Goal: Task Accomplishment & Management: Manage account settings

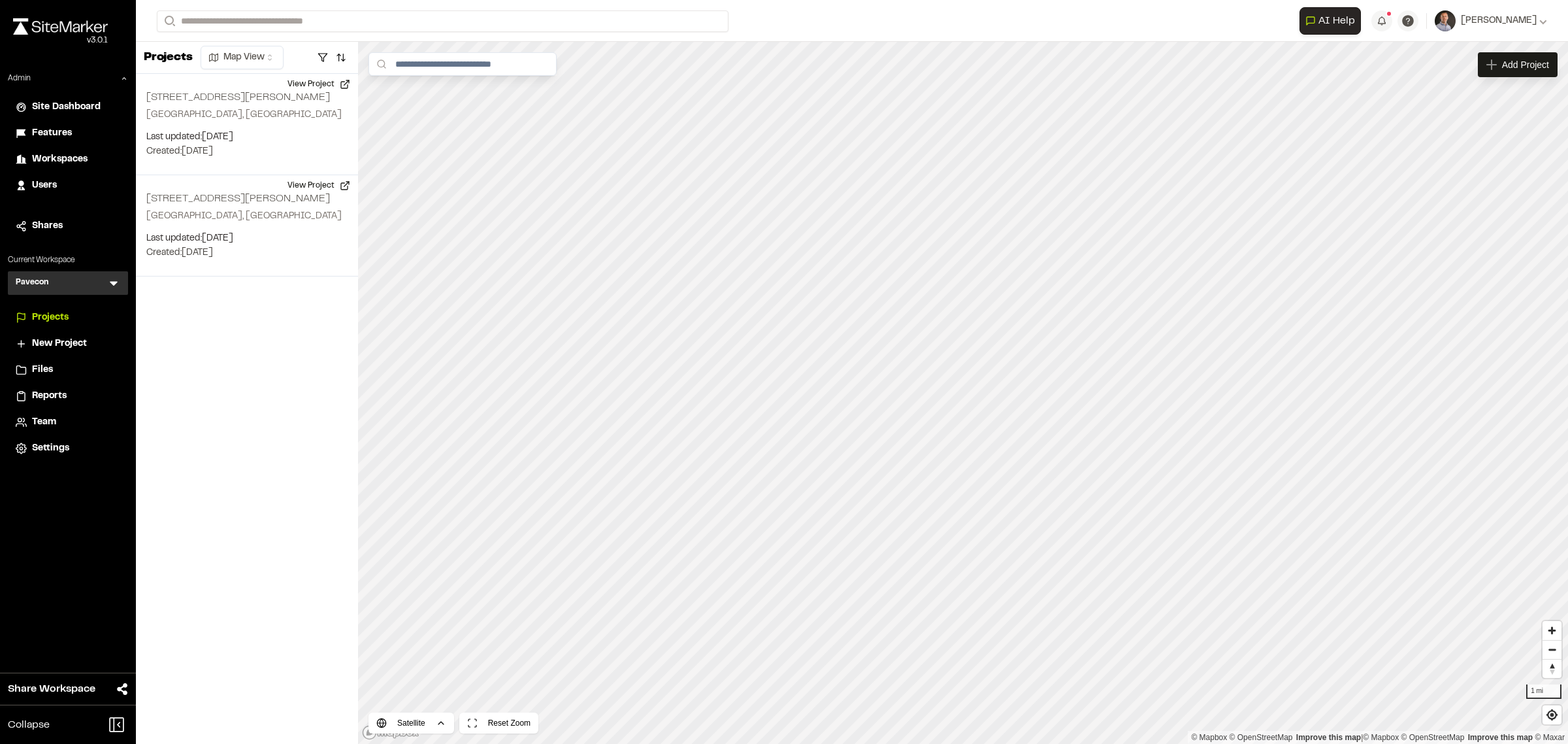
click at [112, 288] on icon at bounding box center [113, 282] width 13 height 13
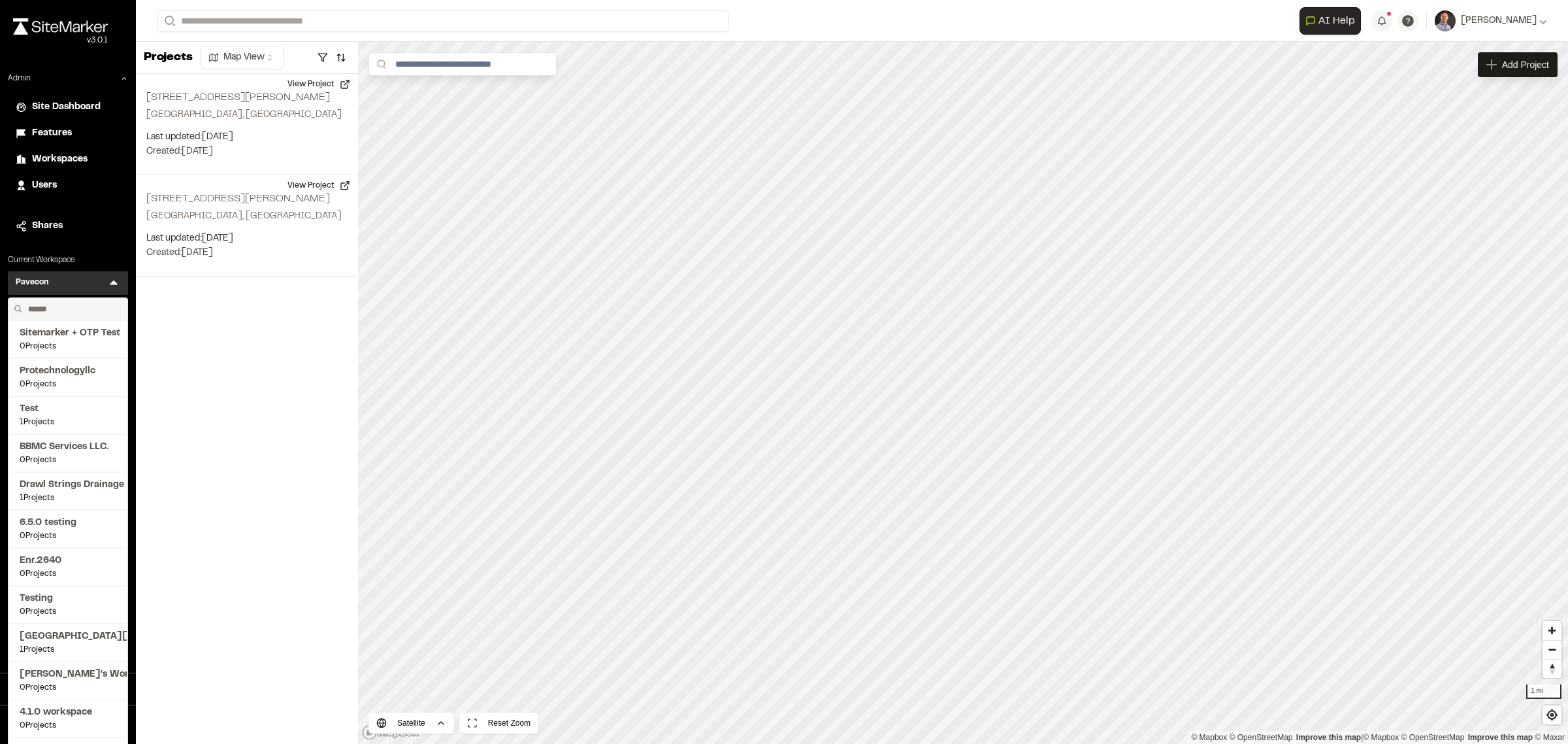
click at [75, 313] on input "text" at bounding box center [72, 309] width 99 height 22
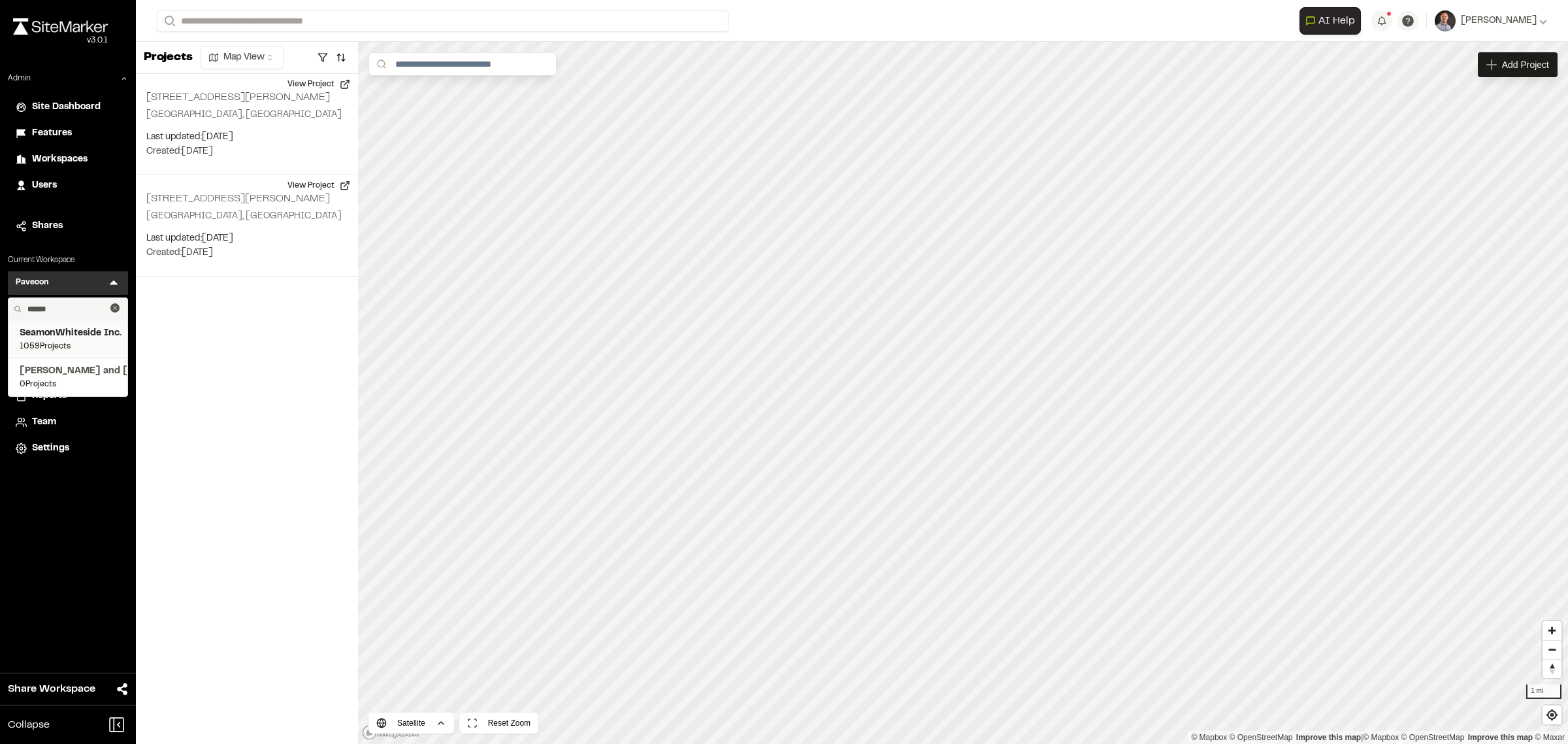
type input "******"
click at [69, 332] on span "SeamonWhiteside Inc." at bounding box center [68, 333] width 97 height 14
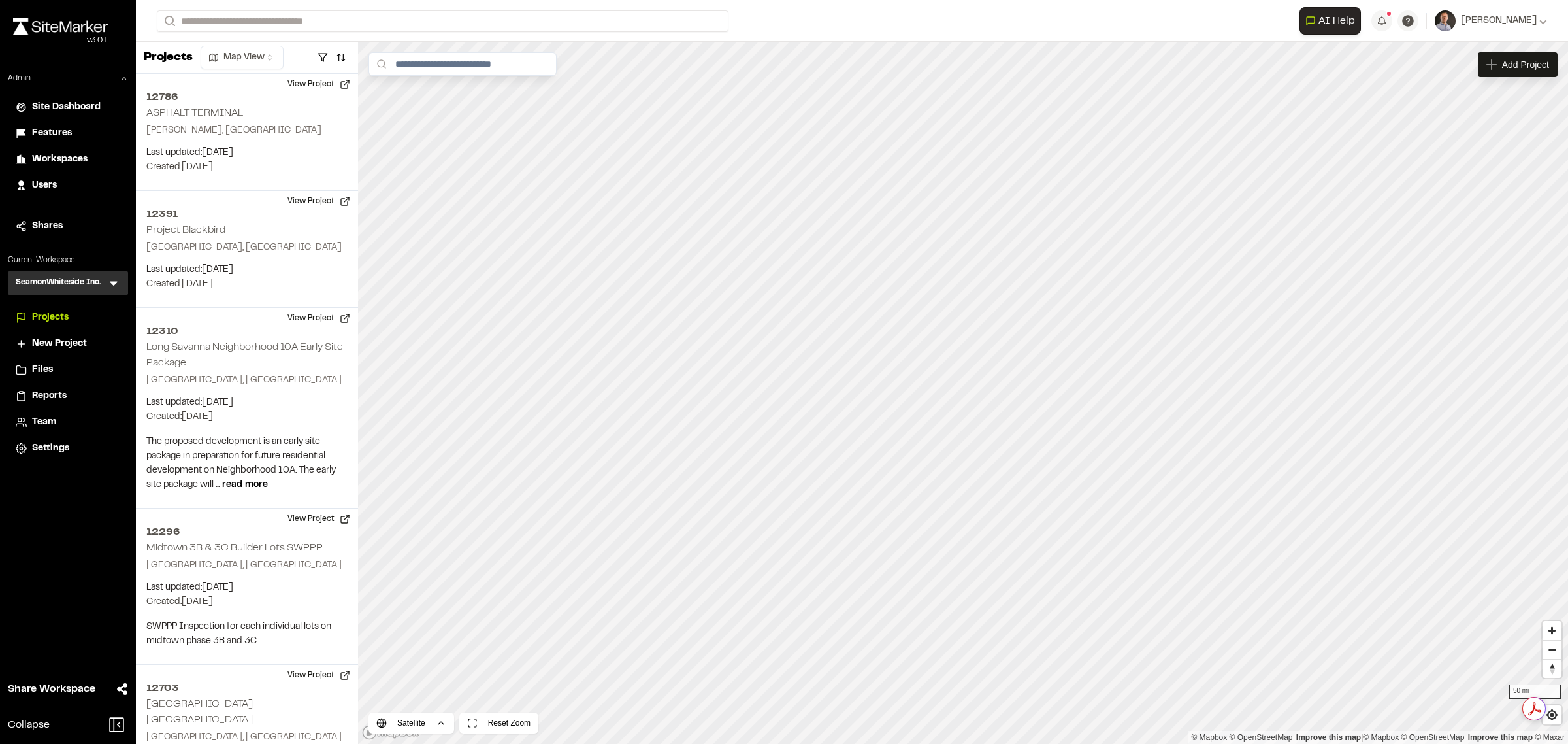
click at [117, 283] on icon at bounding box center [113, 282] width 13 height 13
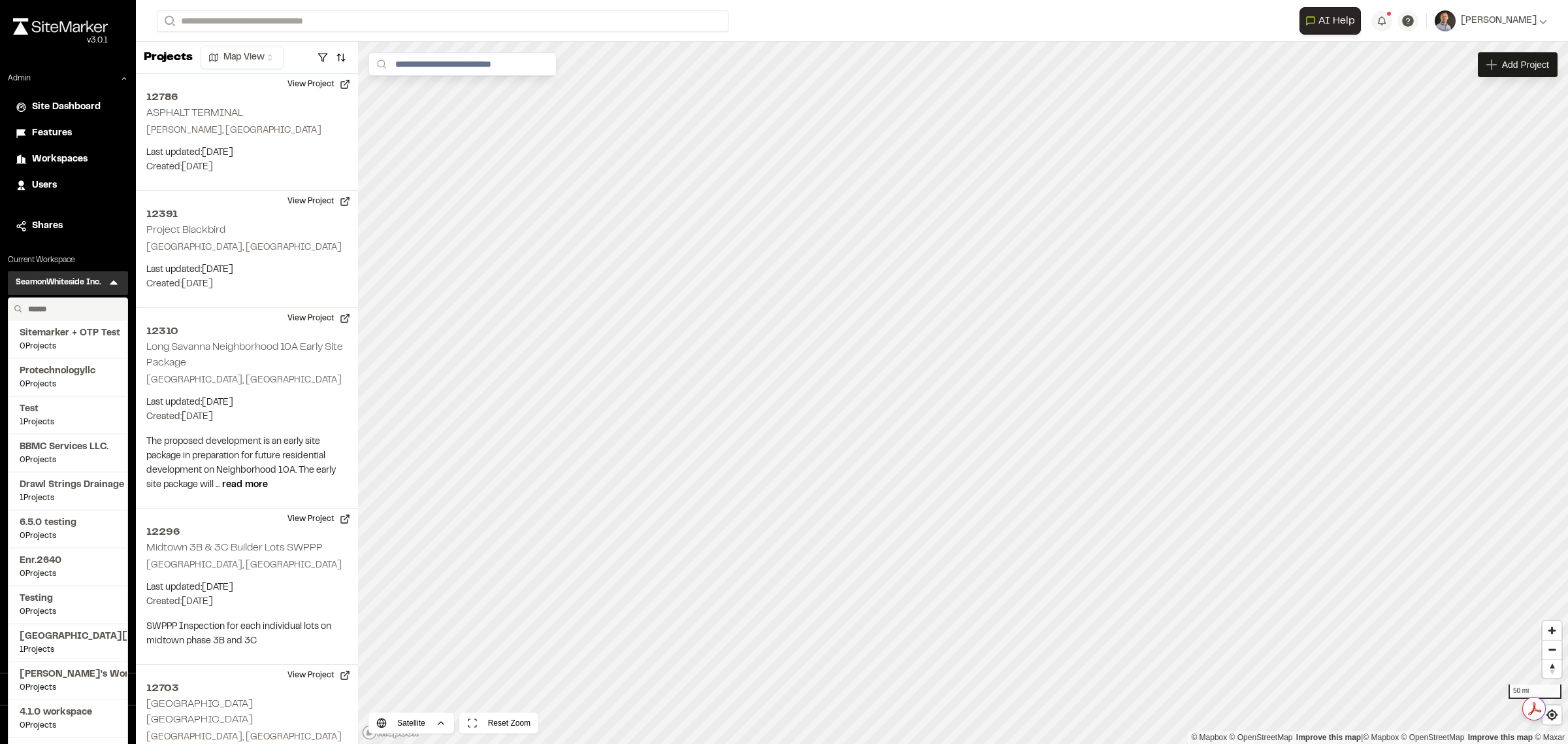
click at [93, 309] on input "text" at bounding box center [72, 309] width 99 height 22
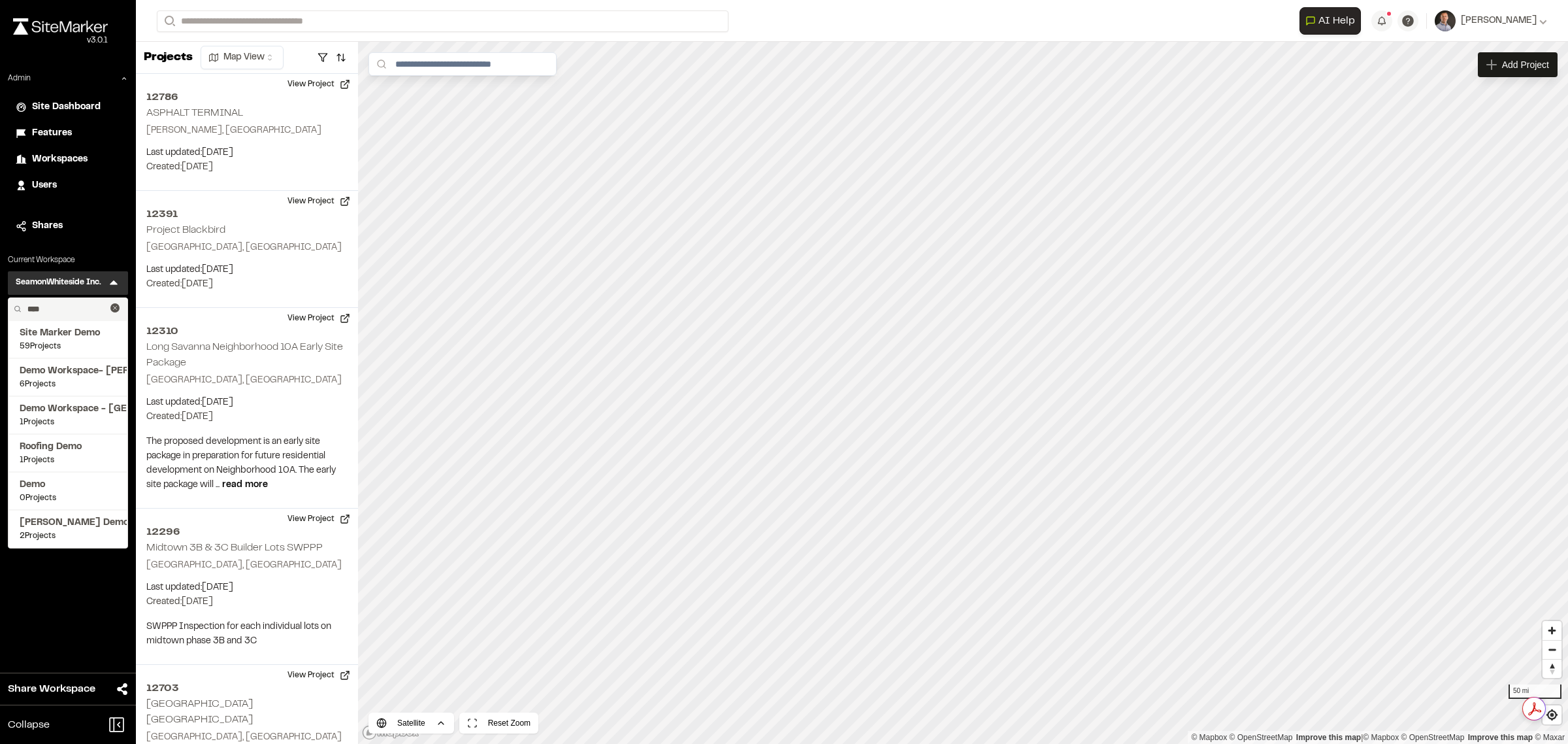
type input "****"
drag, startPoint x: 39, startPoint y: 340, endPoint x: 49, endPoint y: 347, distance: 12.2
click at [49, 347] on span "59 Projects" at bounding box center [68, 347] width 97 height 12
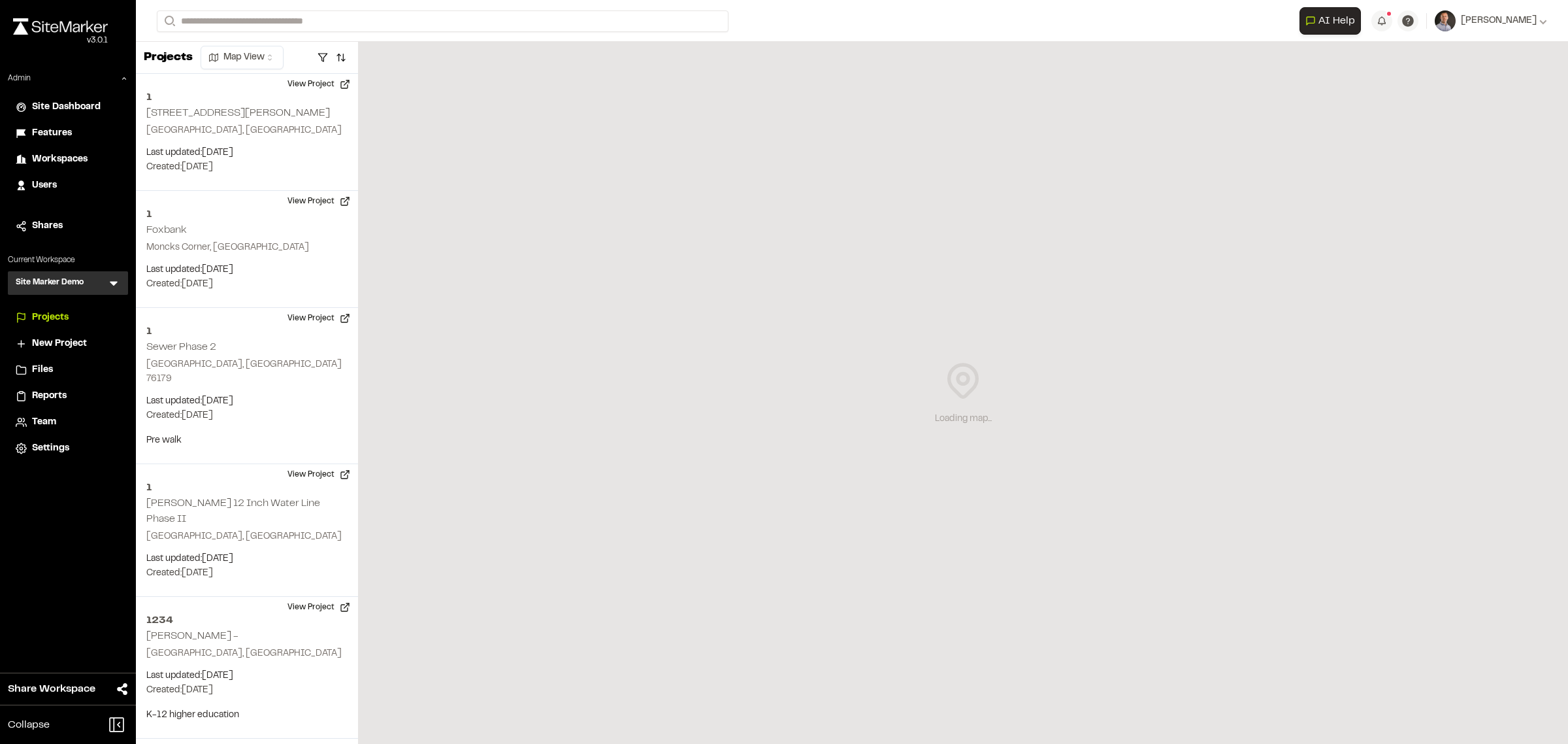
drag, startPoint x: 0, startPoint y: 0, endPoint x: 101, endPoint y: 291, distance: 308.0
click at [113, 282] on icon at bounding box center [113, 284] width 8 height 4
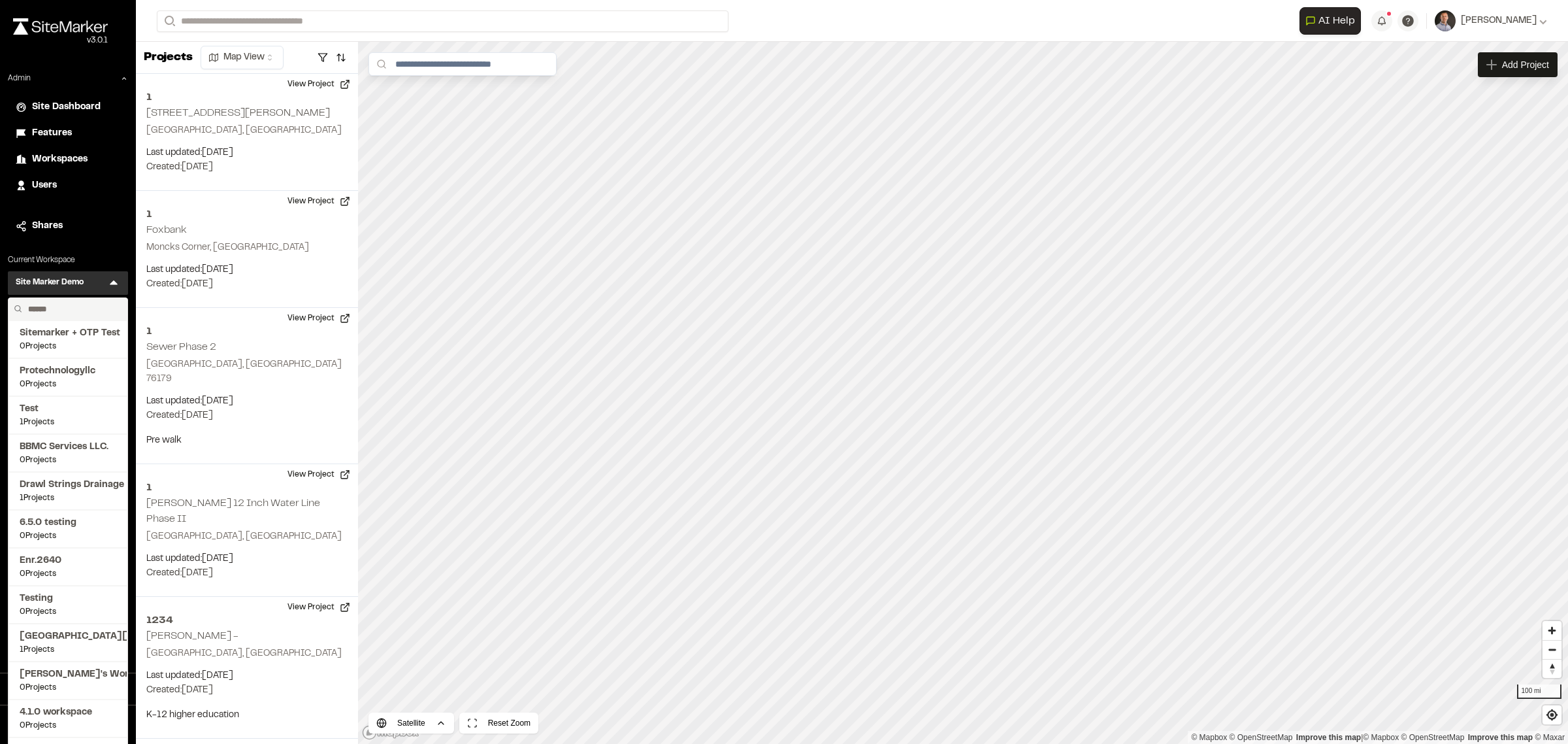
click at [59, 316] on input "text" at bounding box center [72, 309] width 99 height 22
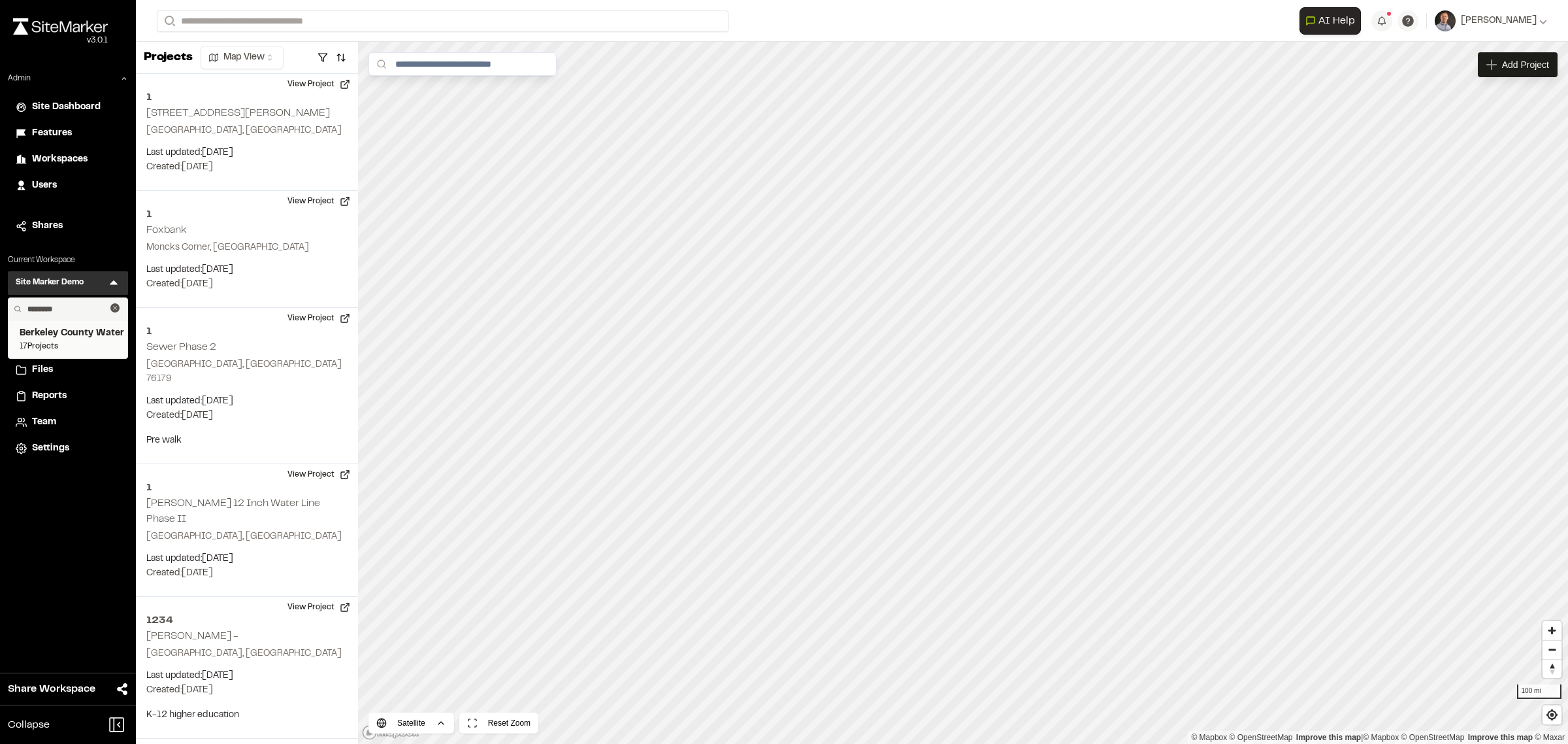
type input "********"
click at [109, 330] on span "Berkeley County Water & Sewer" at bounding box center [68, 333] width 97 height 14
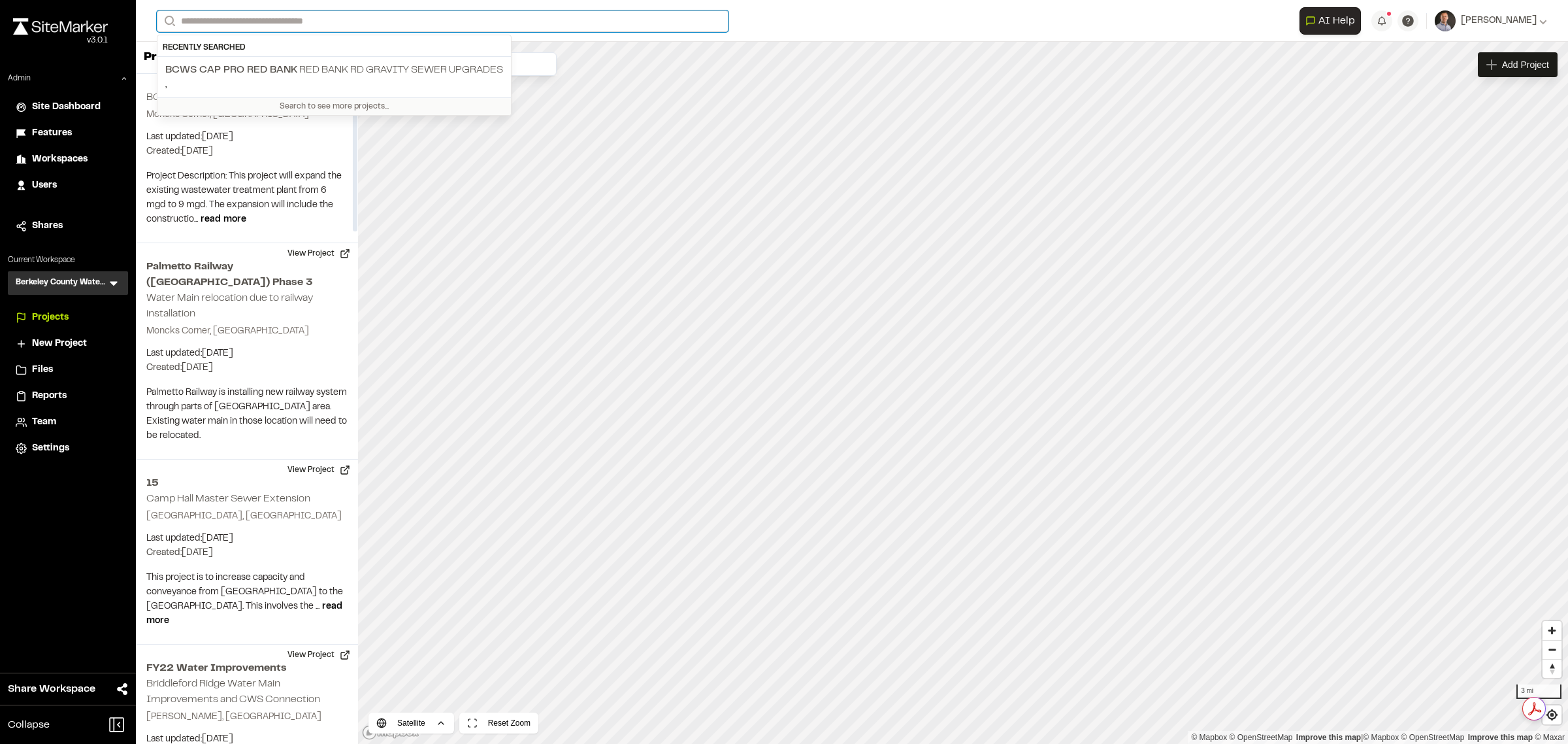
click at [273, 28] on input "Search" at bounding box center [442, 20] width 571 height 21
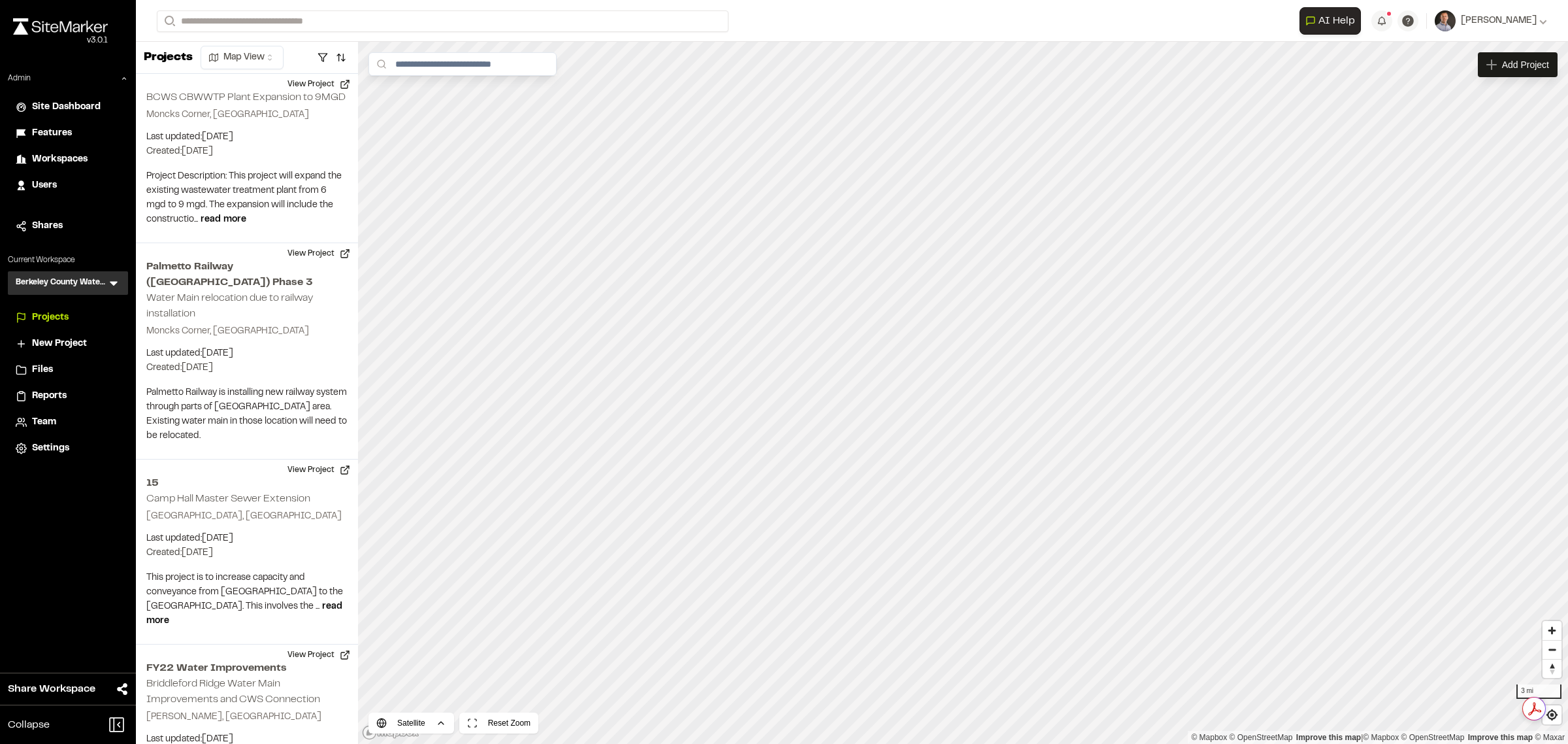
click at [279, 74] on p "BCWS CAP PRO RED BANK Red Bank Rd Gravity Sewer Upgrades" at bounding box center [334, 70] width 338 height 15
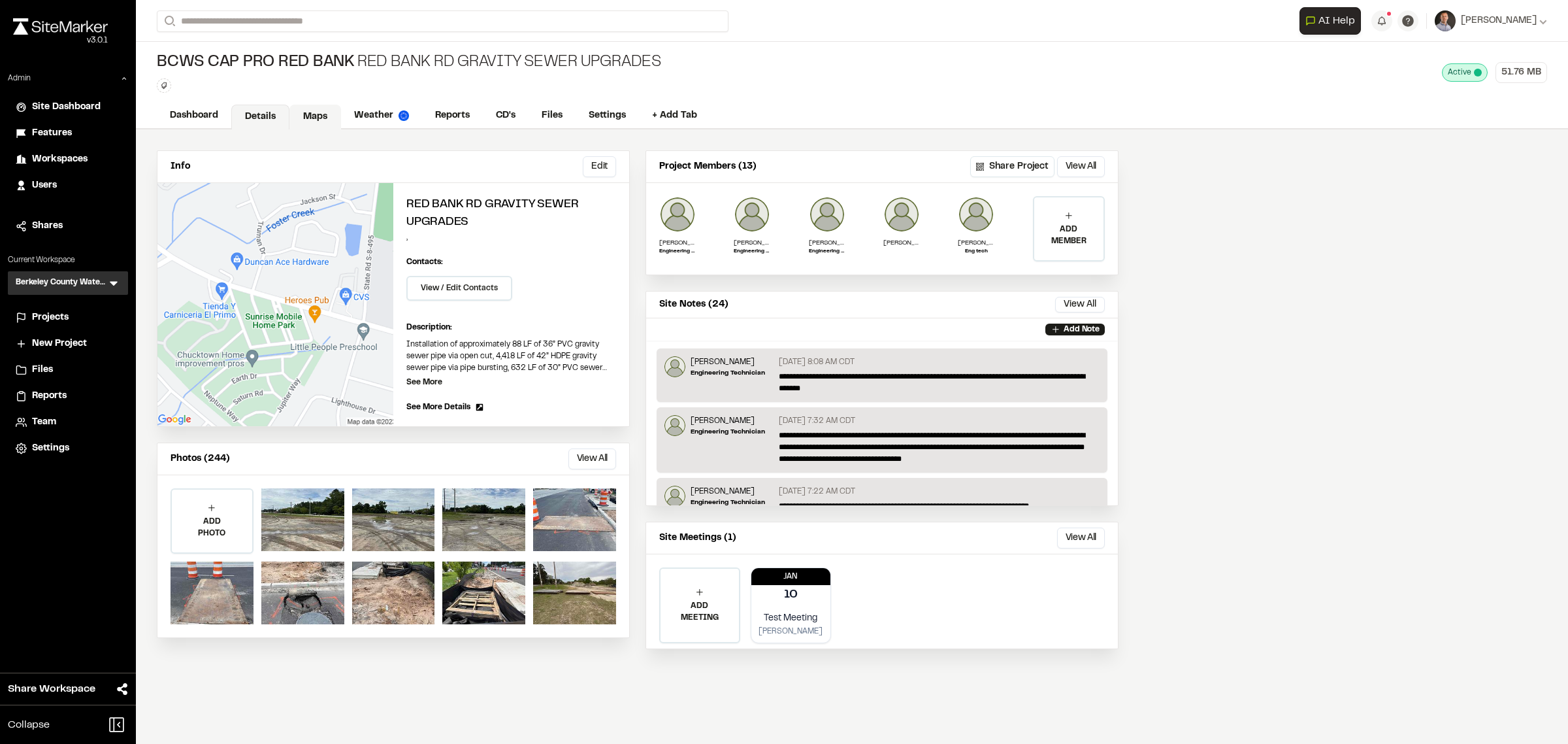
click at [320, 121] on link "Maps" at bounding box center [315, 116] width 52 height 25
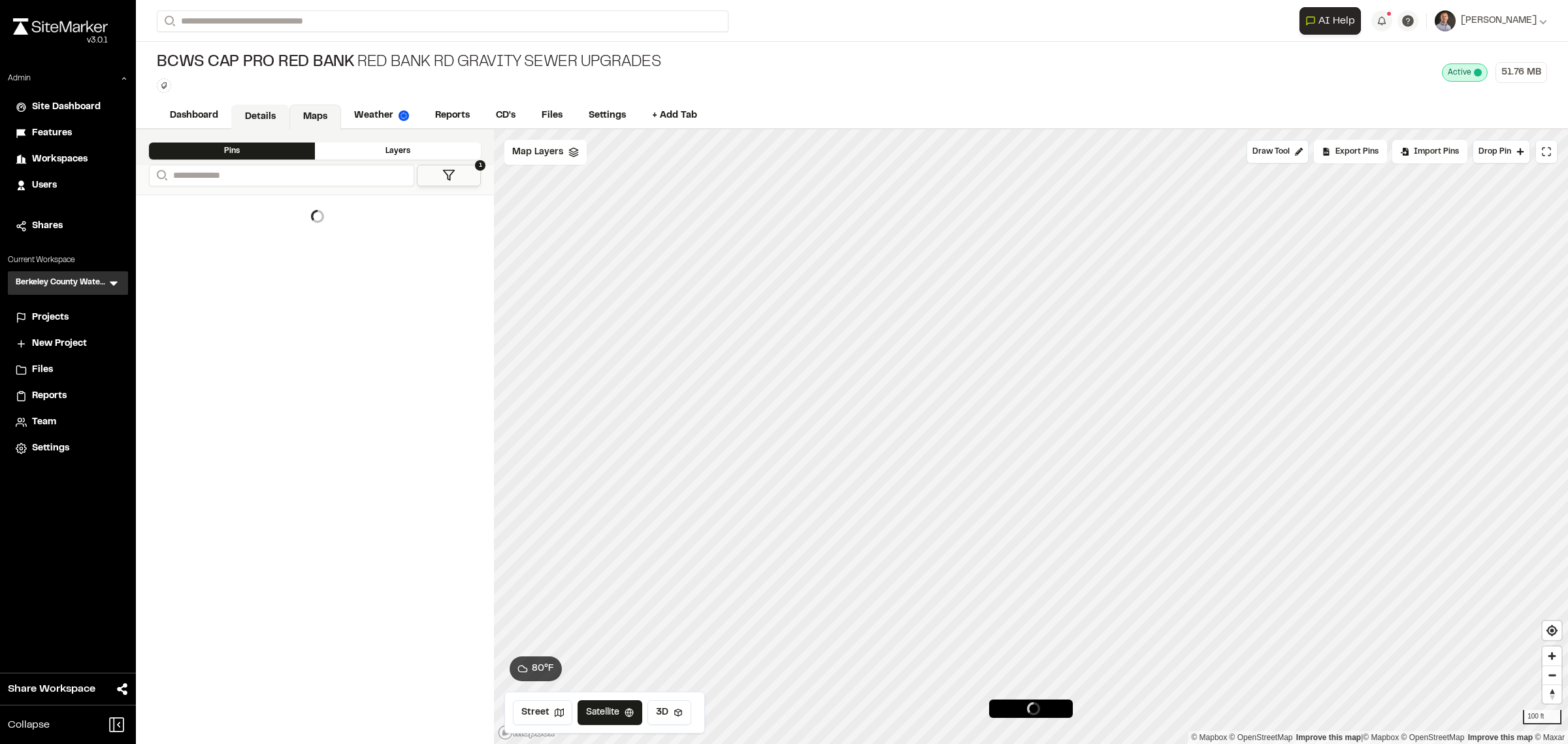
click at [267, 112] on link "Details" at bounding box center [260, 116] width 58 height 25
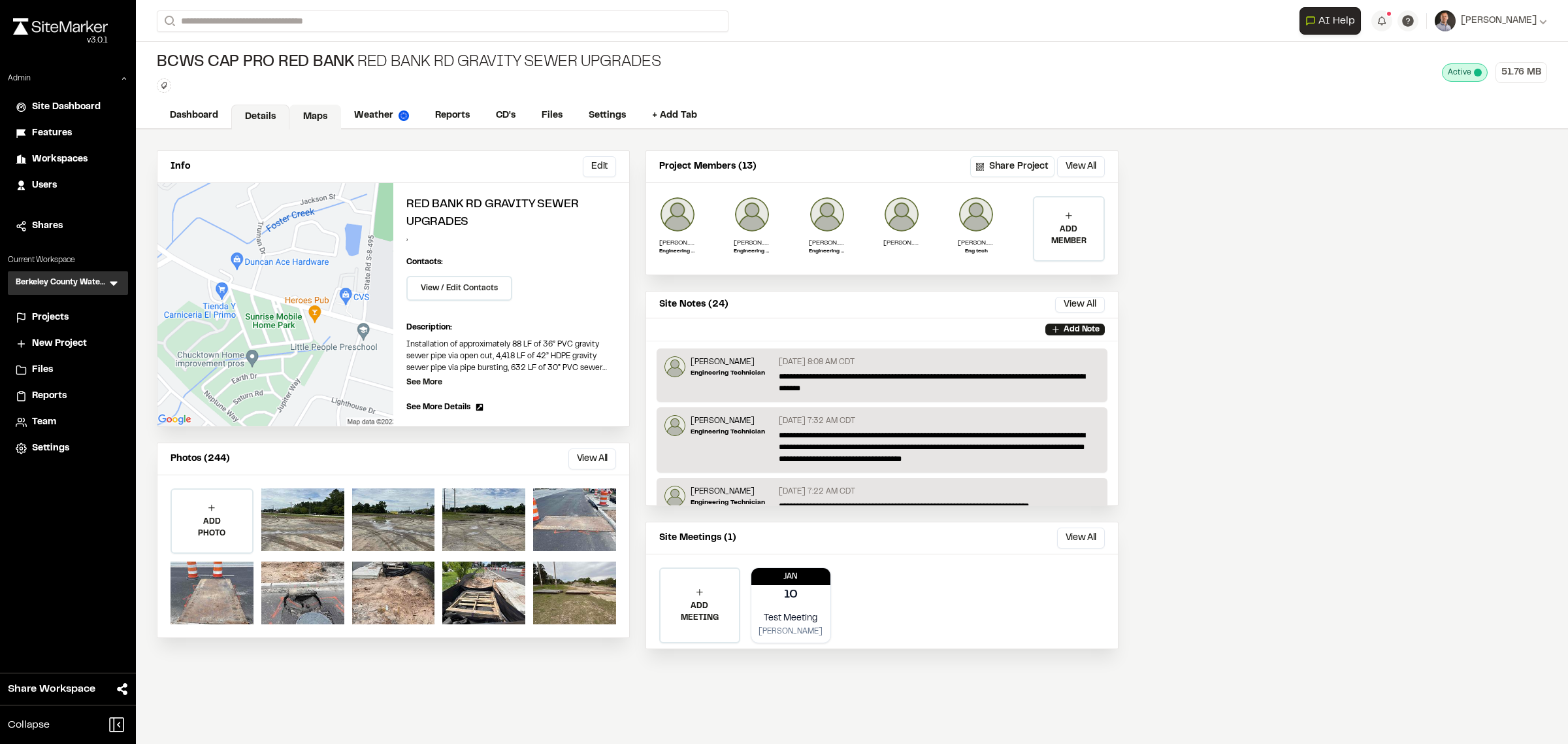
click at [305, 121] on link "Maps" at bounding box center [315, 116] width 52 height 25
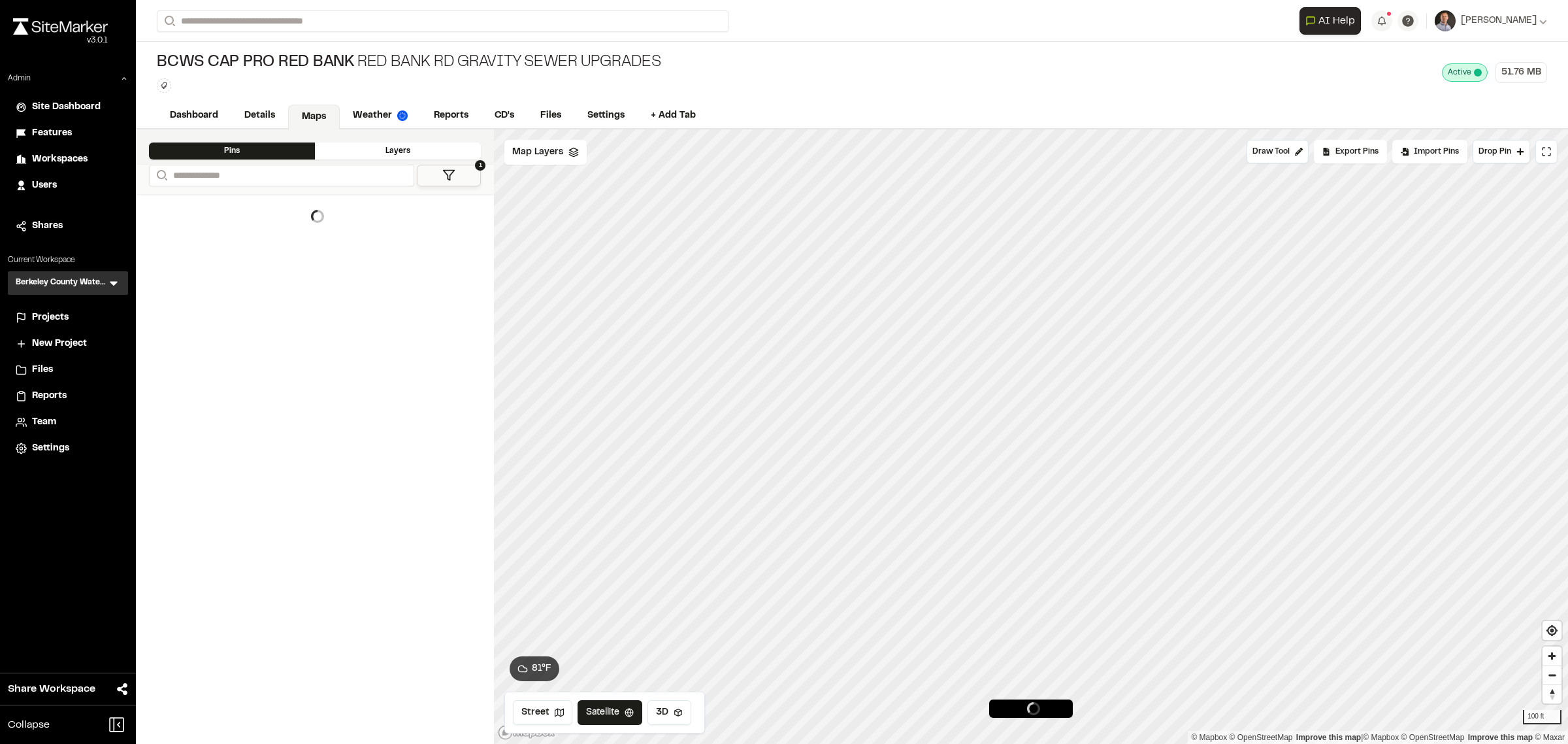
click at [462, 168] on button "1" at bounding box center [448, 175] width 64 height 21
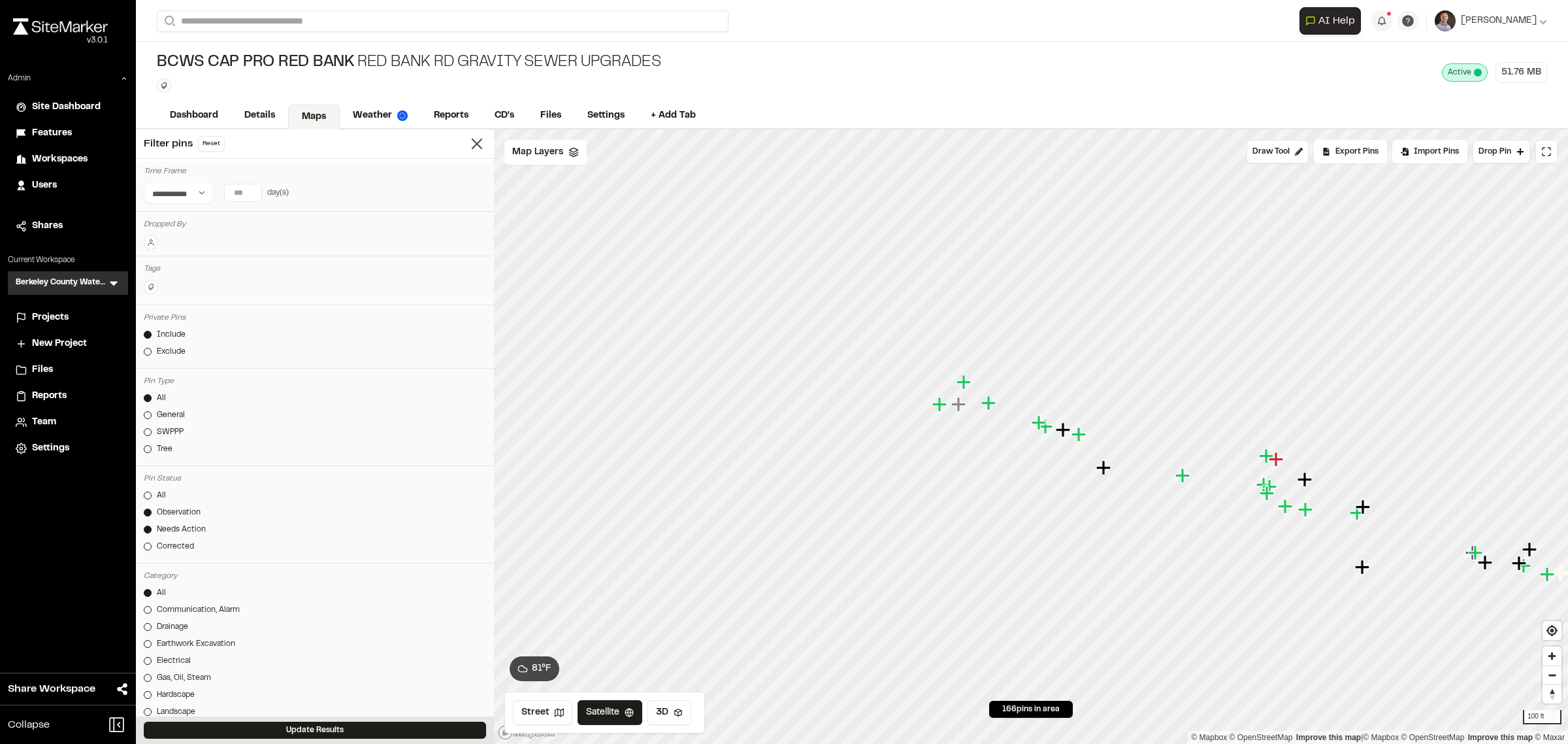
click at [177, 530] on div "Needs Action" at bounding box center [182, 529] width 49 height 12
drag, startPoint x: 183, startPoint y: 505, endPoint x: 183, endPoint y: 514, distance: 9.0
click at [183, 510] on div "All Observation Needs Action Corrected" at bounding box center [314, 523] width 342 height 68
click at [183, 511] on div "Observation" at bounding box center [179, 512] width 44 height 12
click at [177, 538] on div "All Observation Needs Action Corrected" at bounding box center [314, 523] width 342 height 68
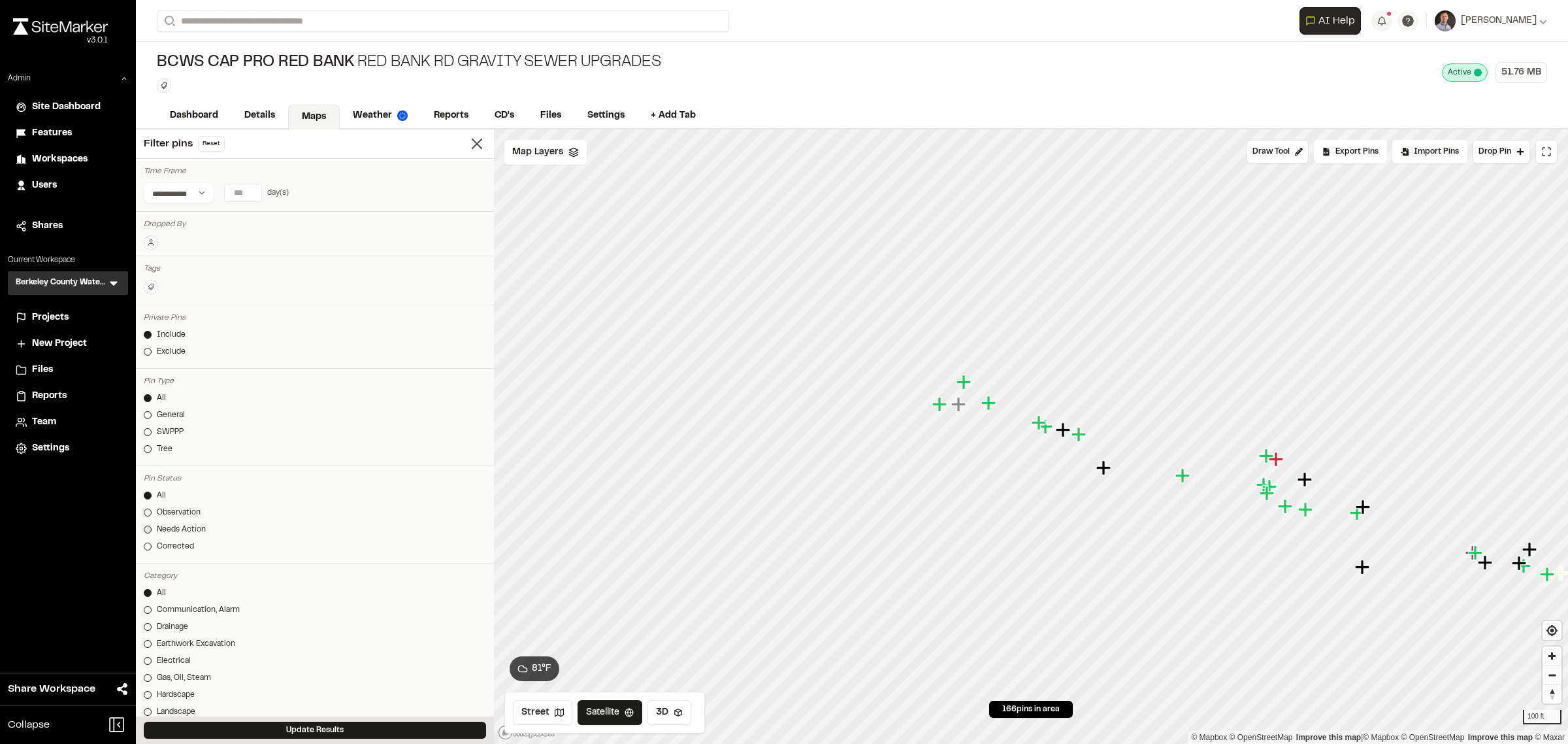
click at [188, 524] on div "All Observation Needs Action Corrected" at bounding box center [314, 523] width 342 height 68
click at [193, 528] on div "Needs Action" at bounding box center [182, 529] width 49 height 12
click at [178, 549] on div "Corrected" at bounding box center [176, 546] width 37 height 12
click at [239, 729] on button "Update Results" at bounding box center [314, 730] width 342 height 17
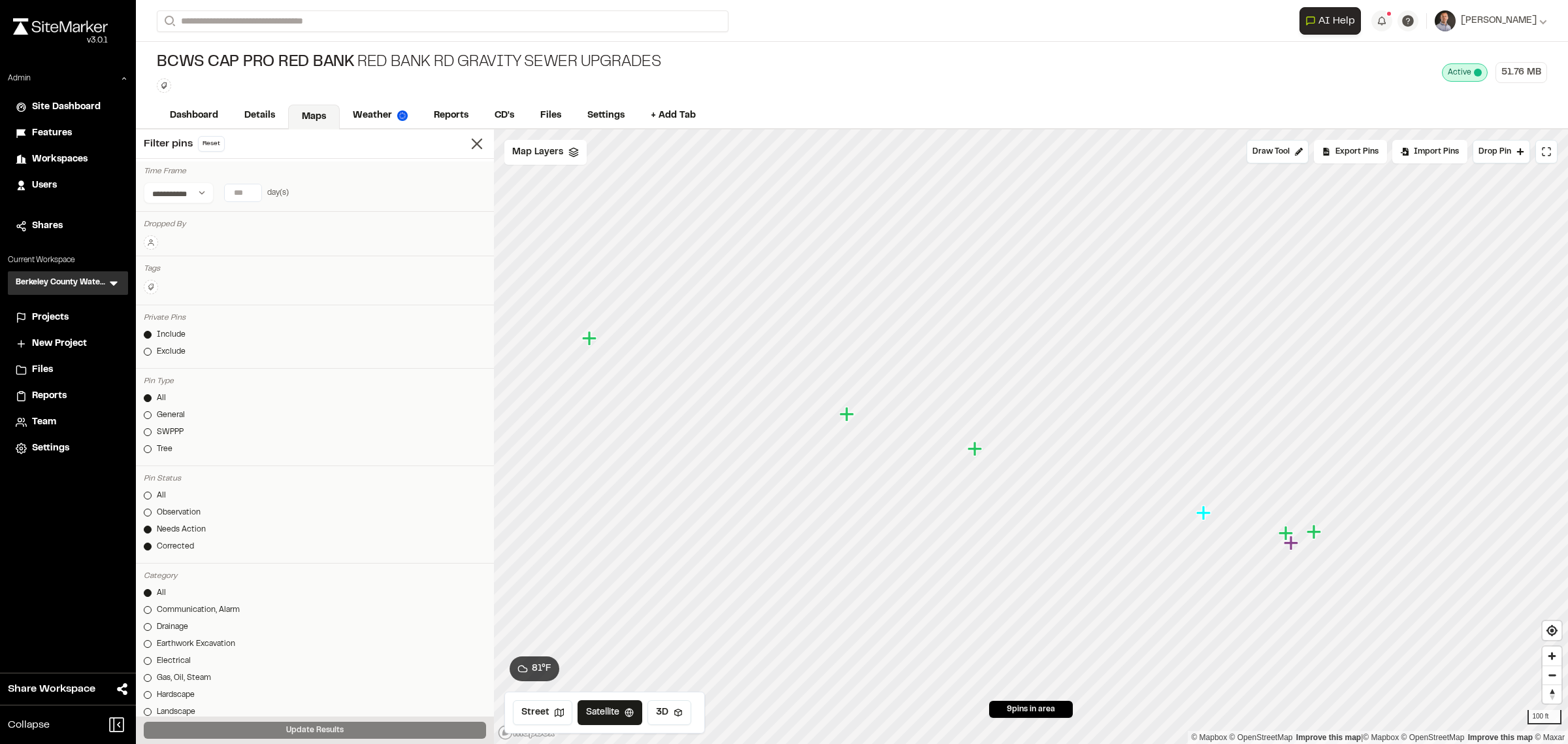
click at [1287, 543] on icon "Map marker" at bounding box center [1290, 542] width 14 height 14
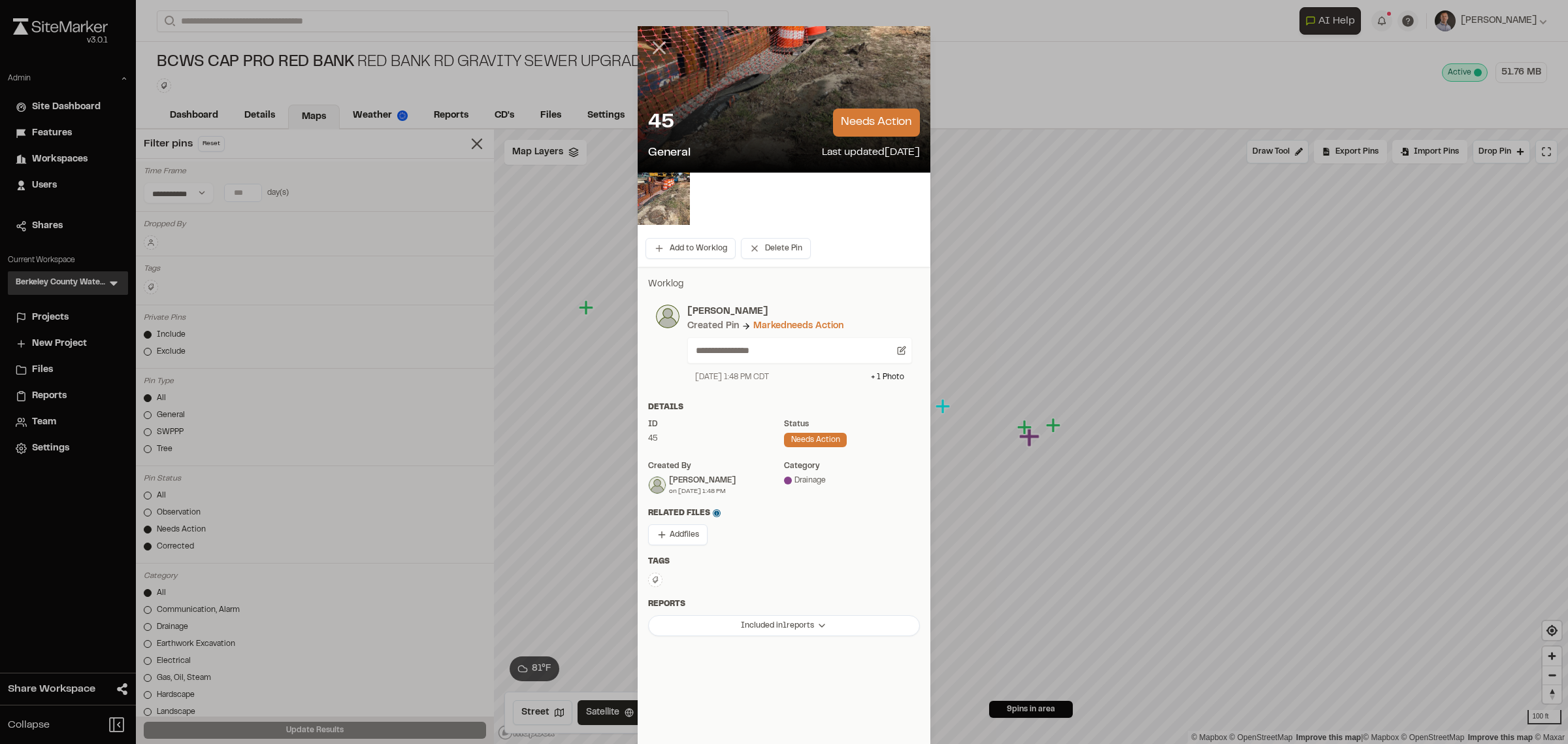
click at [657, 51] on line at bounding box center [659, 48] width 11 height 11
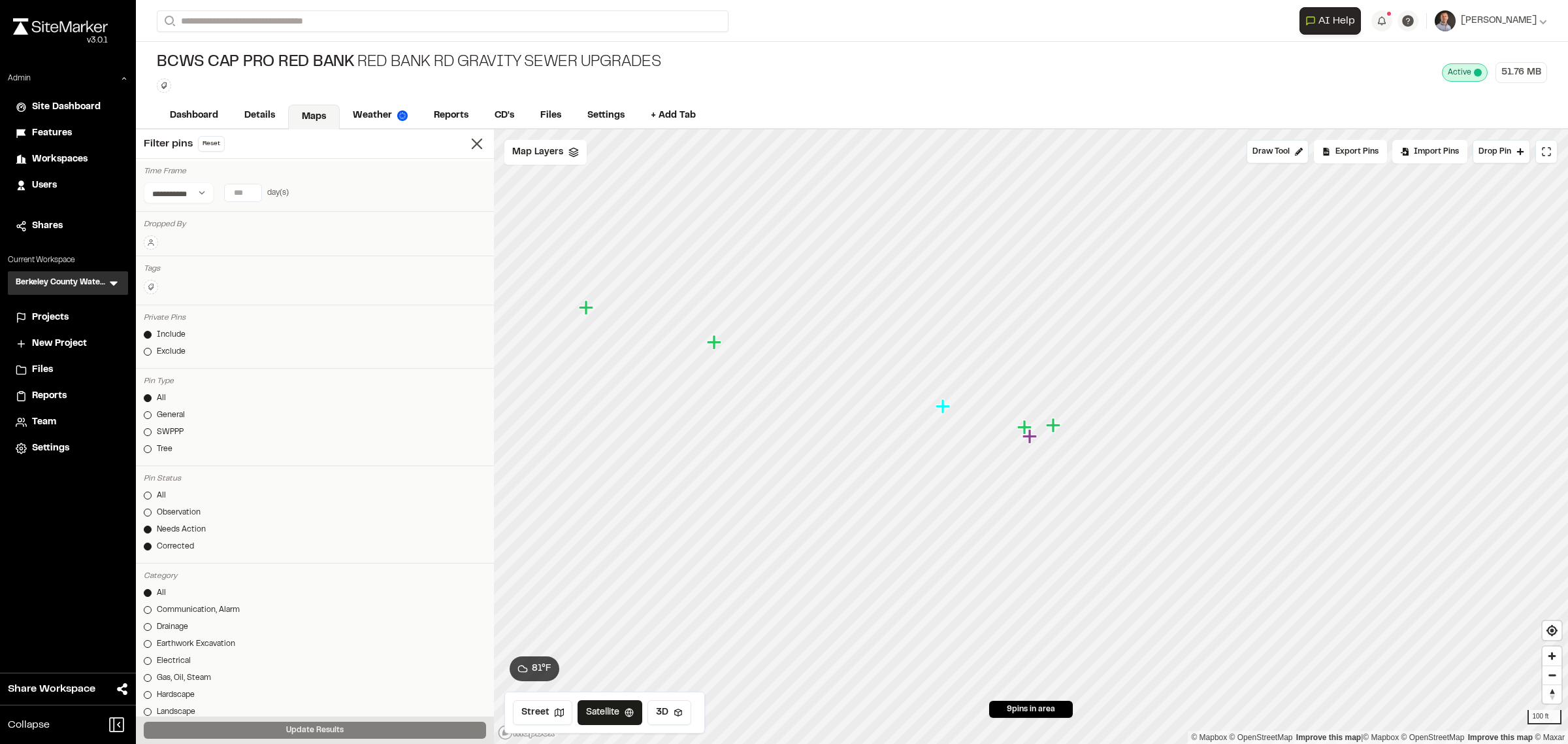
click at [183, 533] on div "Needs Action" at bounding box center [182, 529] width 49 height 12
click at [242, 730] on button "Update Results" at bounding box center [314, 730] width 342 height 17
click at [942, 409] on icon "Map marker" at bounding box center [942, 405] width 14 height 14
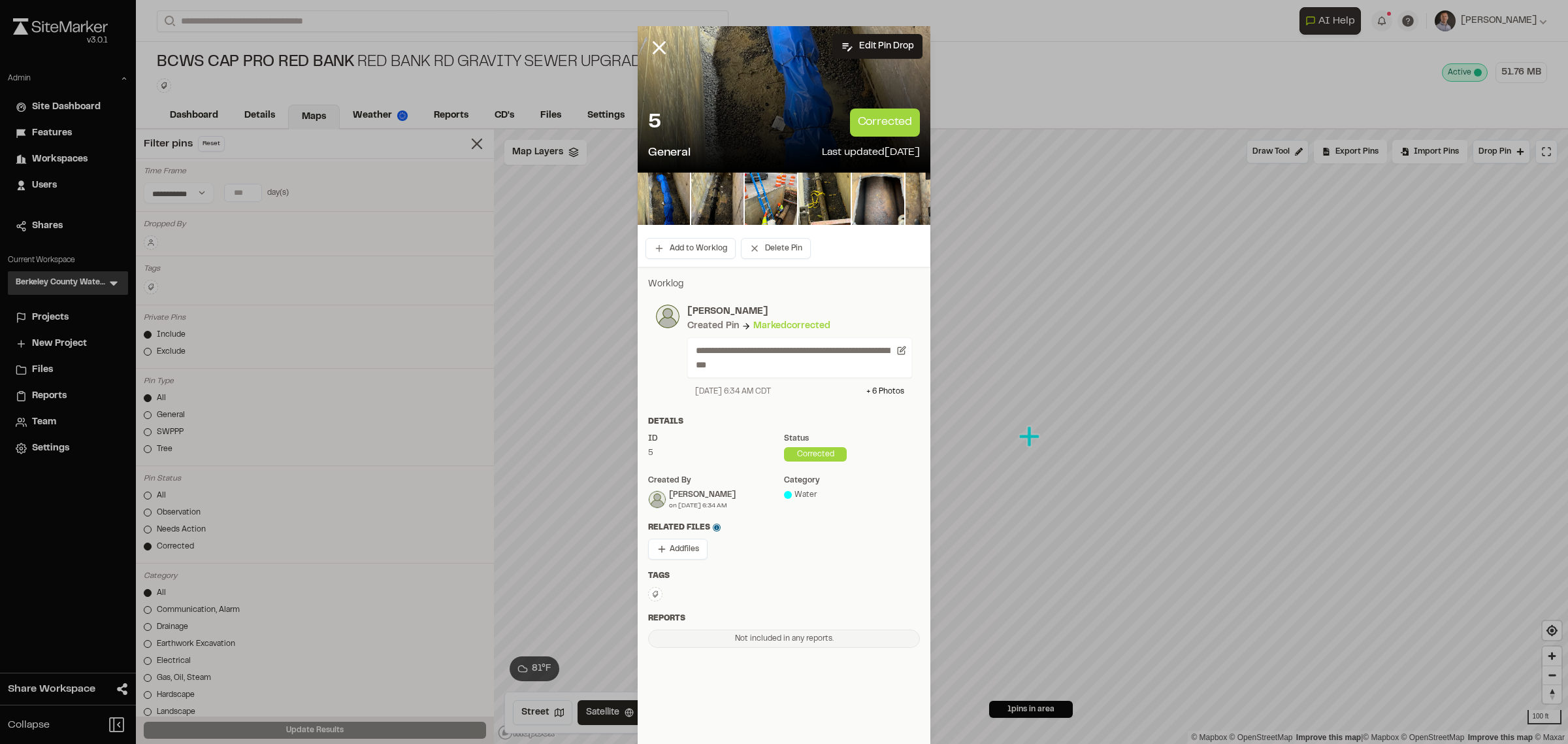
click at [641, 57] on div at bounding box center [669, 58] width 63 height 63
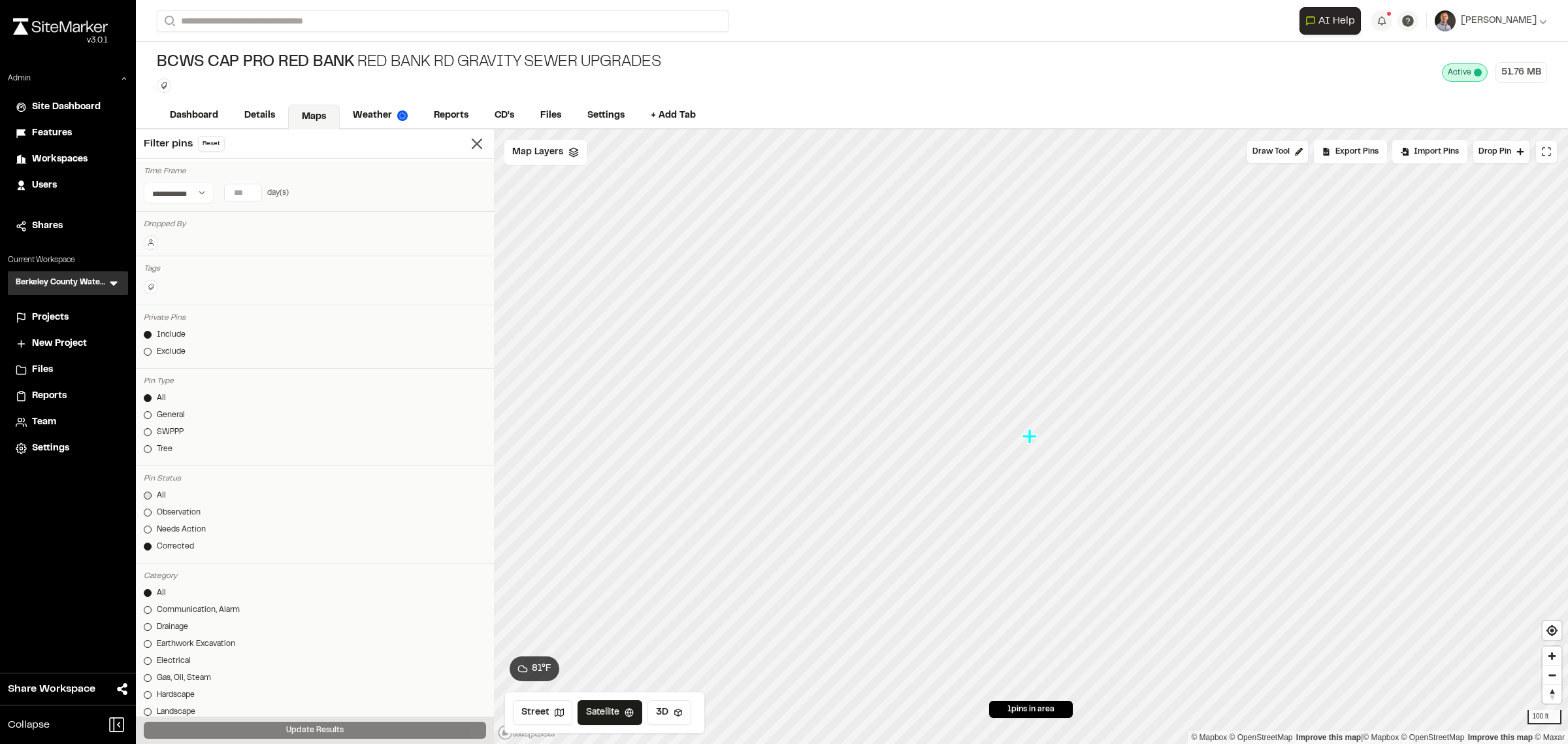
click at [149, 494] on div at bounding box center [147, 495] width 8 height 8
click at [220, 725] on button "Update Results" at bounding box center [314, 730] width 342 height 17
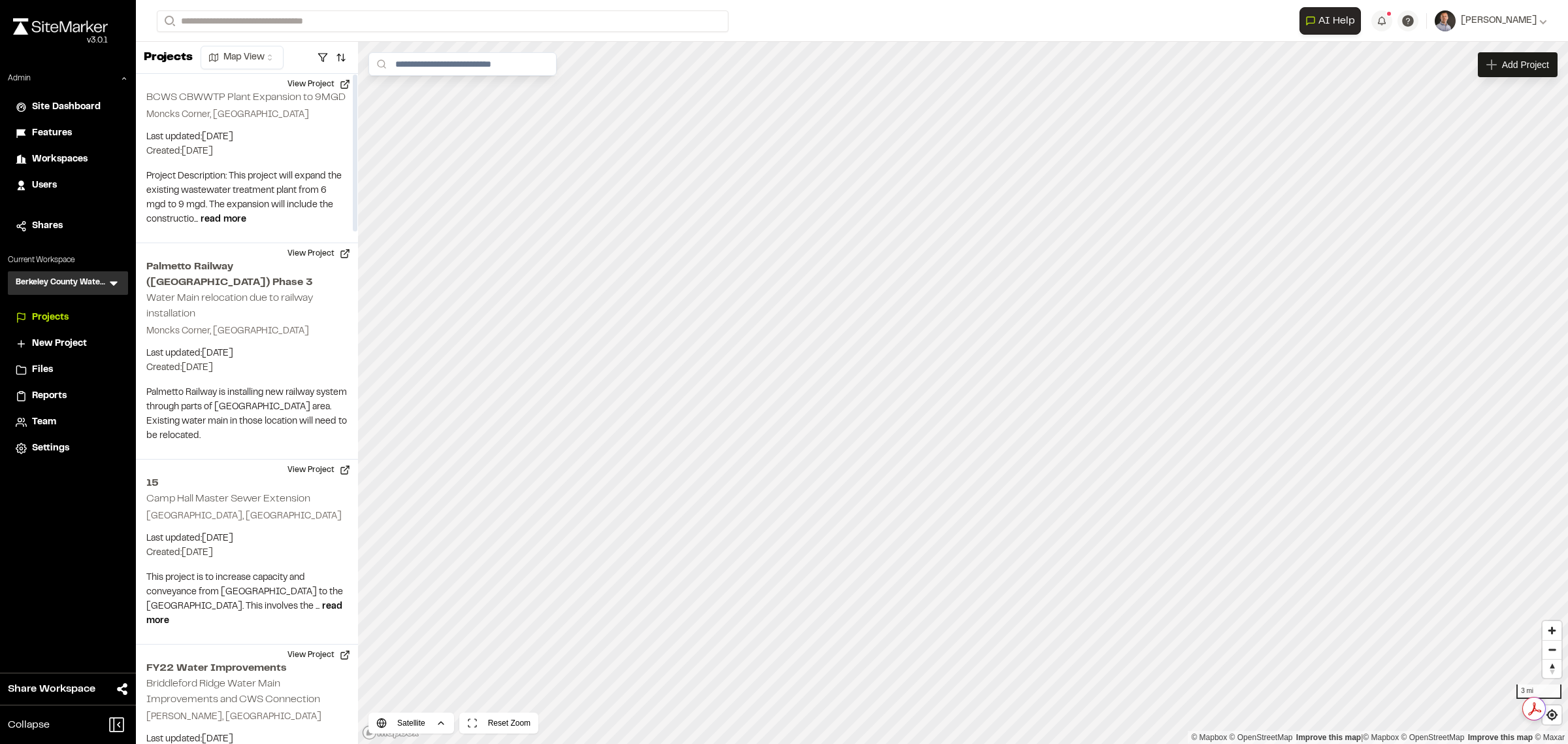
click at [115, 282] on icon at bounding box center [113, 282] width 13 height 13
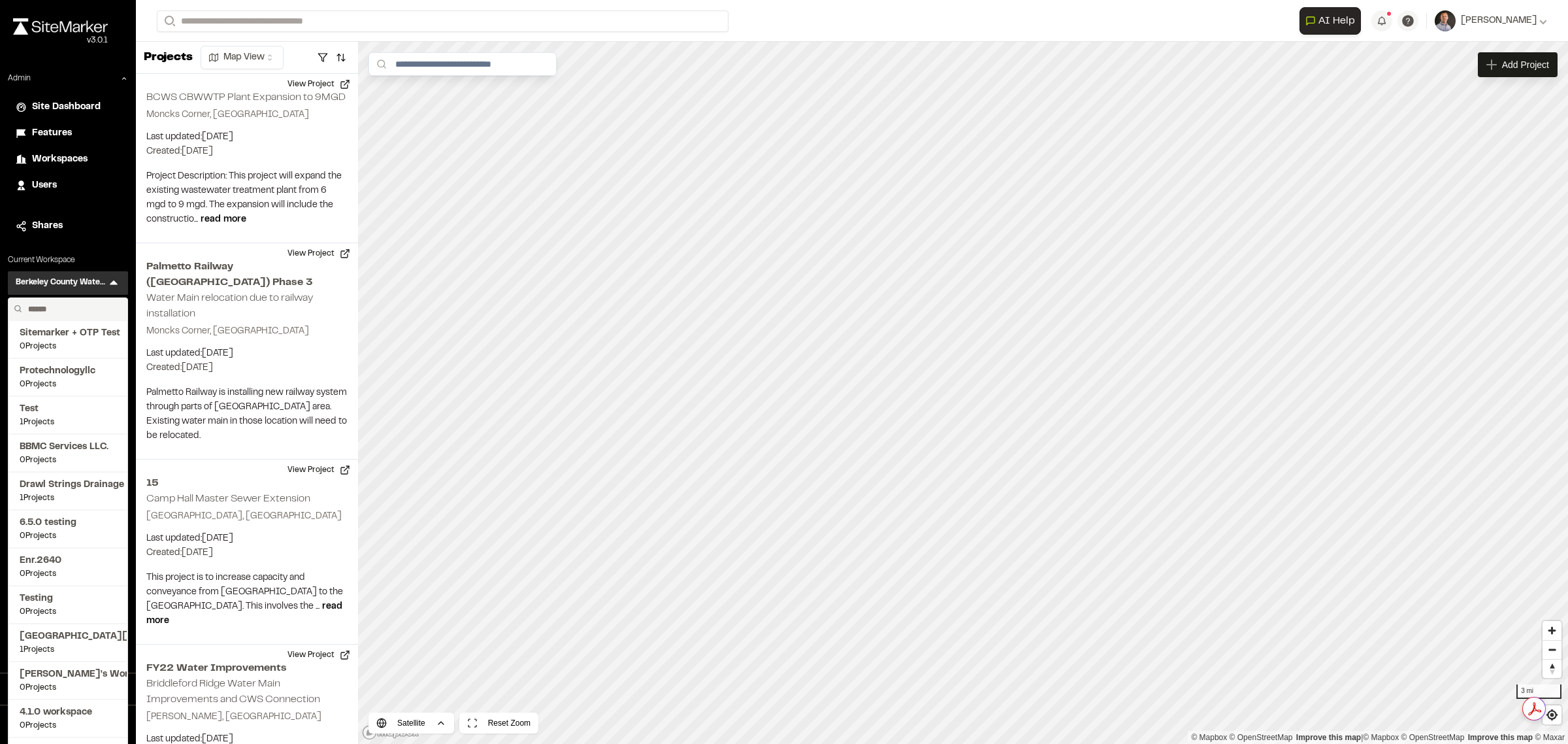
click at [66, 308] on input "text" at bounding box center [72, 309] width 99 height 22
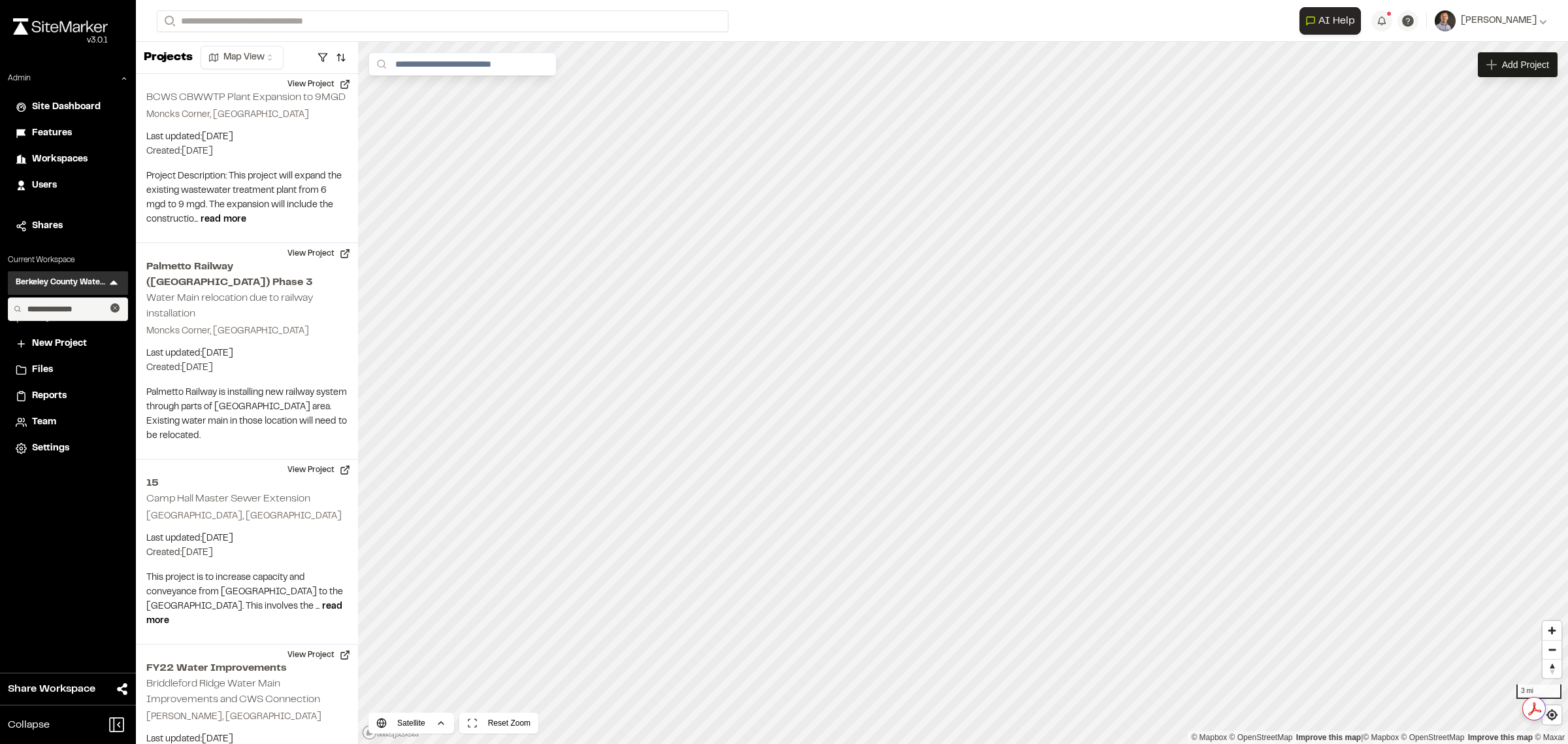
click at [50, 305] on input "**********" at bounding box center [66, 309] width 88 height 22
click at [89, 313] on input "**********" at bounding box center [66, 309] width 88 height 22
drag, startPoint x: 92, startPoint y: 310, endPoint x: 8, endPoint y: 313, distance: 84.1
click at [8, 313] on div "**********" at bounding box center [68, 309] width 119 height 22
type input "**********"
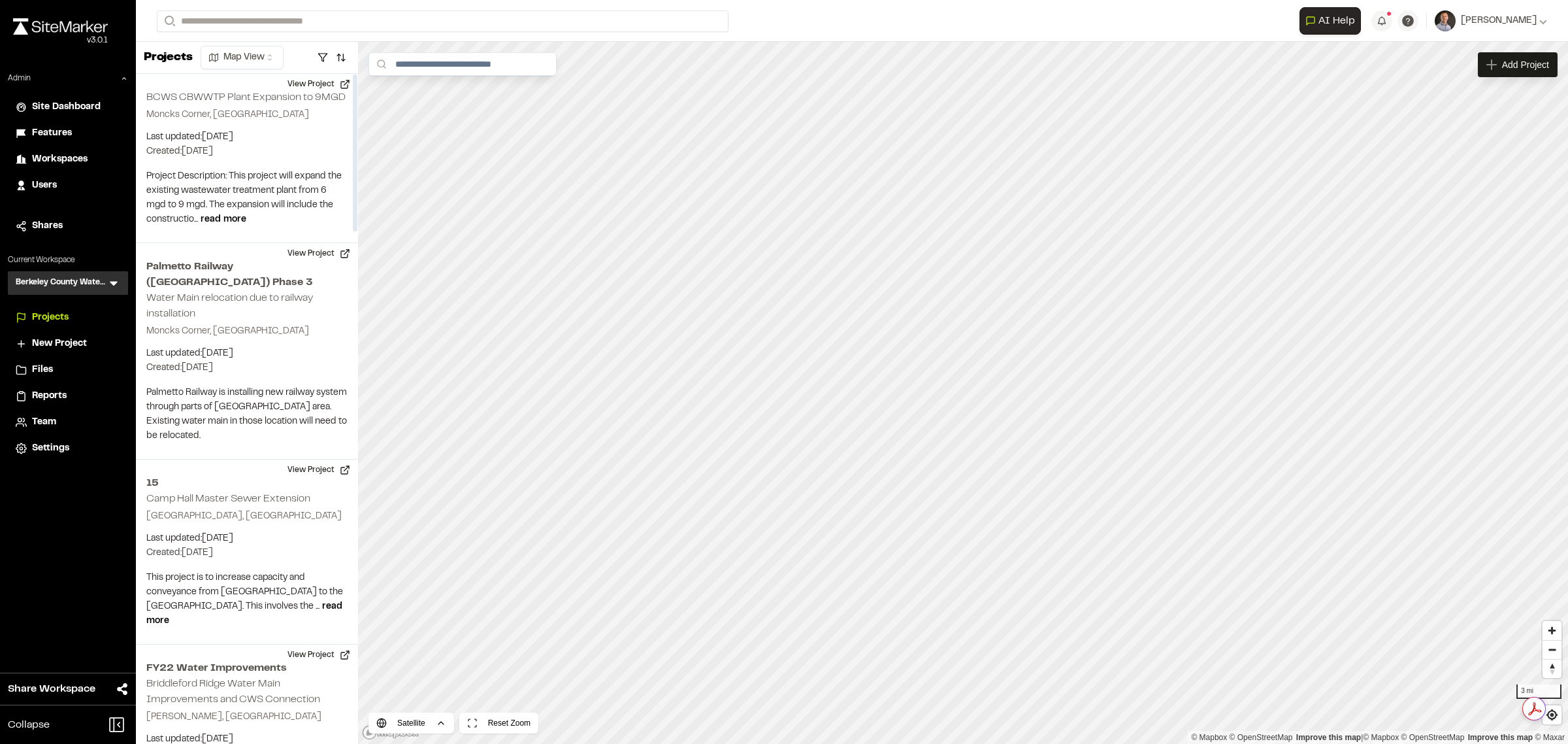
click at [109, 279] on icon at bounding box center [113, 282] width 13 height 13
click at [78, 302] on input "**********" at bounding box center [66, 309] width 88 height 22
drag, startPoint x: 108, startPoint y: 302, endPoint x: 15, endPoint y: 308, distance: 93.2
click at [15, 308] on div "**********" at bounding box center [68, 309] width 119 height 22
click at [87, 282] on h3 "Berkeley County Water & Sewer" at bounding box center [61, 282] width 92 height 13
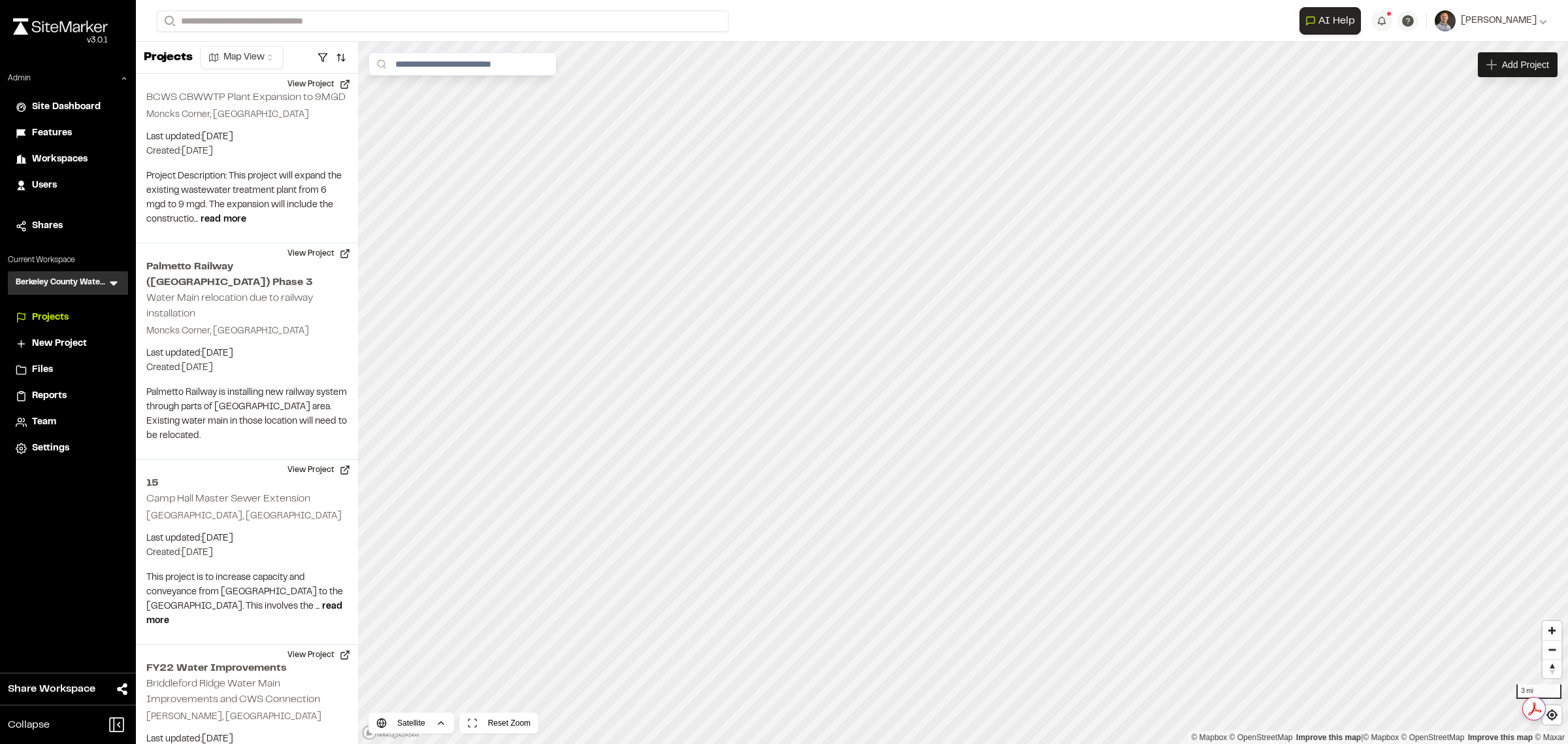
click at [113, 279] on icon at bounding box center [113, 282] width 13 height 13
click at [86, 309] on input "**********" at bounding box center [66, 309] width 88 height 22
click at [118, 313] on div at bounding box center [116, 309] width 12 height 17
click at [115, 289] on icon at bounding box center [113, 282] width 13 height 13
click at [112, 309] on icon at bounding box center [115, 307] width 9 height 9
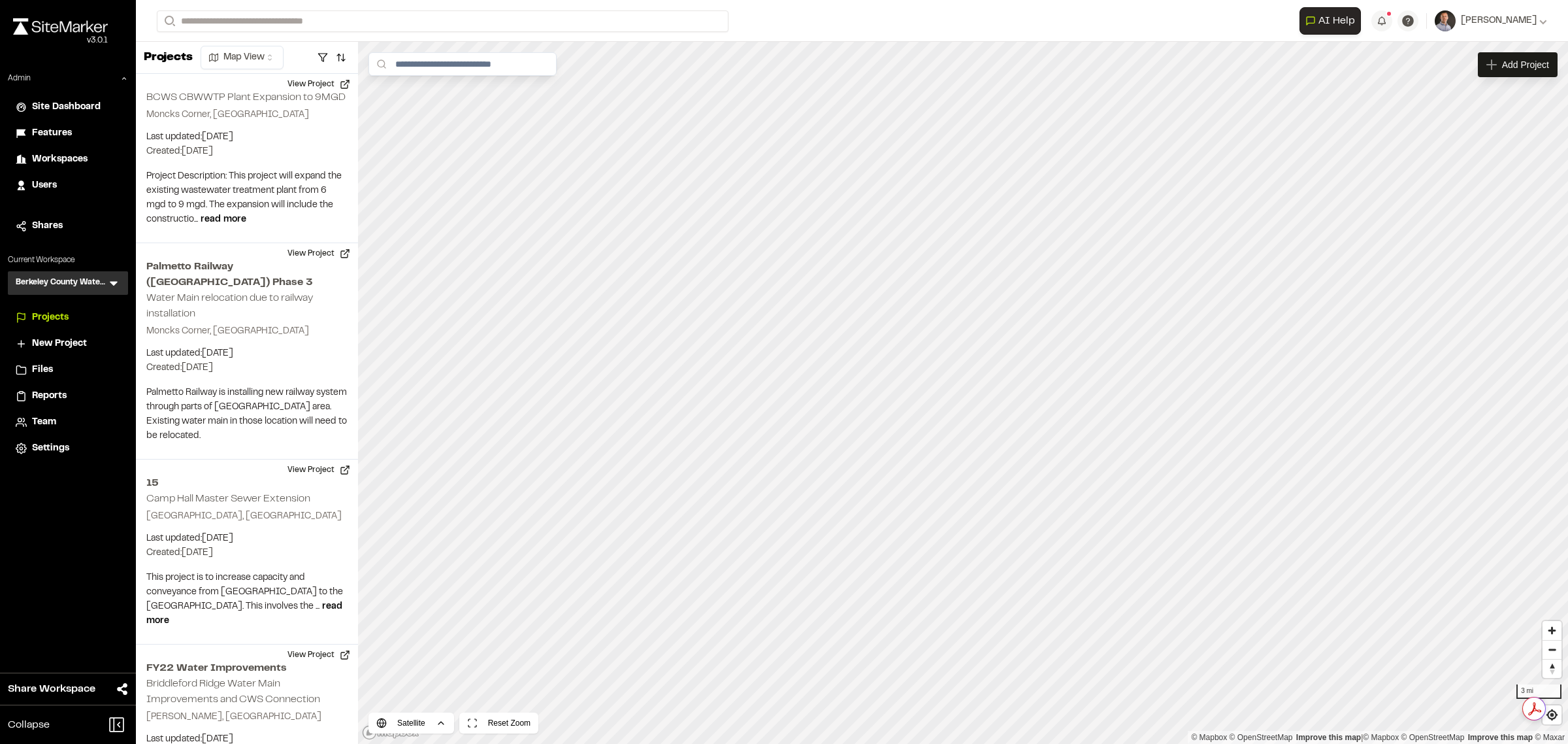
click at [102, 278] on h3 "Berkeley County Water & Sewer" at bounding box center [61, 282] width 92 height 13
click at [115, 282] on icon at bounding box center [113, 284] width 8 height 4
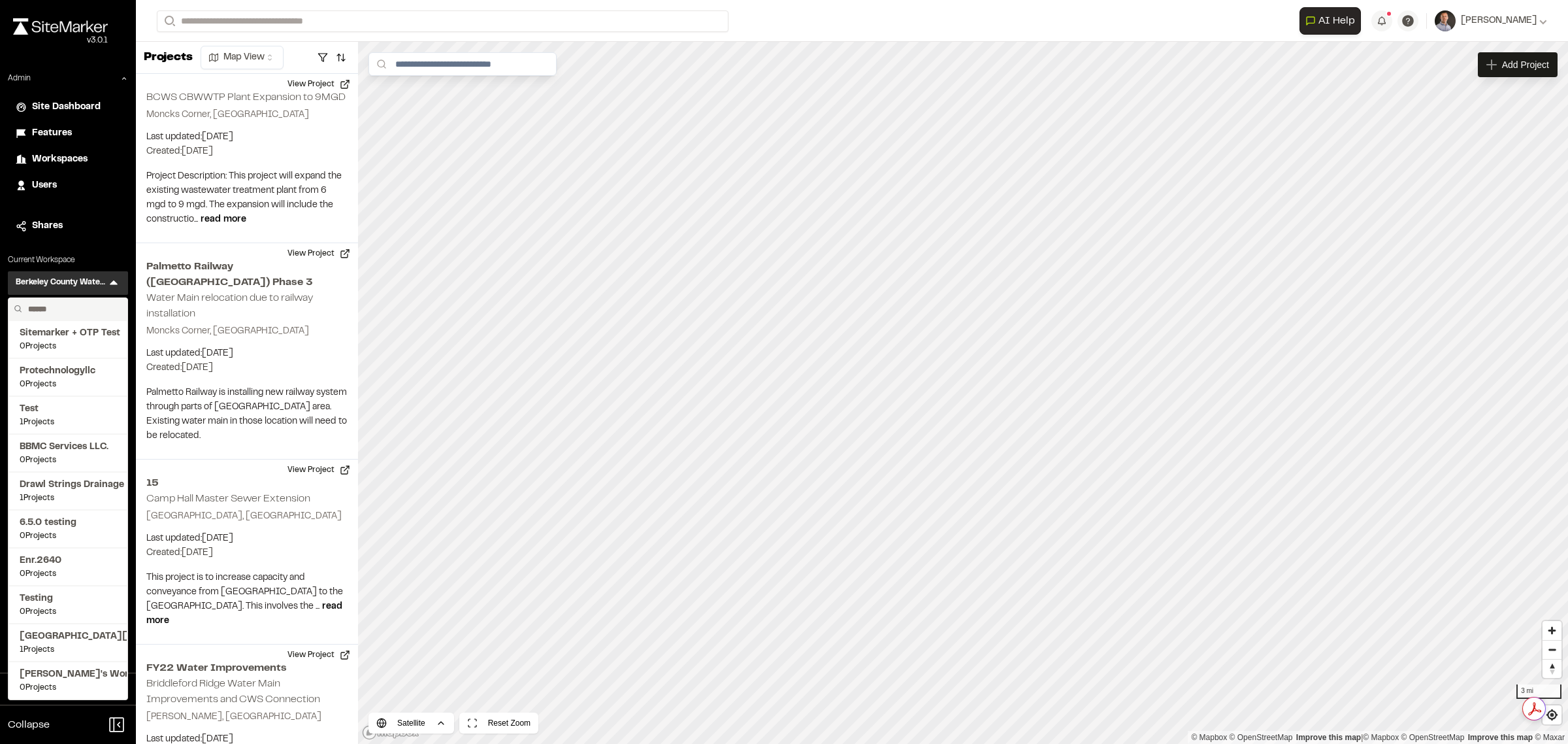
click at [92, 302] on input "text" at bounding box center [72, 309] width 99 height 22
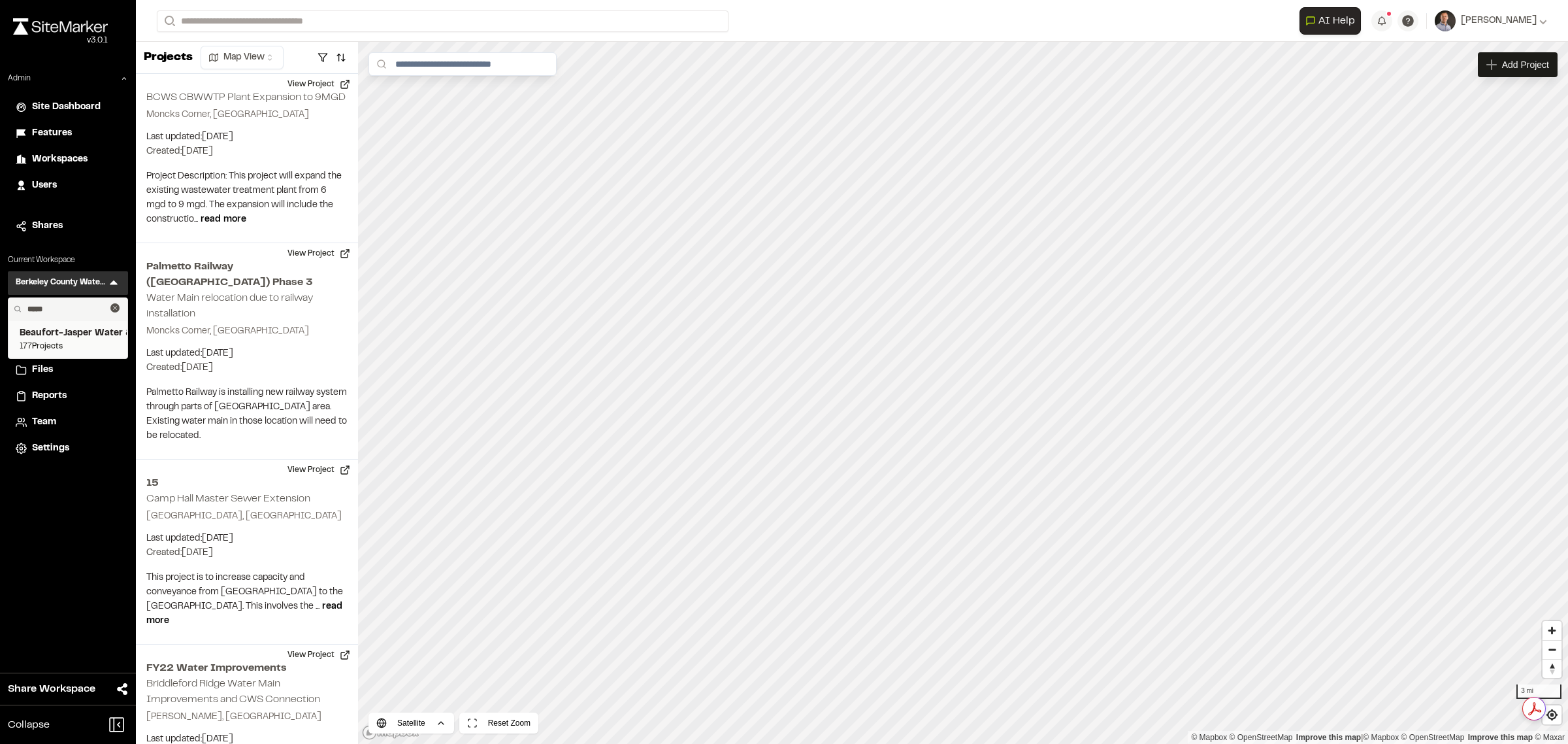
type input "*****"
click at [56, 332] on span "Beaufort-Jasper Water & Sewer Authority" at bounding box center [68, 333] width 97 height 14
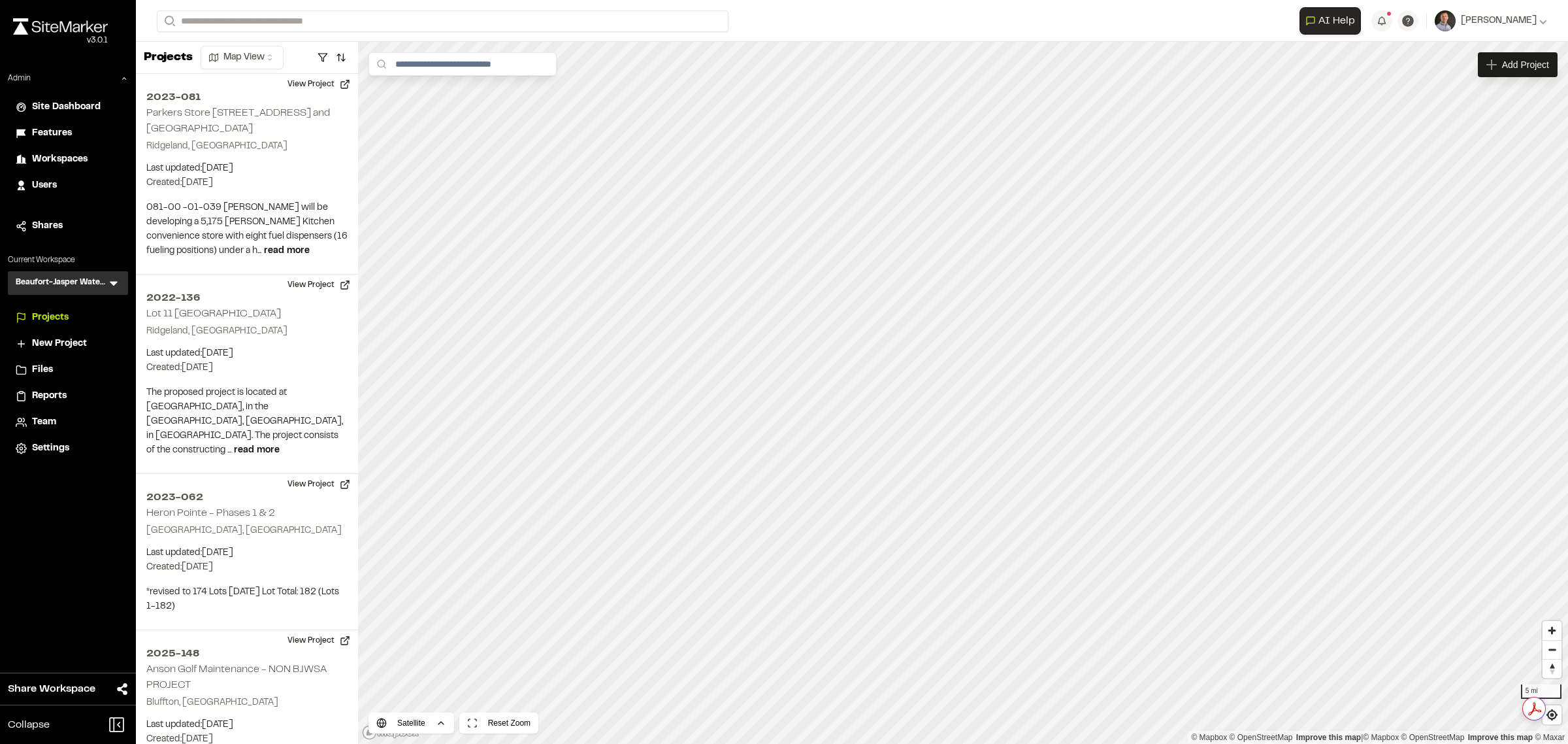
click at [55, 391] on span "Reports" at bounding box center [49, 396] width 35 height 14
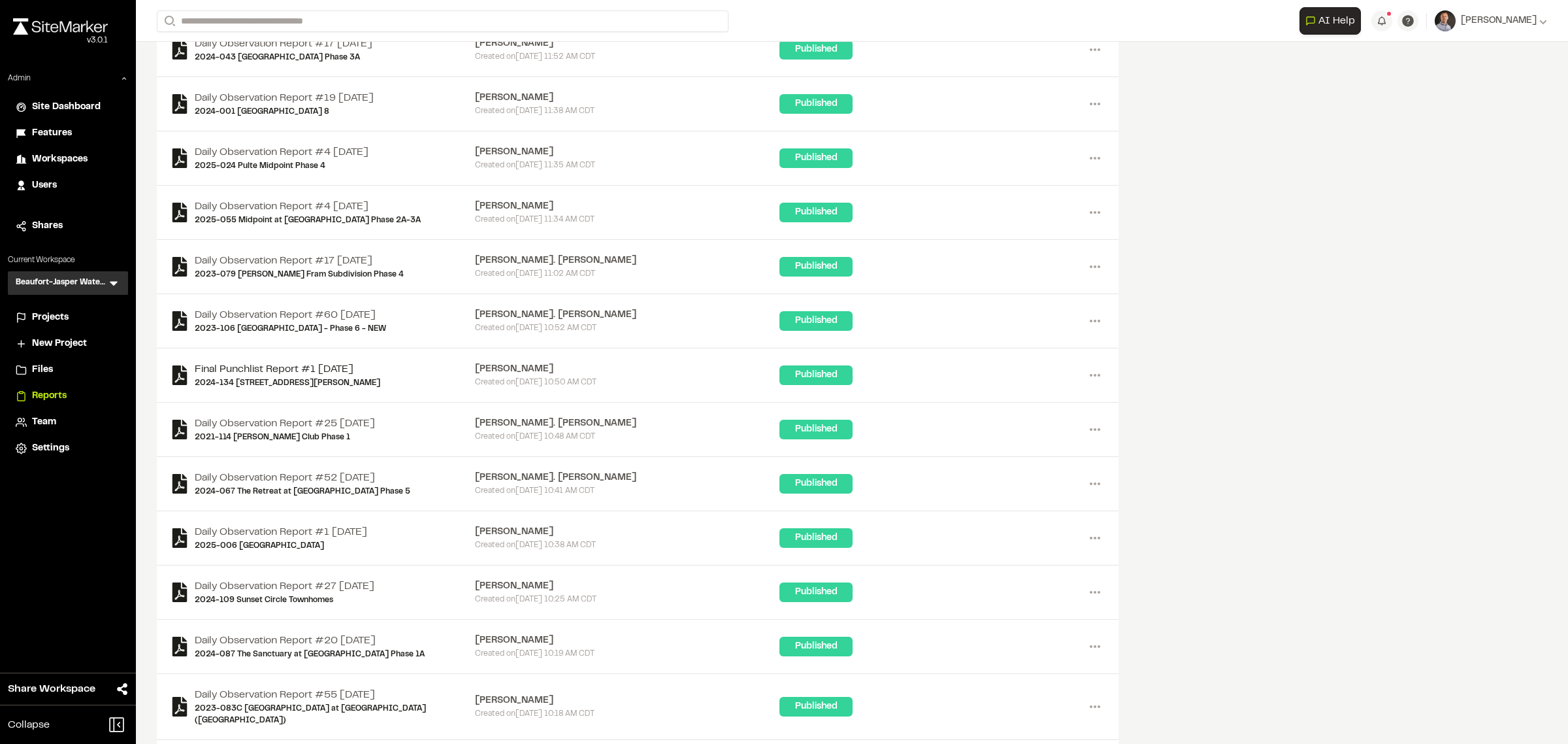
scroll to position [1307, 0]
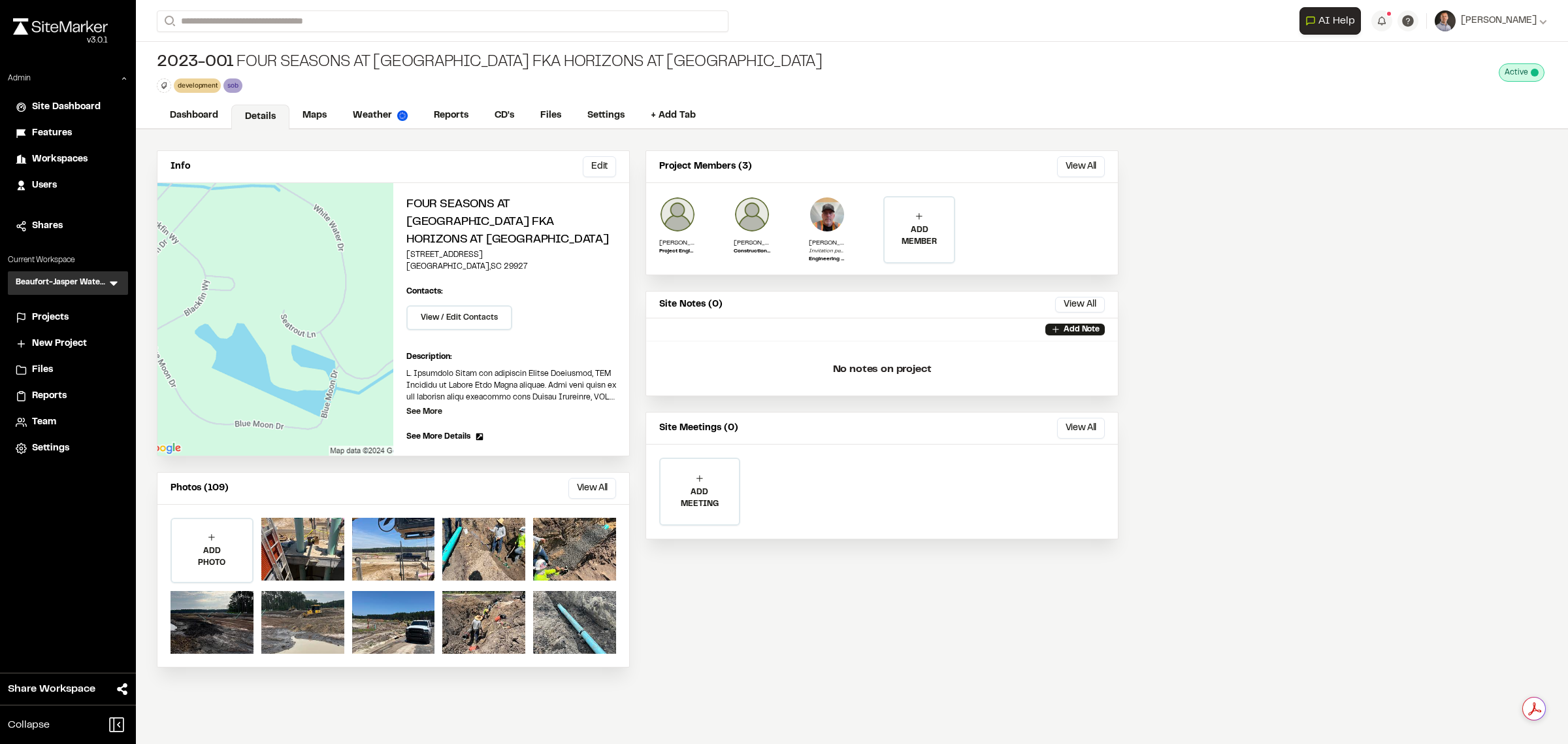
click at [583, 483] on button "View All" at bounding box center [592, 488] width 48 height 21
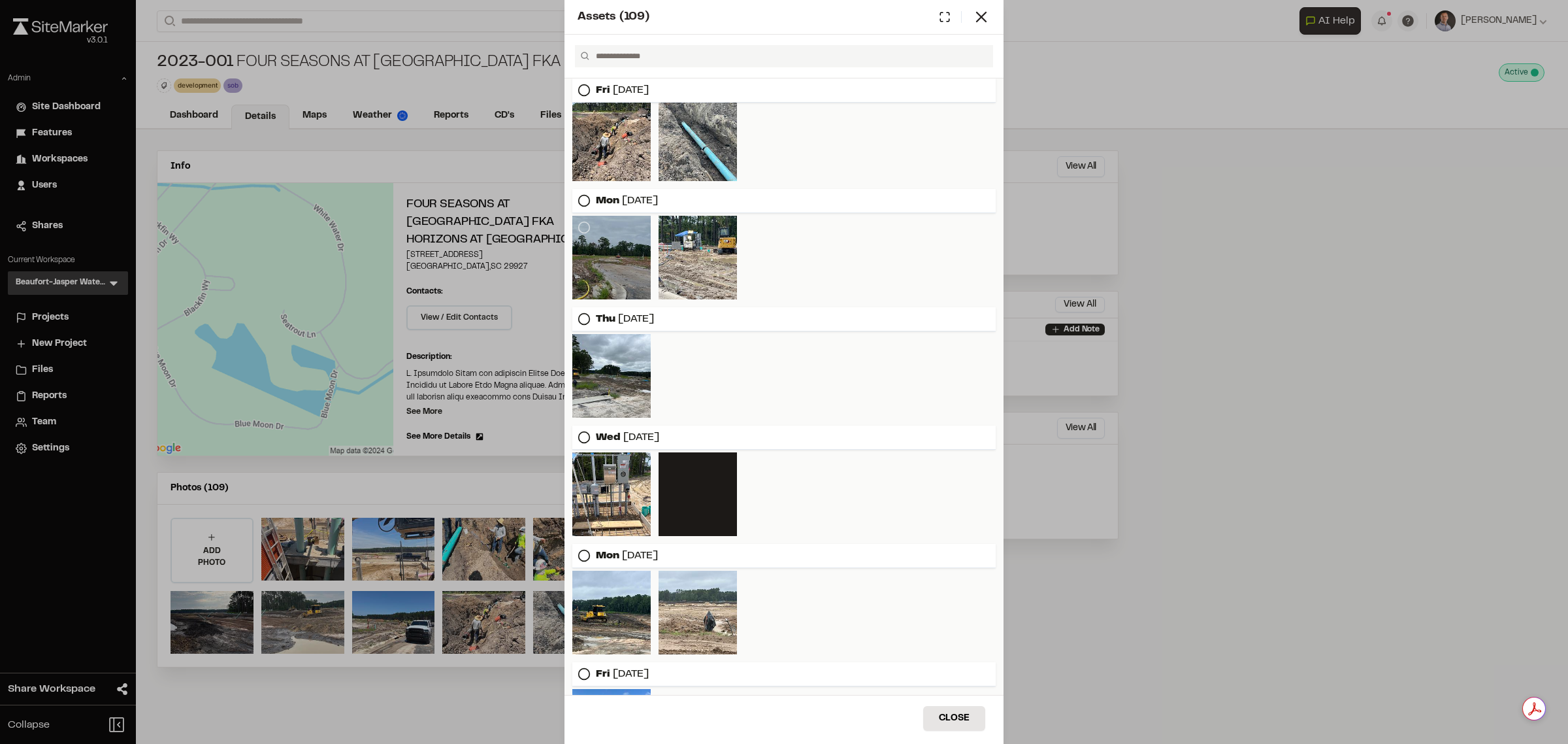
scroll to position [490, 0]
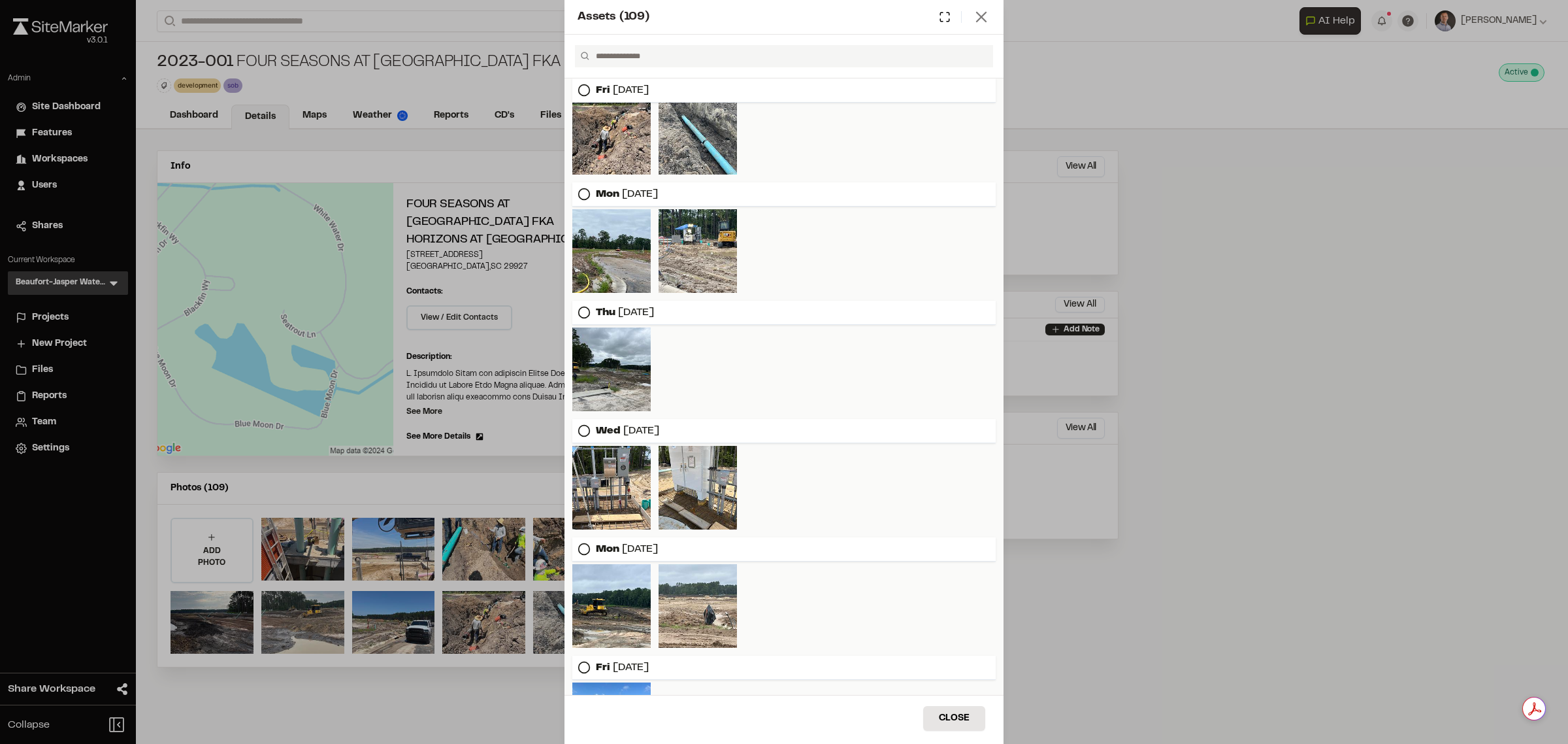
drag, startPoint x: 987, startPoint y: 14, endPoint x: 972, endPoint y: 20, distance: 16.2
click at [985, 14] on icon at bounding box center [981, 17] width 19 height 19
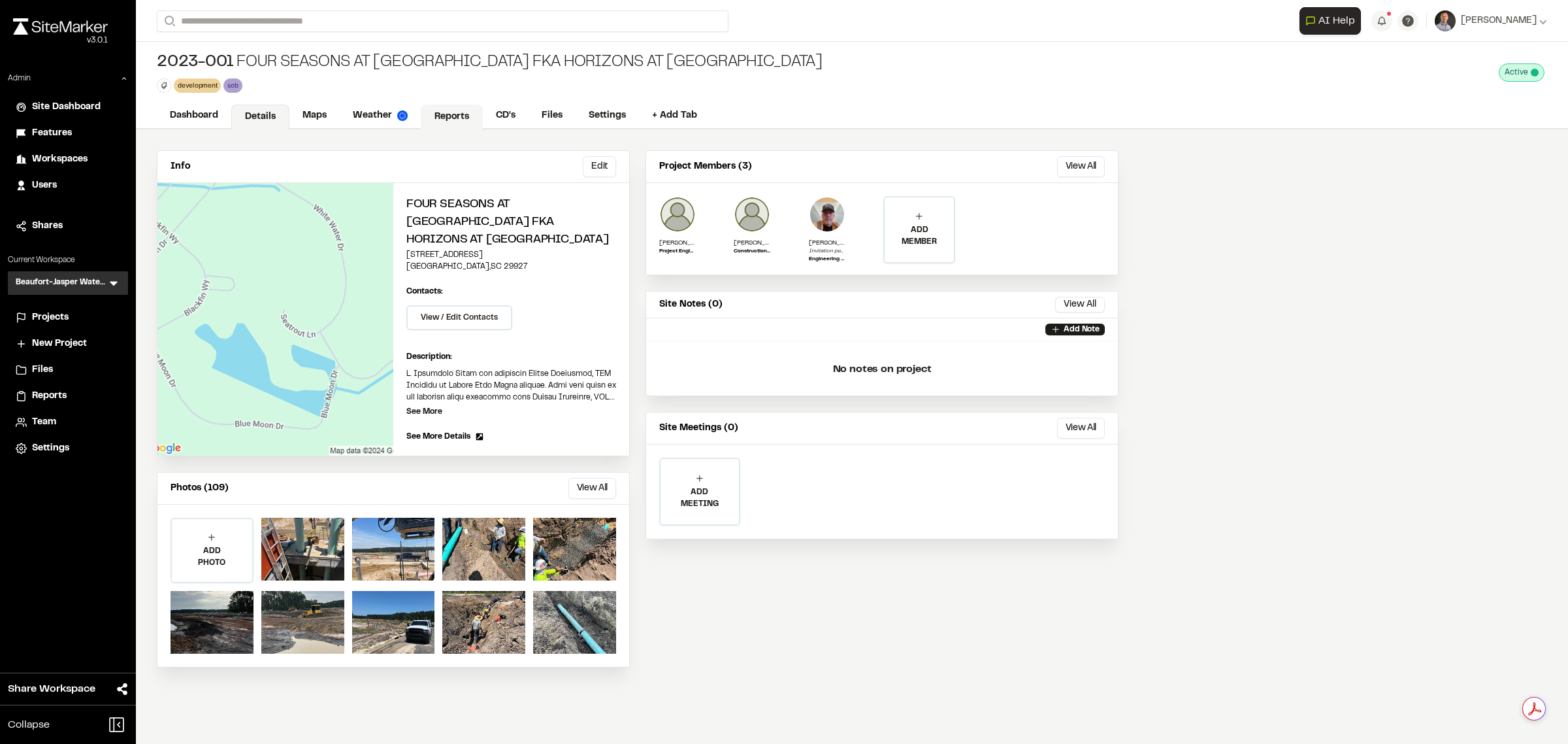
click at [452, 121] on link "Reports" at bounding box center [451, 116] width 62 height 25
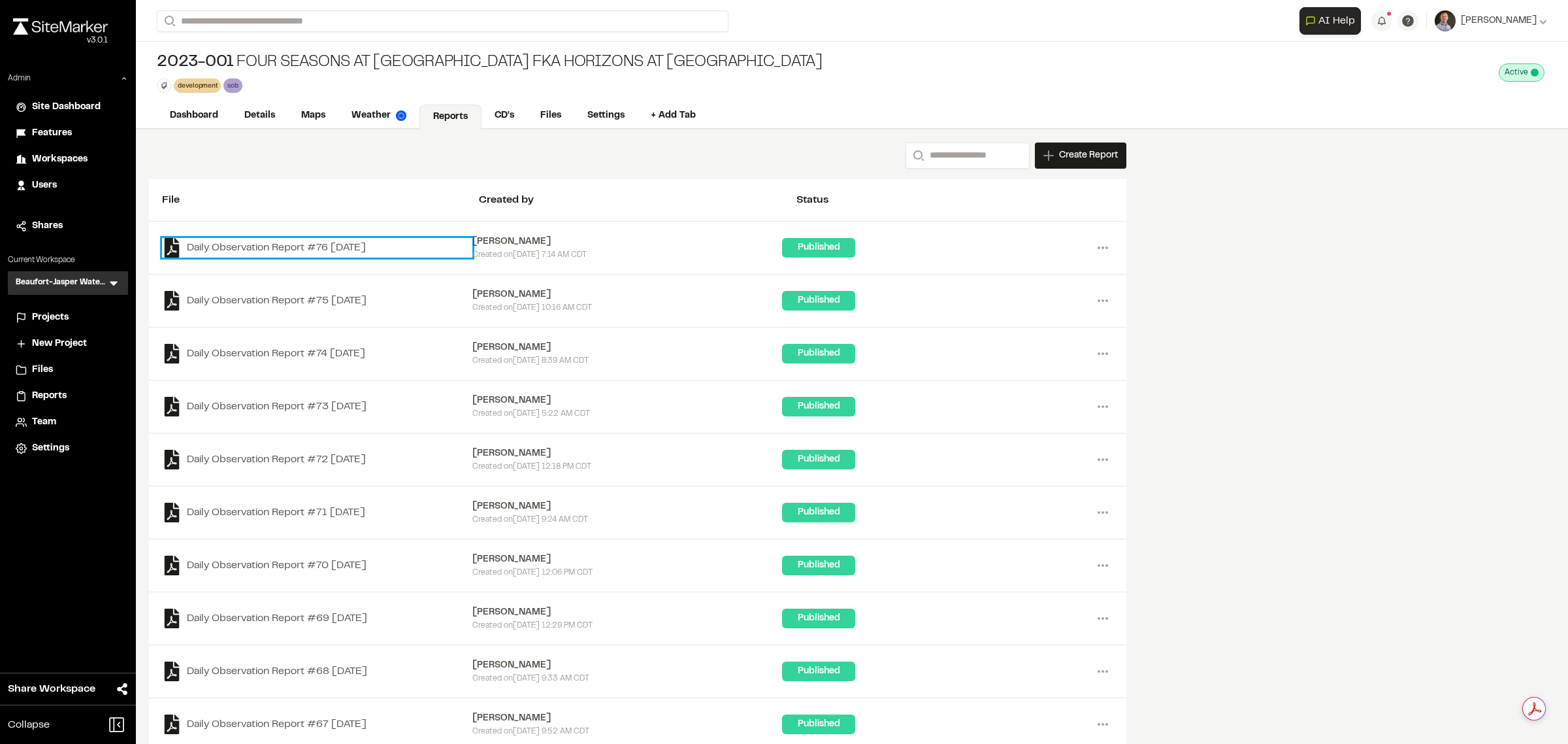
click at [367, 242] on link "Daily Observation Report #76 [DATE]" at bounding box center [317, 247] width 310 height 20
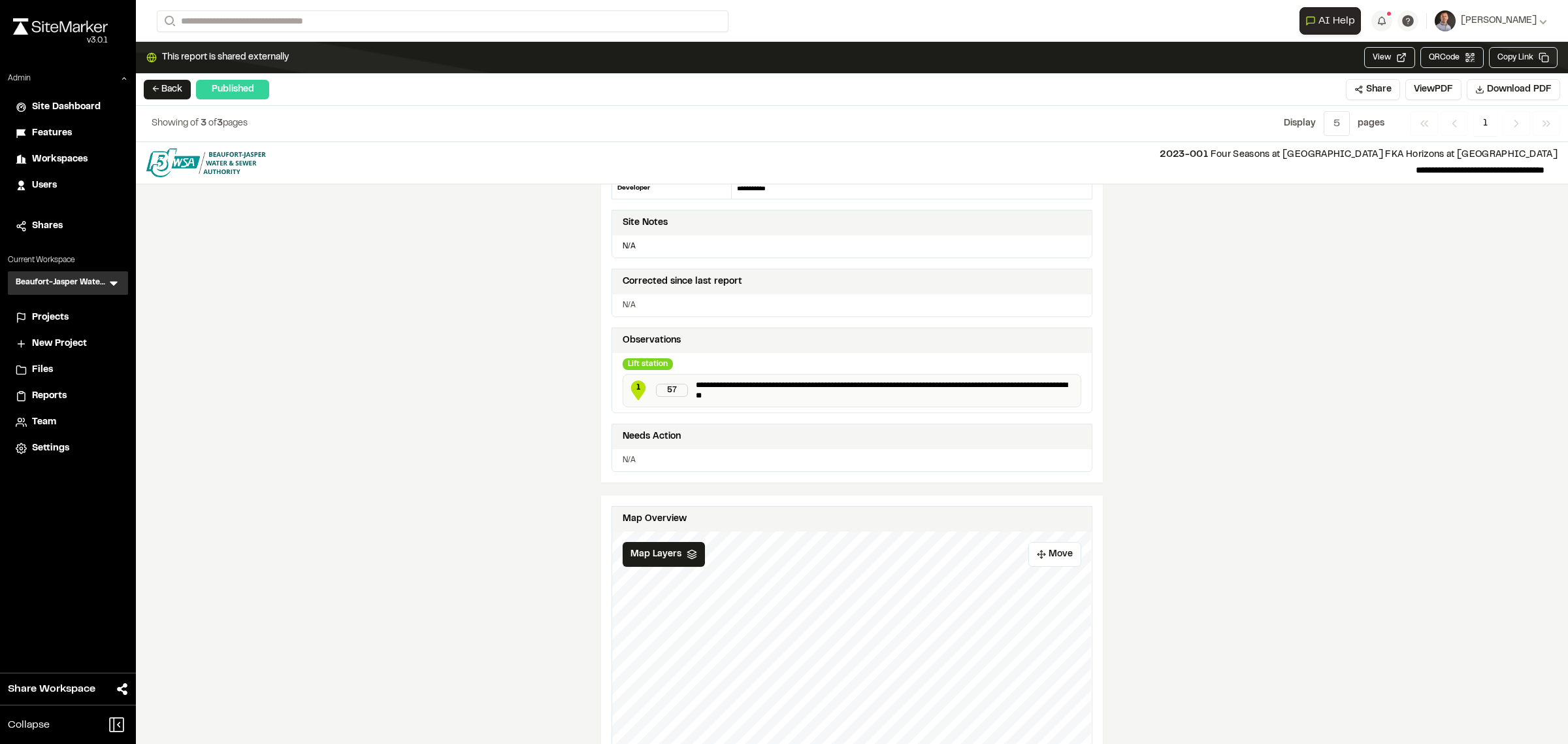
scroll to position [57, 0]
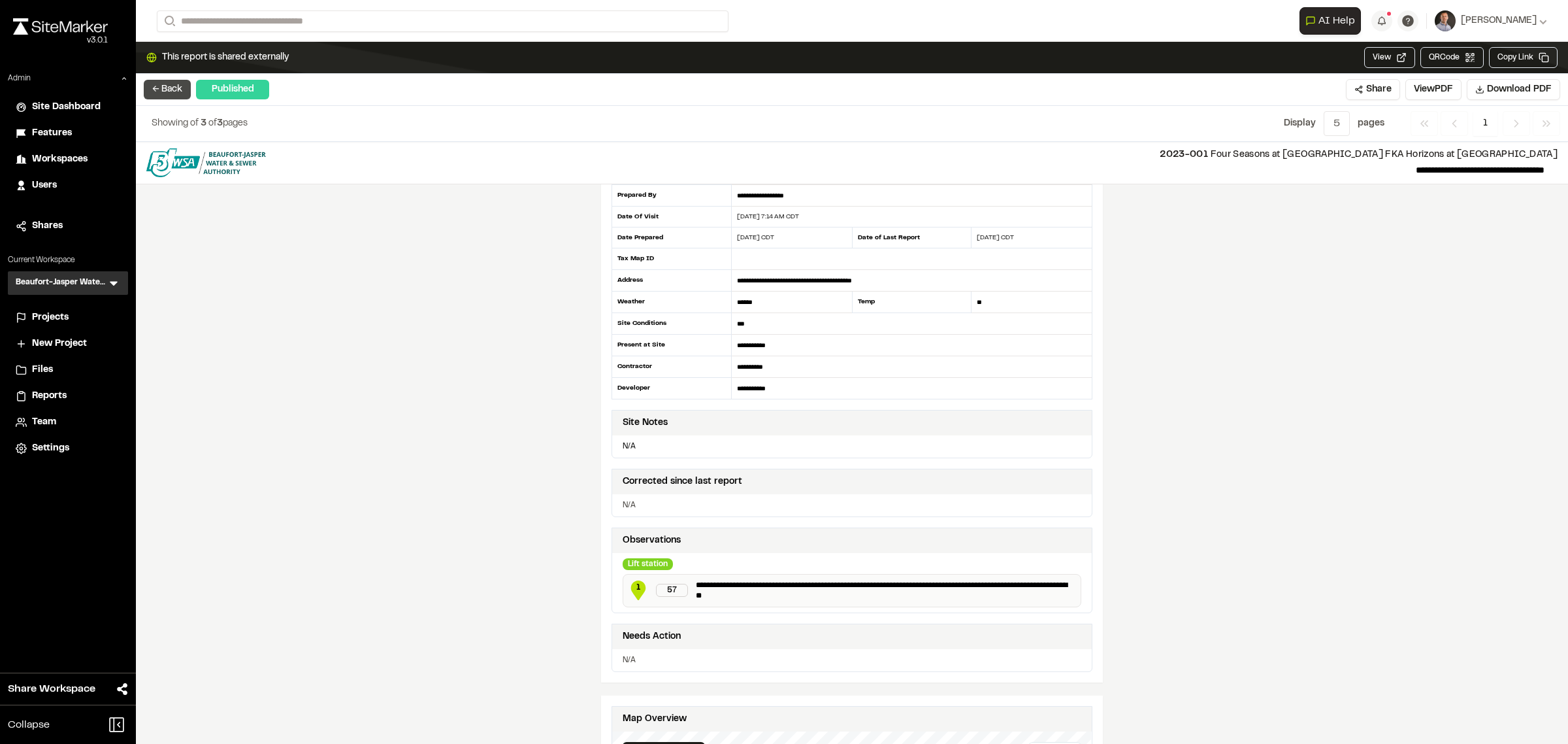
click at [157, 89] on button "← Back" at bounding box center [166, 89] width 47 height 20
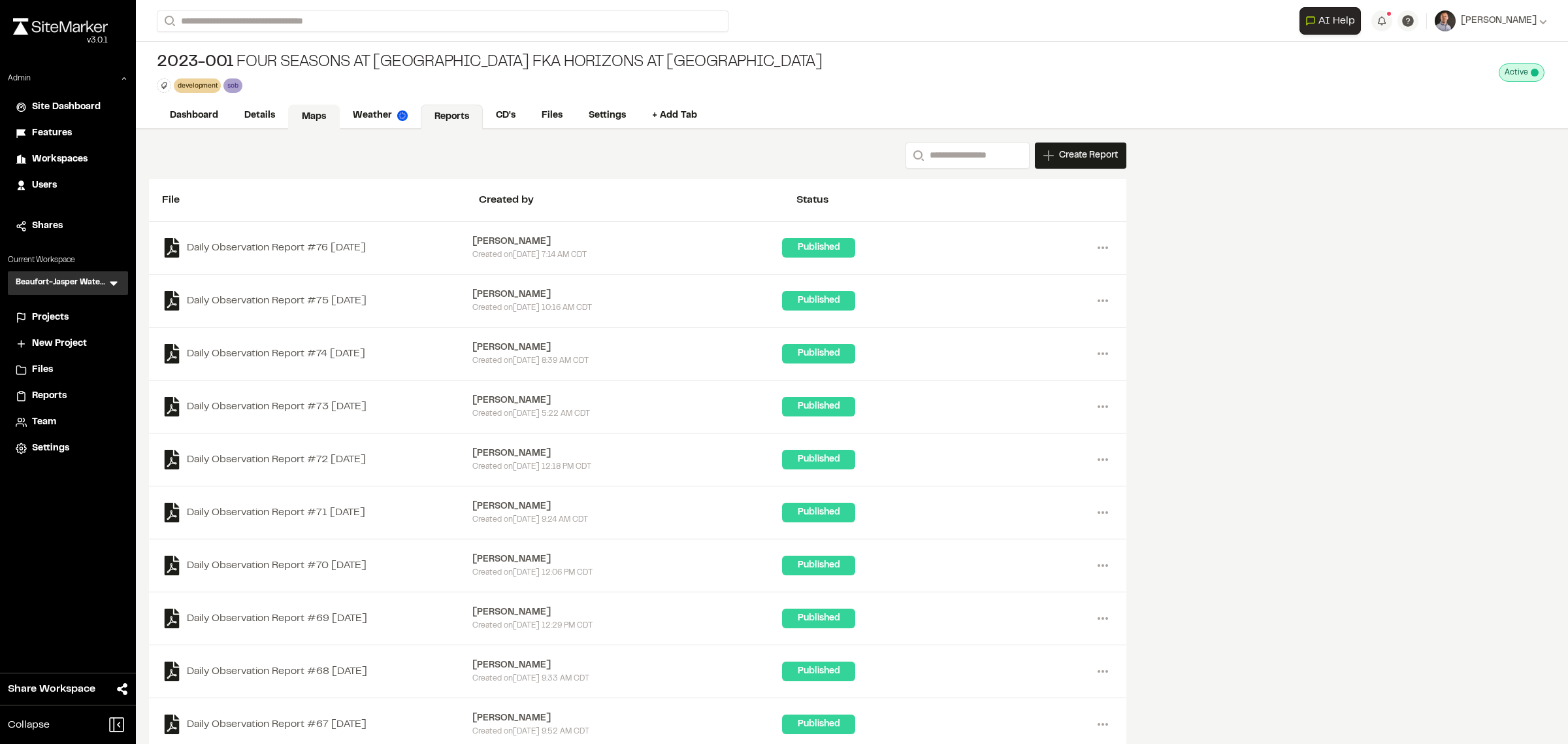
click at [312, 122] on link "Maps" at bounding box center [313, 116] width 52 height 25
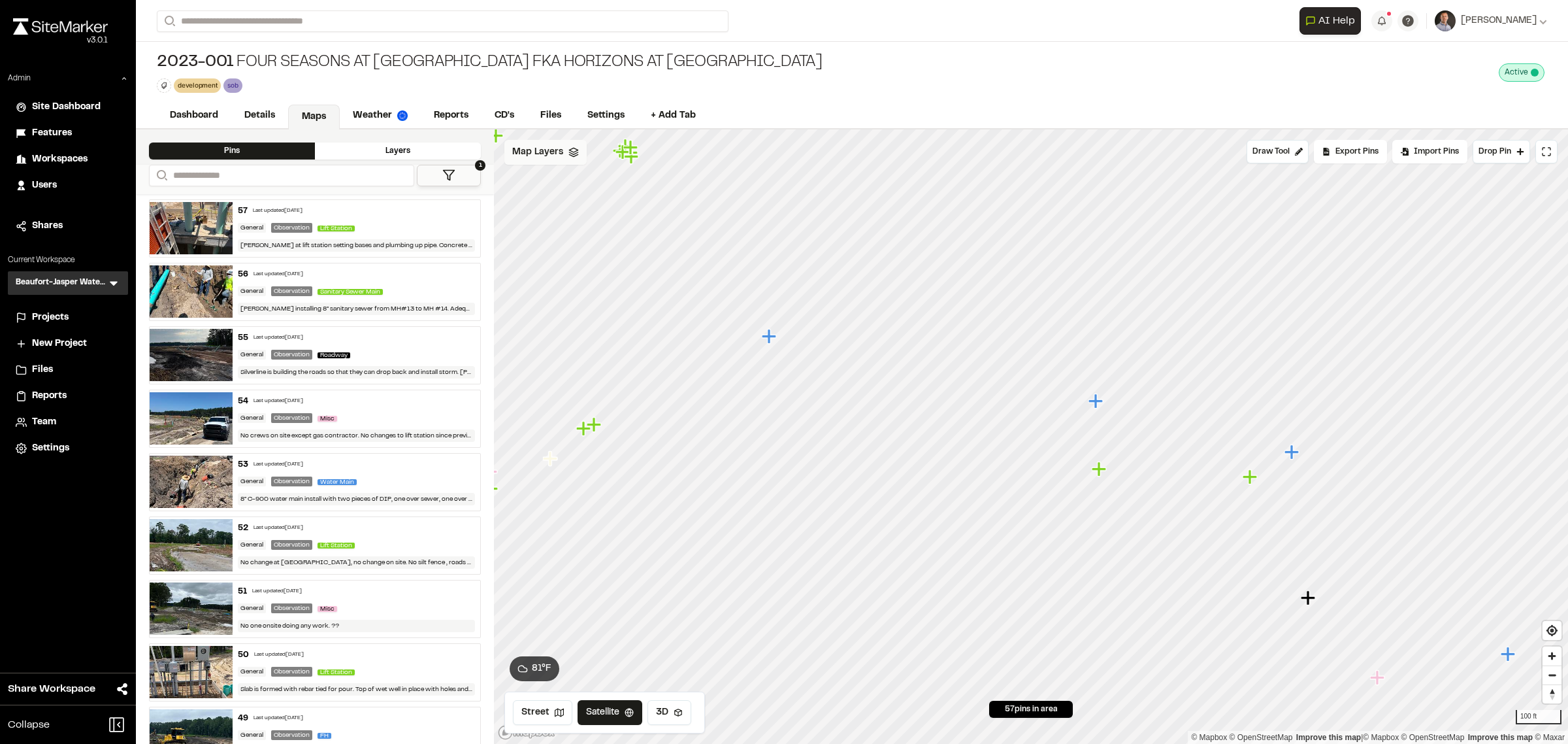
click at [570, 155] on icon at bounding box center [573, 152] width 10 height 10
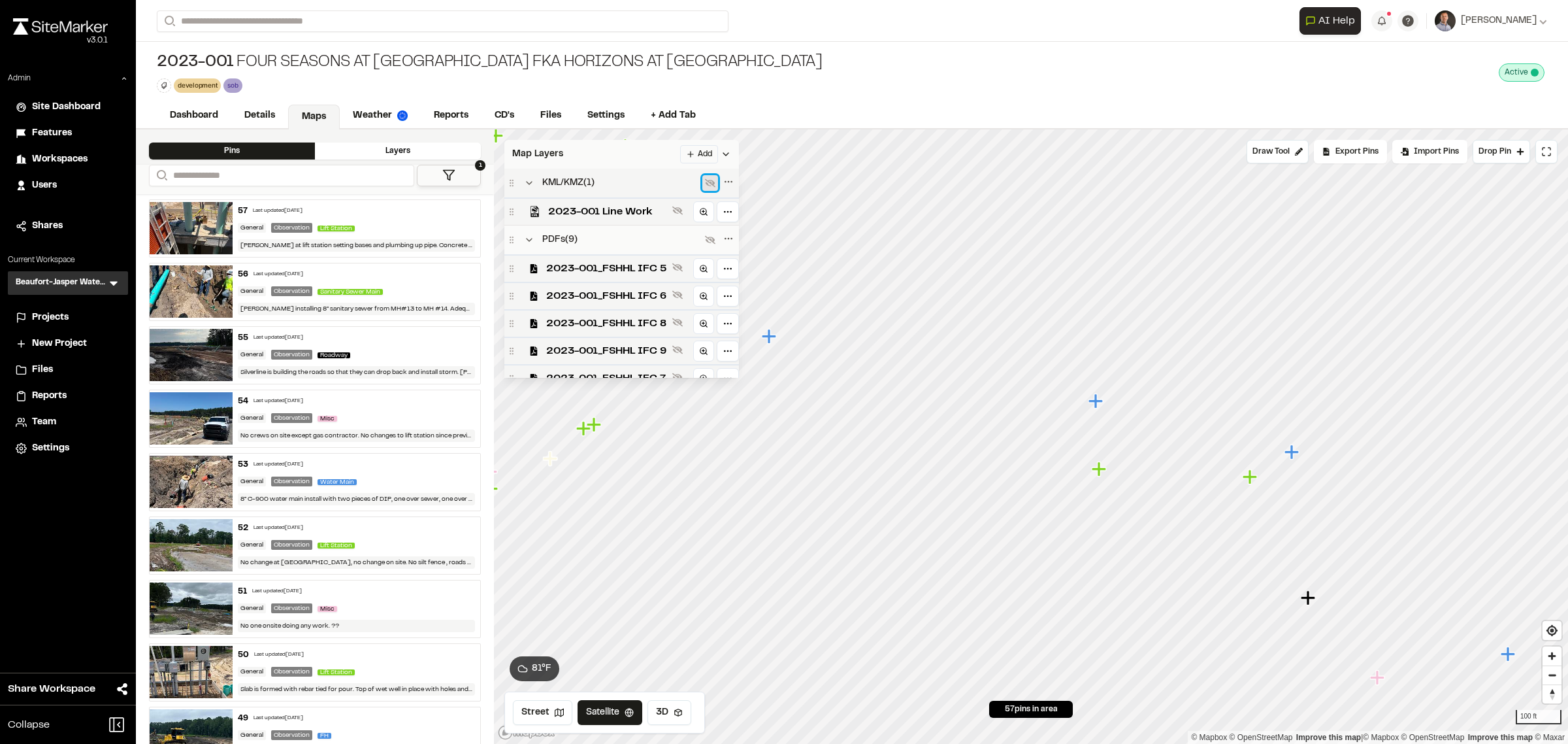
click at [712, 189] on icon at bounding box center [710, 183] width 10 height 10
click at [710, 242] on icon at bounding box center [710, 240] width 10 height 8
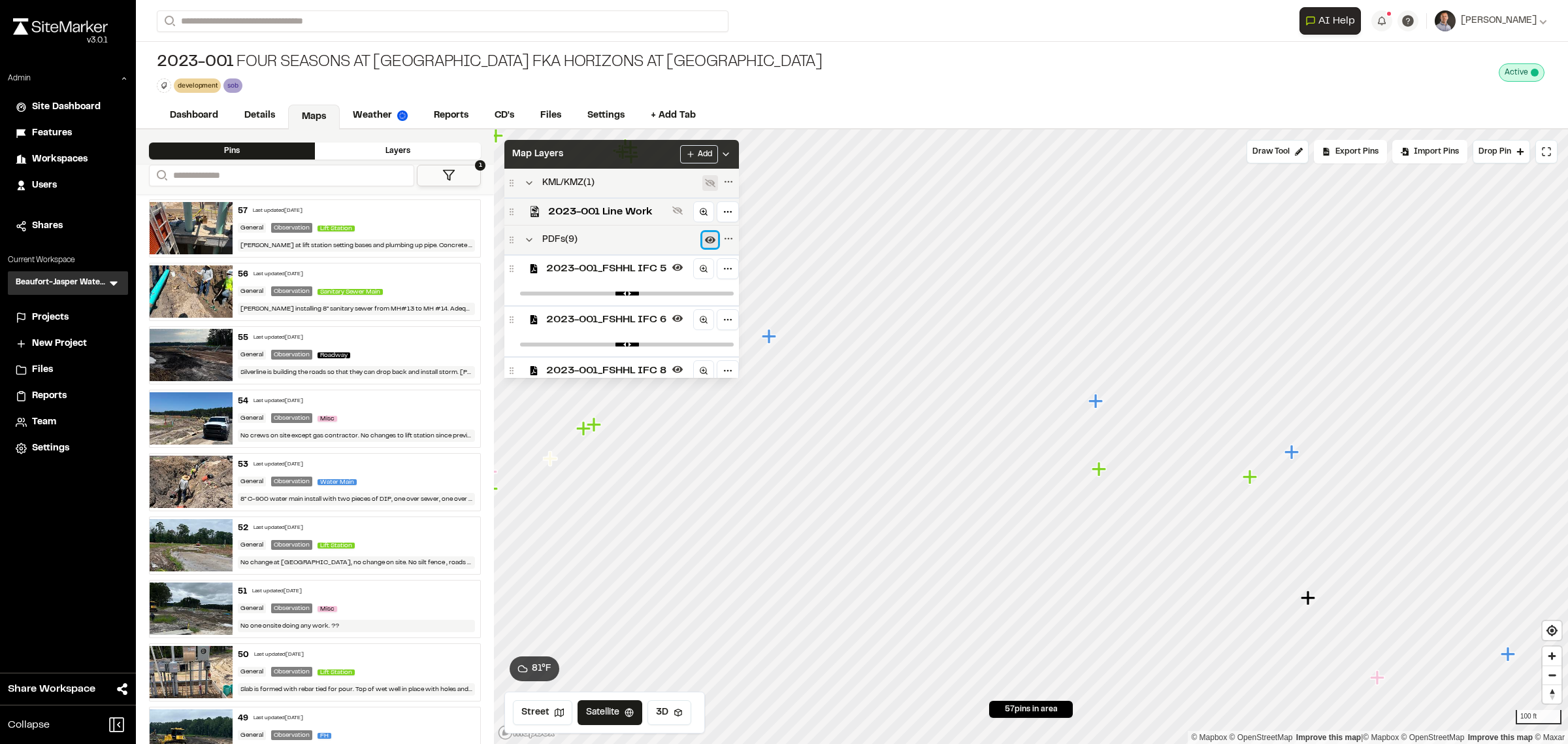
click at [715, 244] on icon at bounding box center [710, 240] width 10 height 7
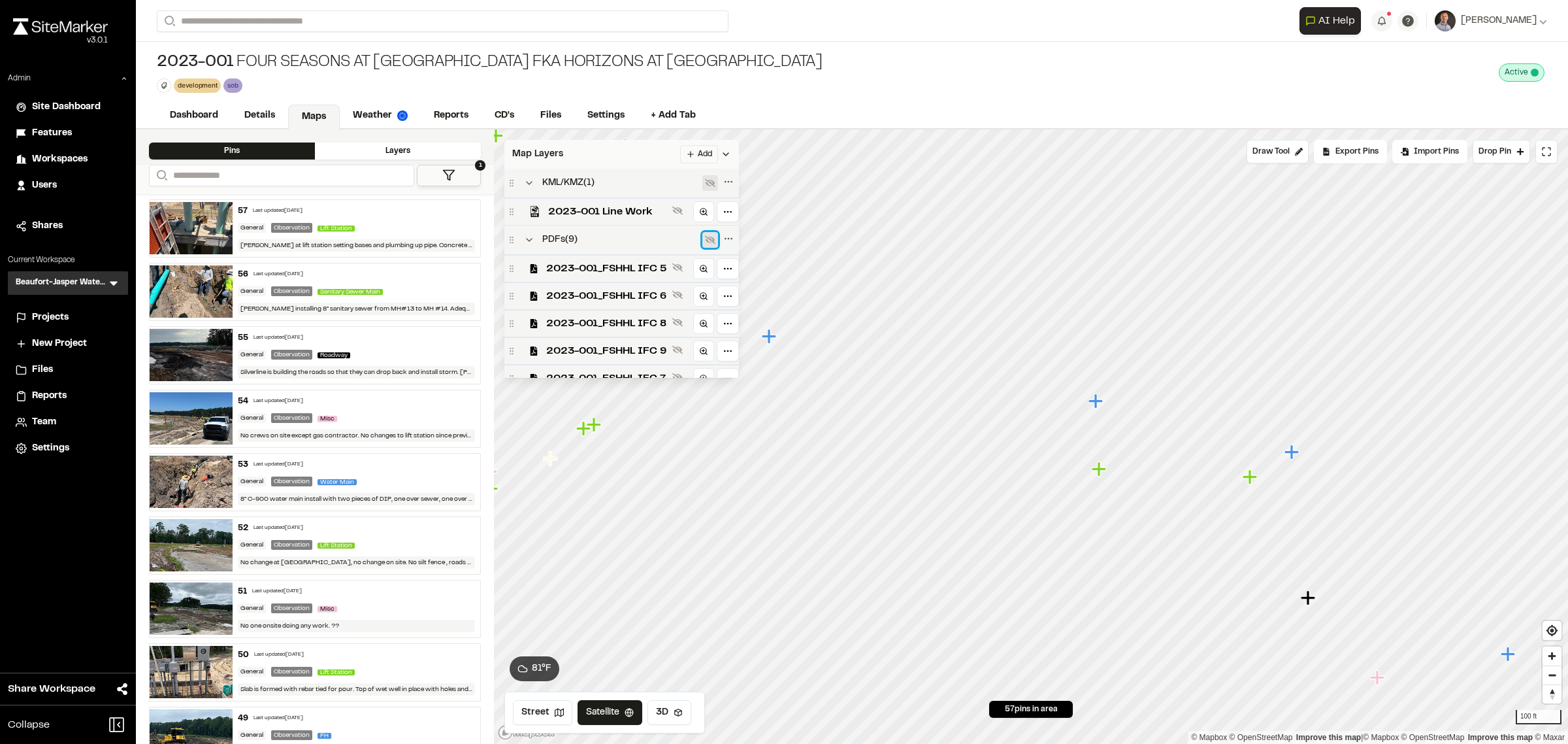
click at [707, 243] on icon at bounding box center [710, 240] width 10 height 10
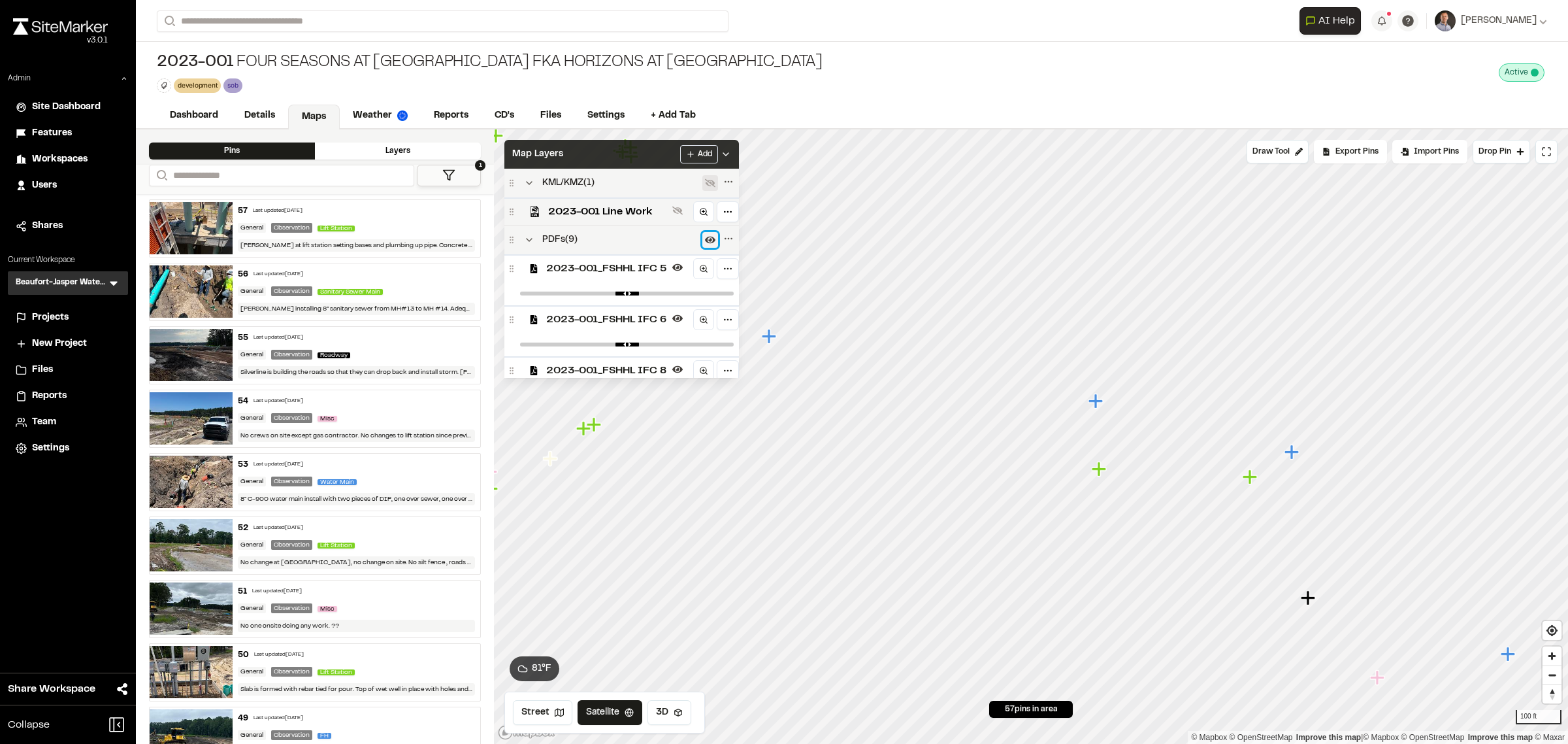
drag, startPoint x: 706, startPoint y: 242, endPoint x: 683, endPoint y: 244, distance: 23.1
click at [706, 242] on icon at bounding box center [710, 240] width 10 height 10
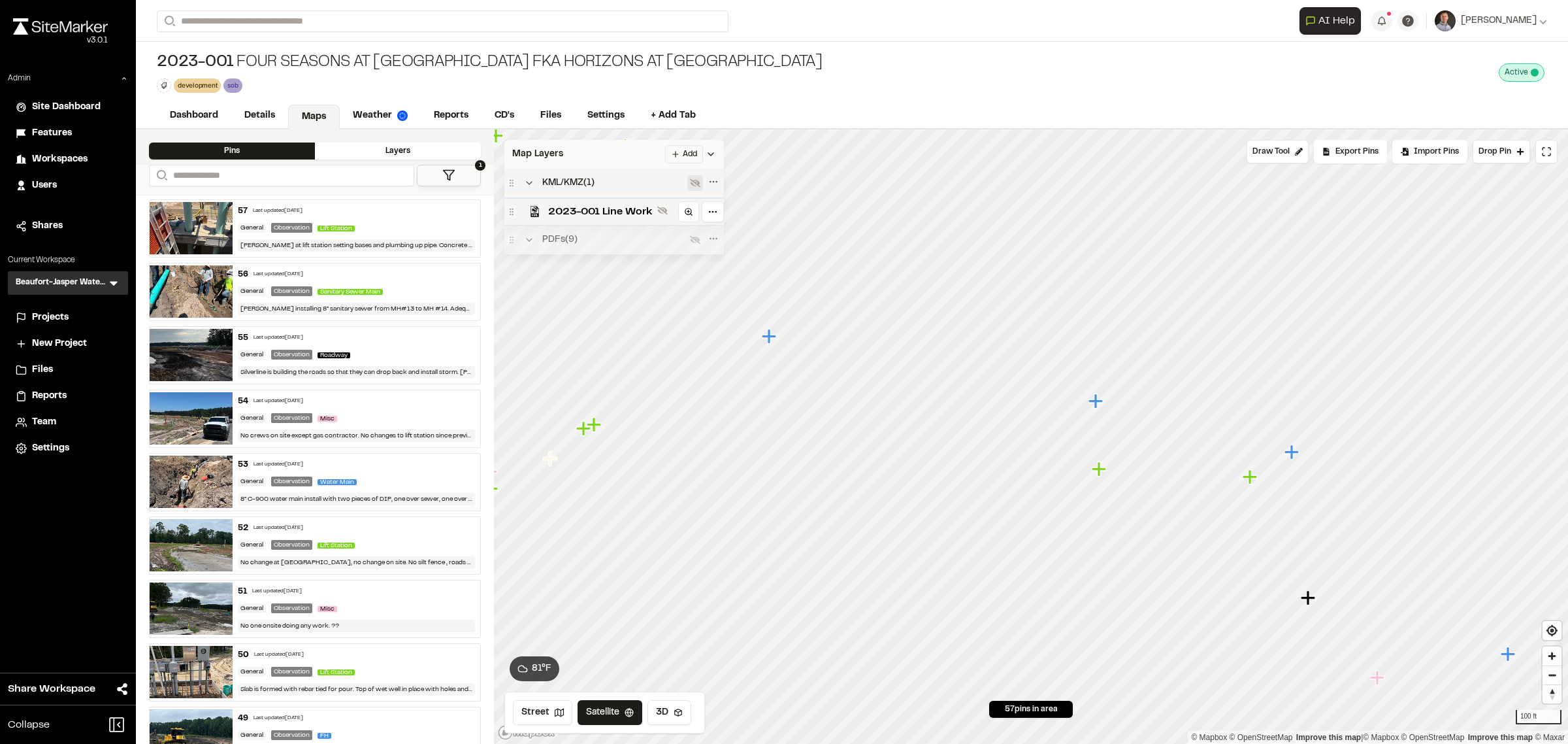
click at [613, 243] on div "PDFs ( 9 )" at bounding box center [597, 240] width 180 height 15
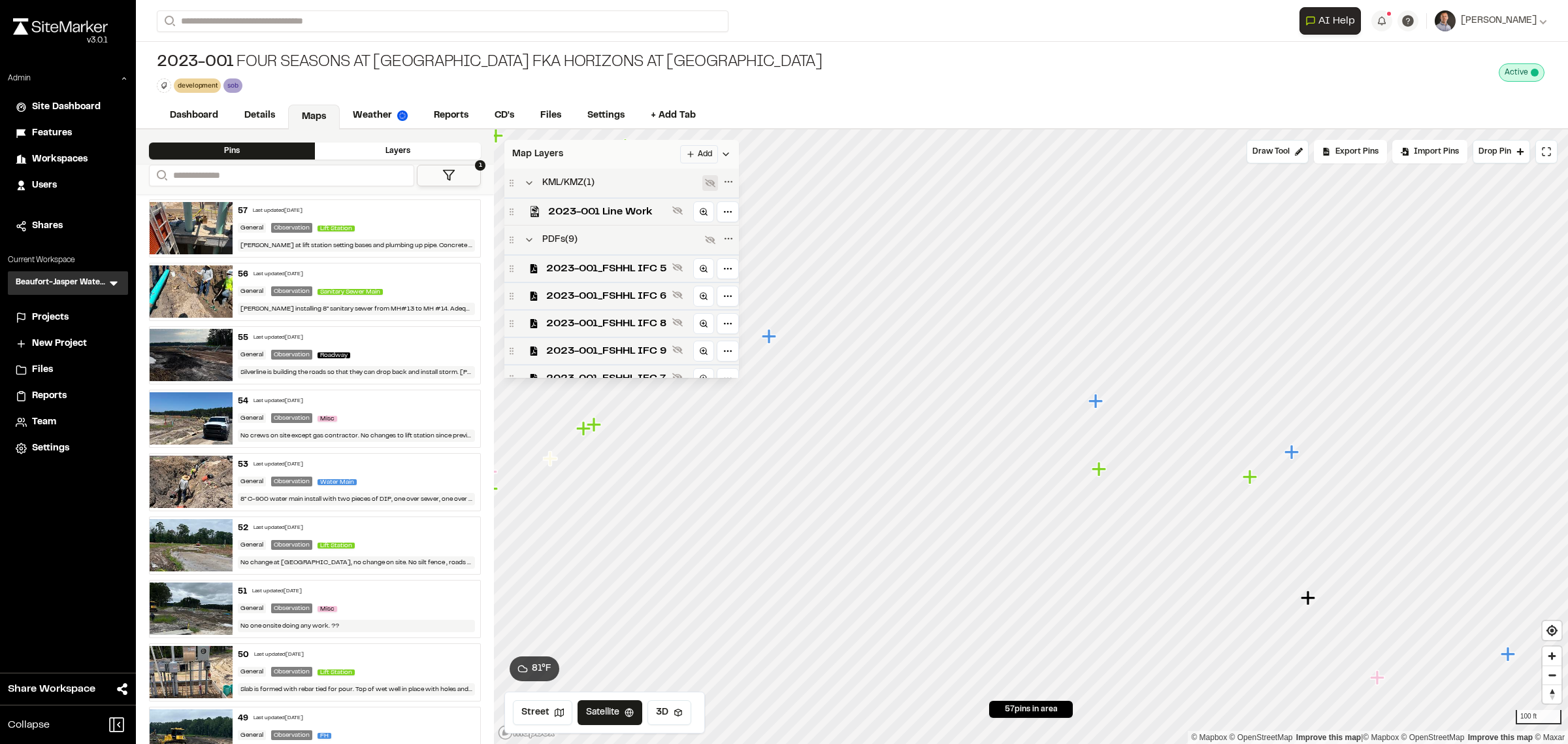
click at [613, 243] on div "PDFs ( 9 )" at bounding box center [604, 240] width 195 height 15
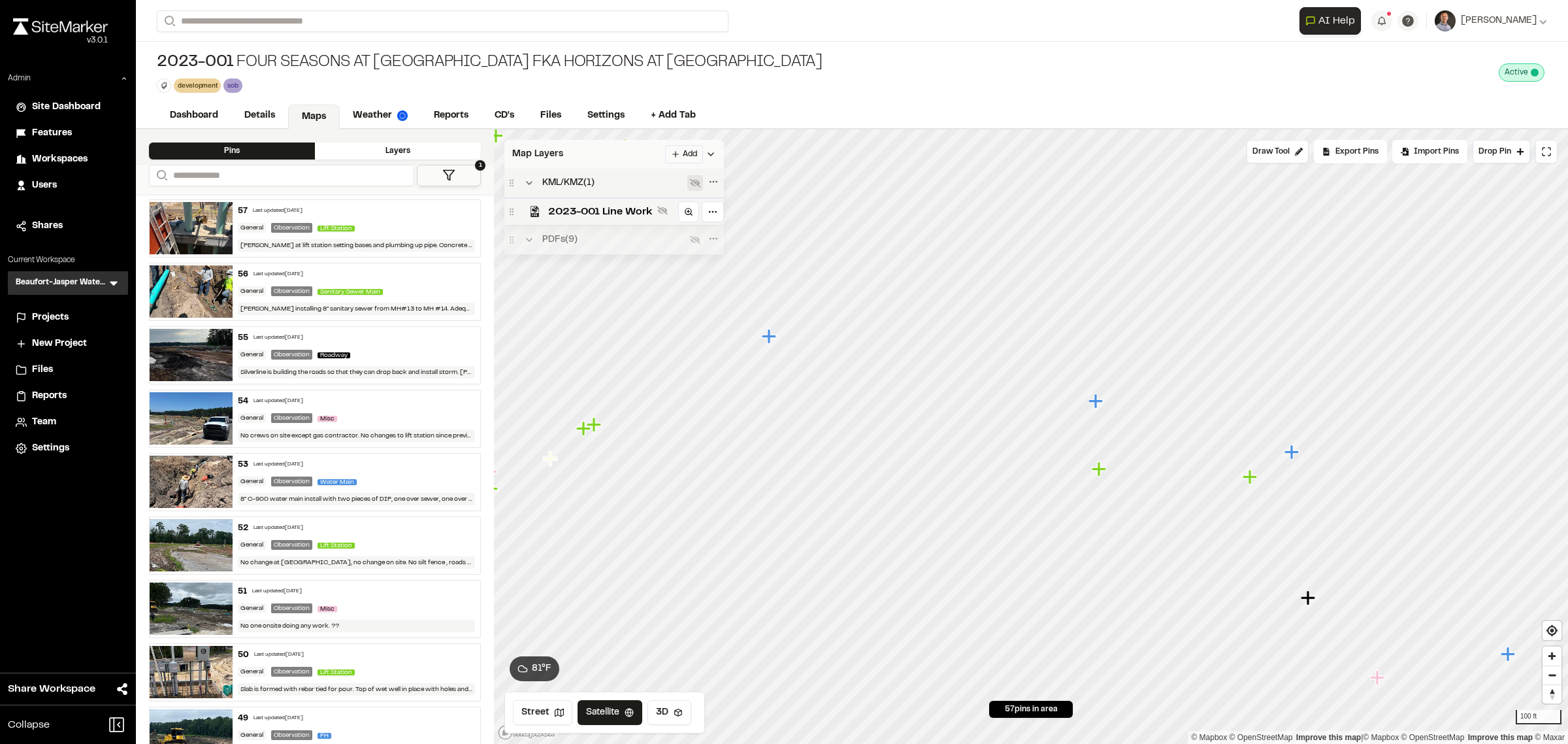
click at [613, 243] on div "PDFs ( 9 )" at bounding box center [597, 240] width 180 height 15
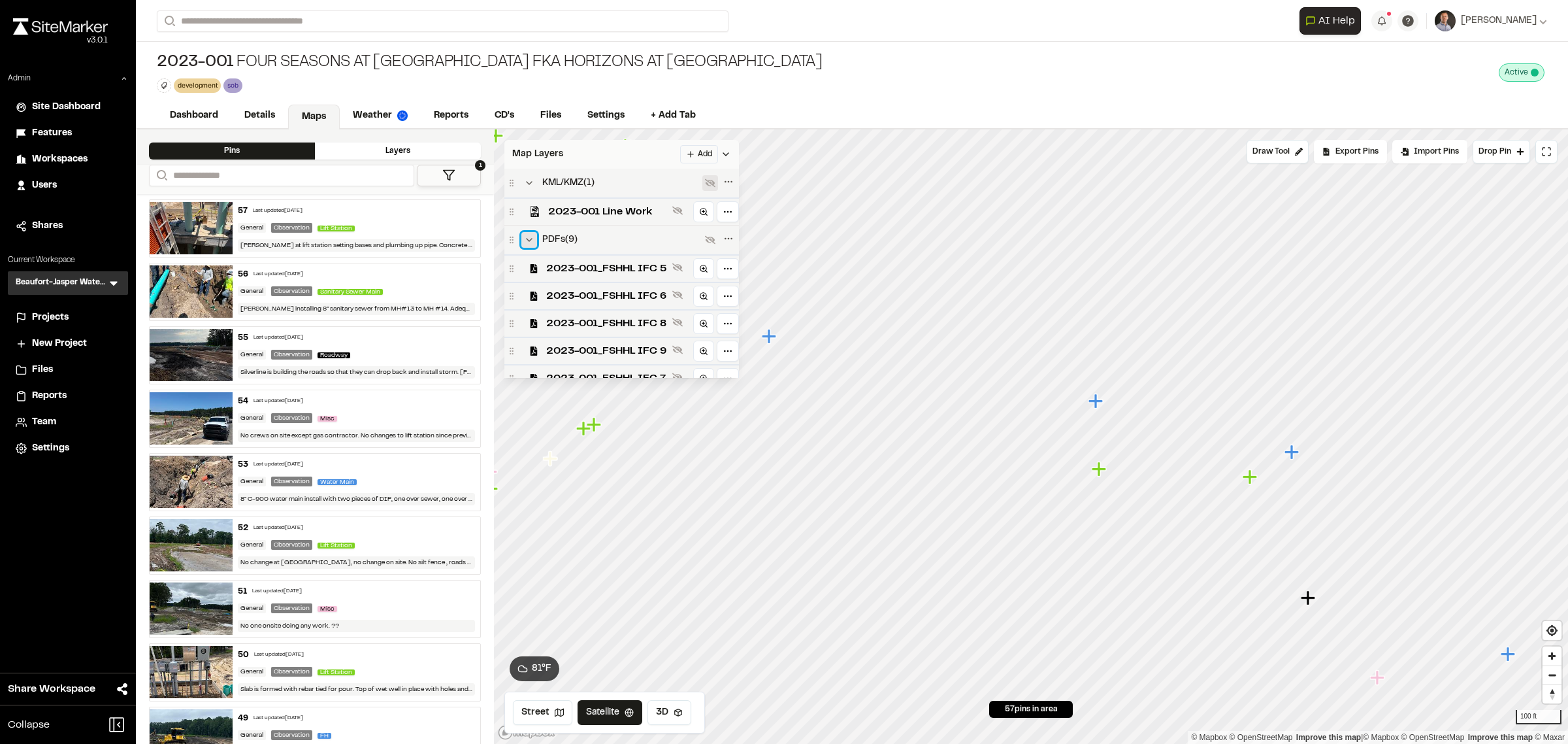
click at [526, 245] on icon at bounding box center [529, 240] width 10 height 10
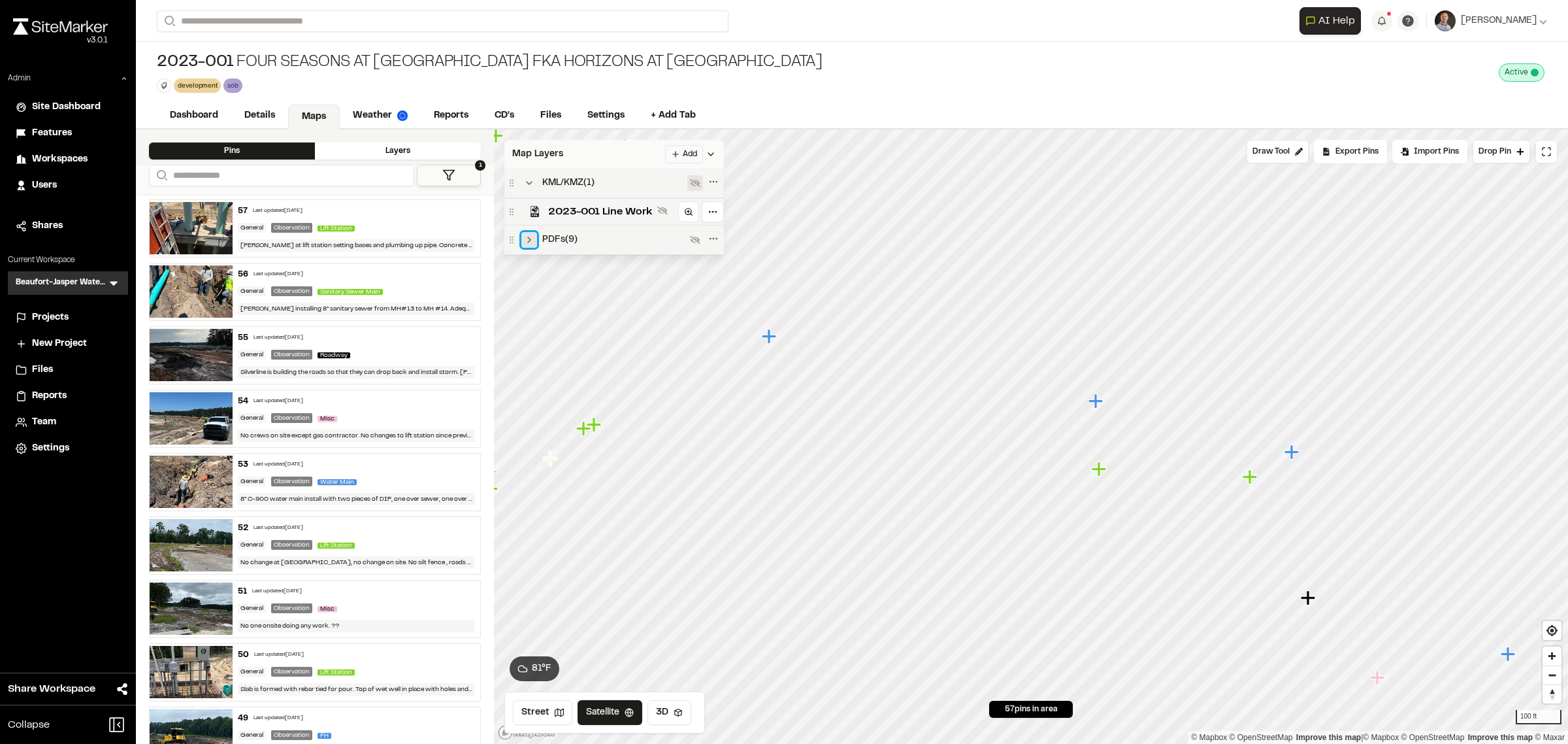
click at [526, 245] on icon at bounding box center [529, 240] width 10 height 10
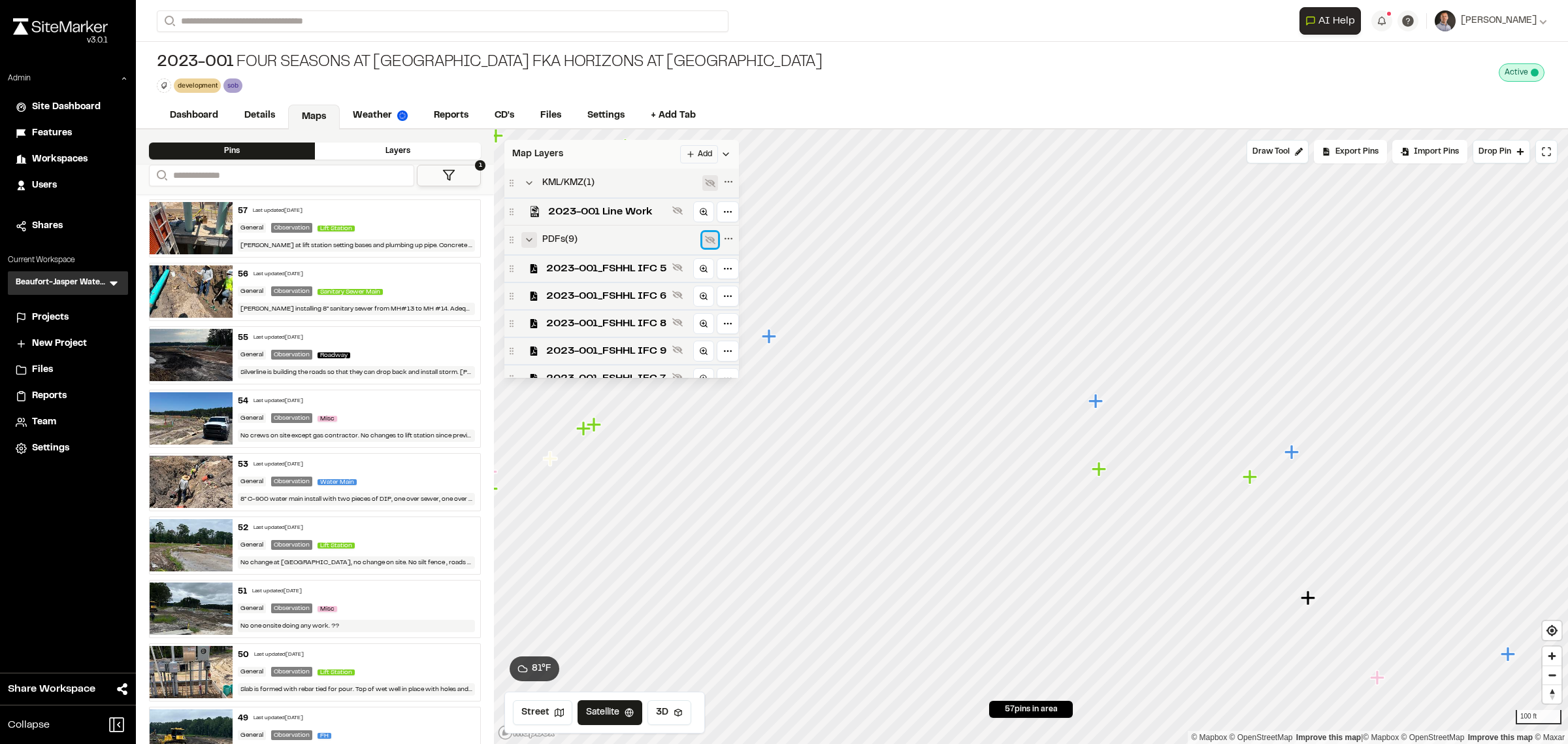
click at [713, 245] on icon at bounding box center [710, 240] width 10 height 10
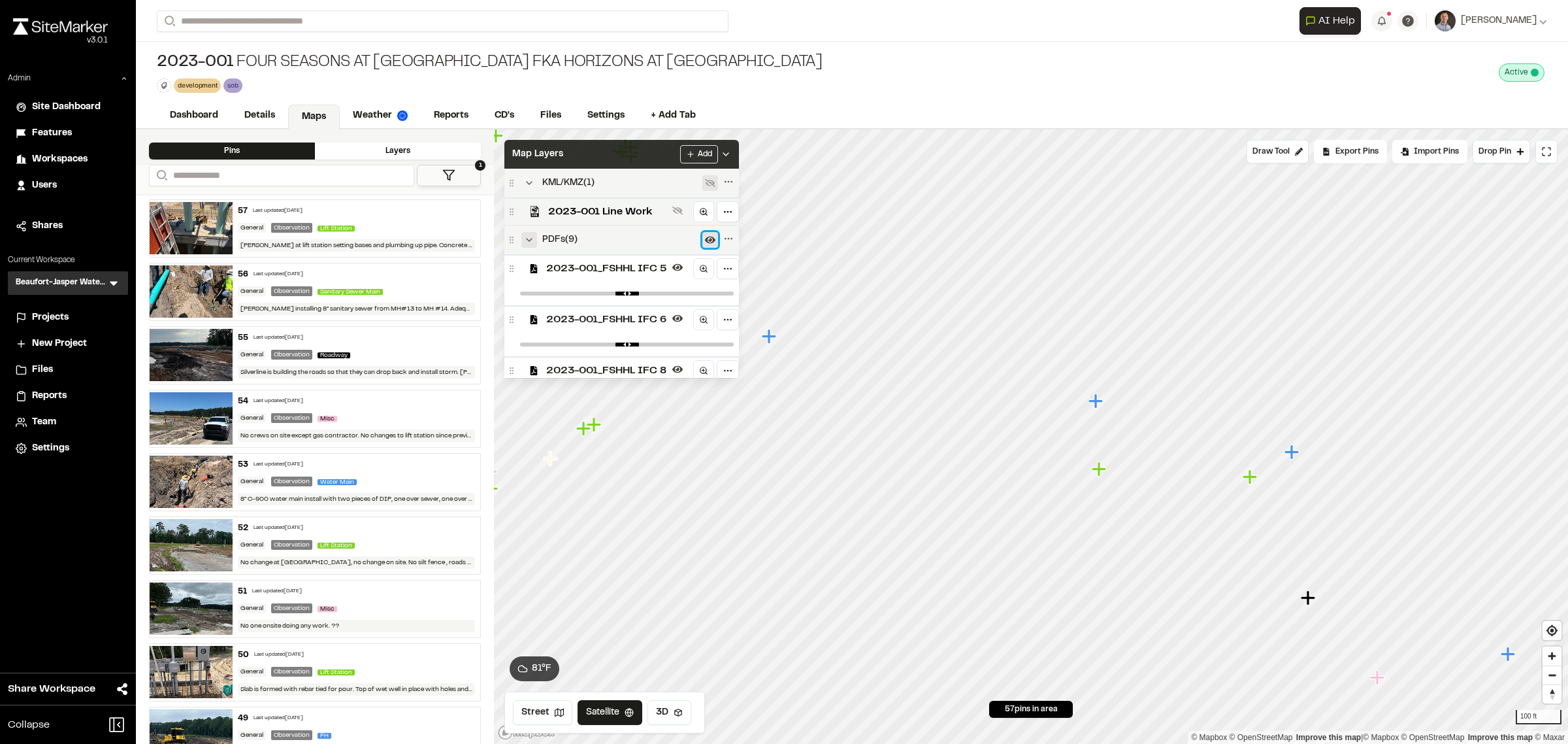
click at [712, 240] on icon at bounding box center [710, 240] width 10 height 7
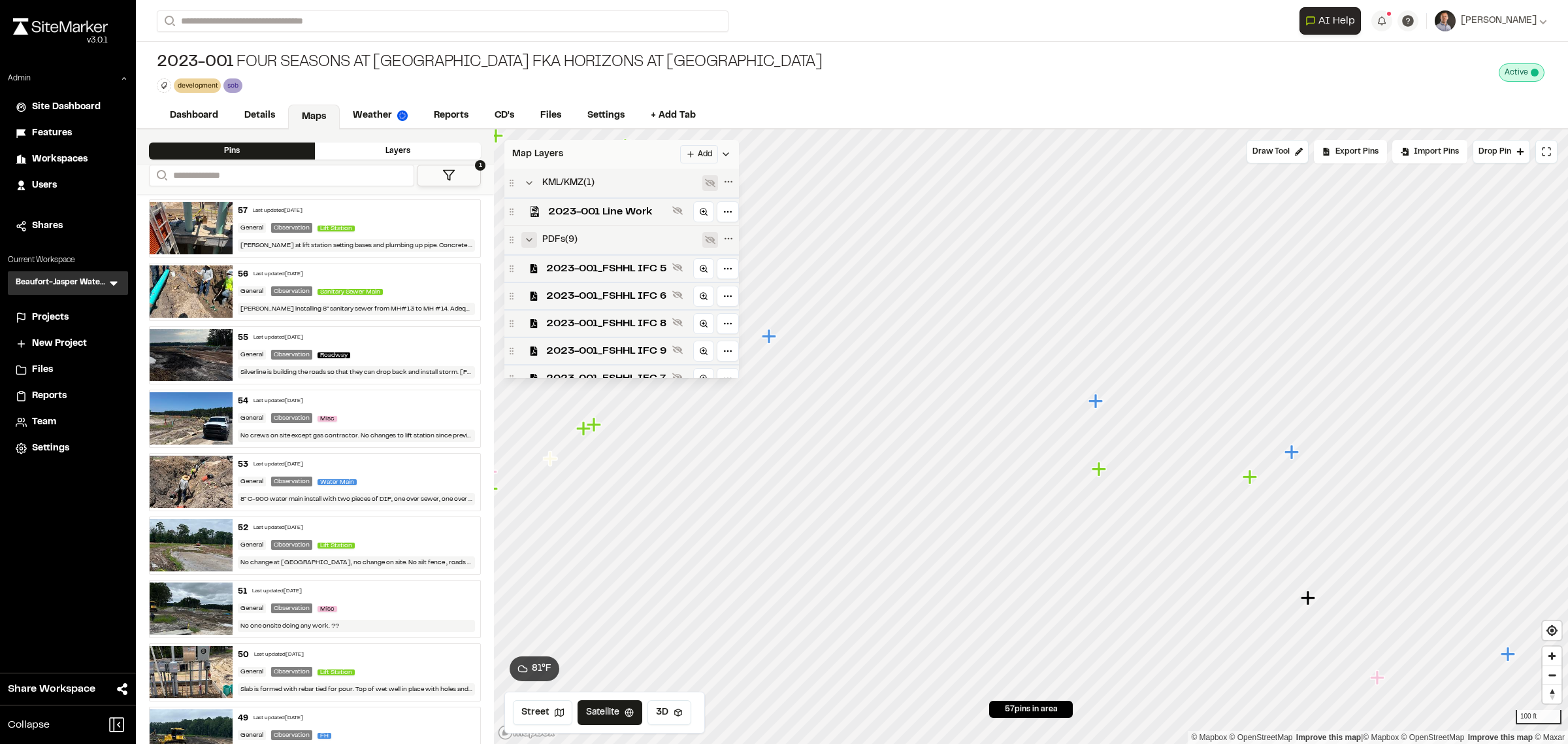
click at [613, 155] on div "Map Layers Add" at bounding box center [621, 155] width 234 height 29
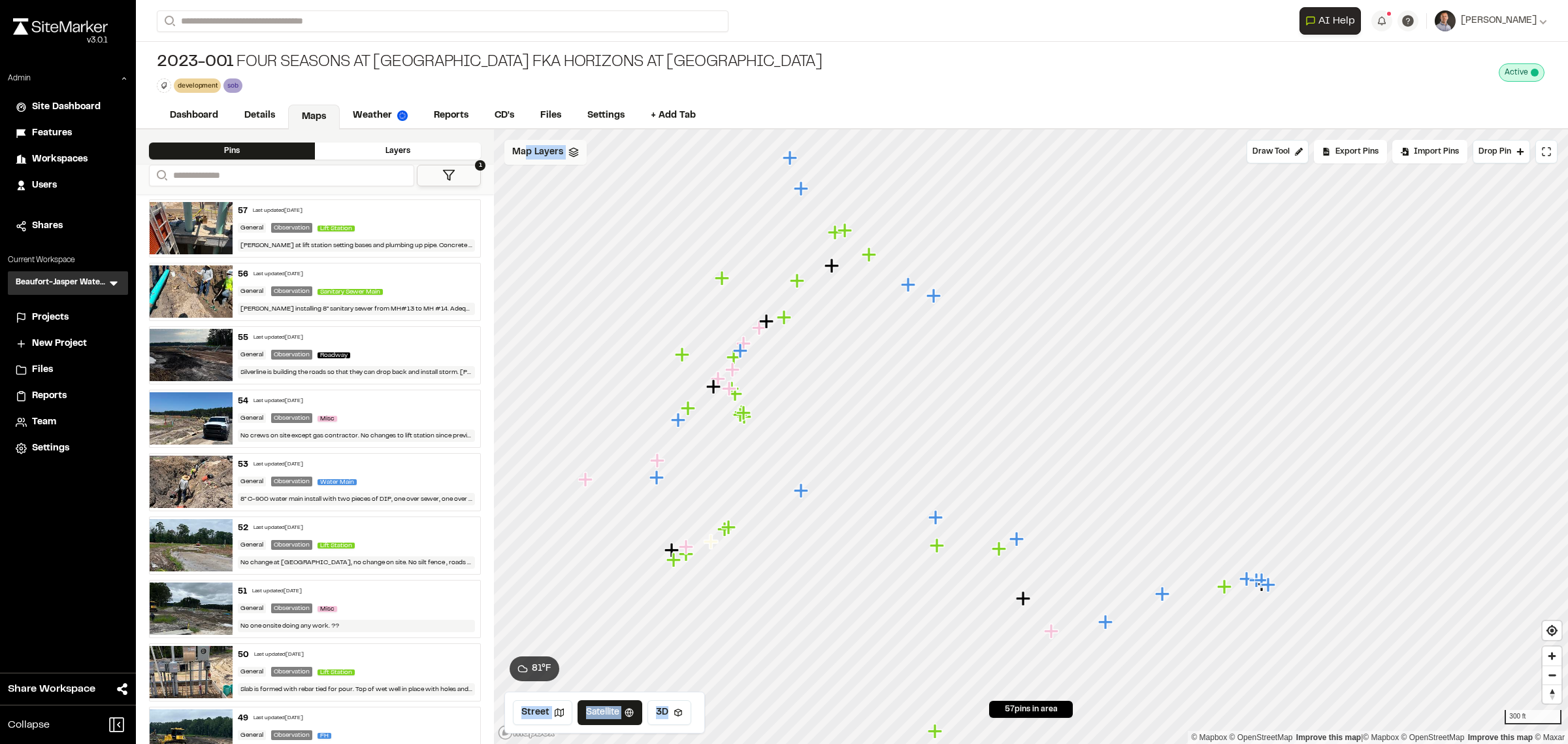
click at [520, 169] on div "Click to Drop Pin 57 pins in area Draw Tool Export Pins Available Datums Datums…" at bounding box center [1031, 436] width 1074 height 614
click at [551, 159] on span "Map Layers" at bounding box center [537, 152] width 51 height 14
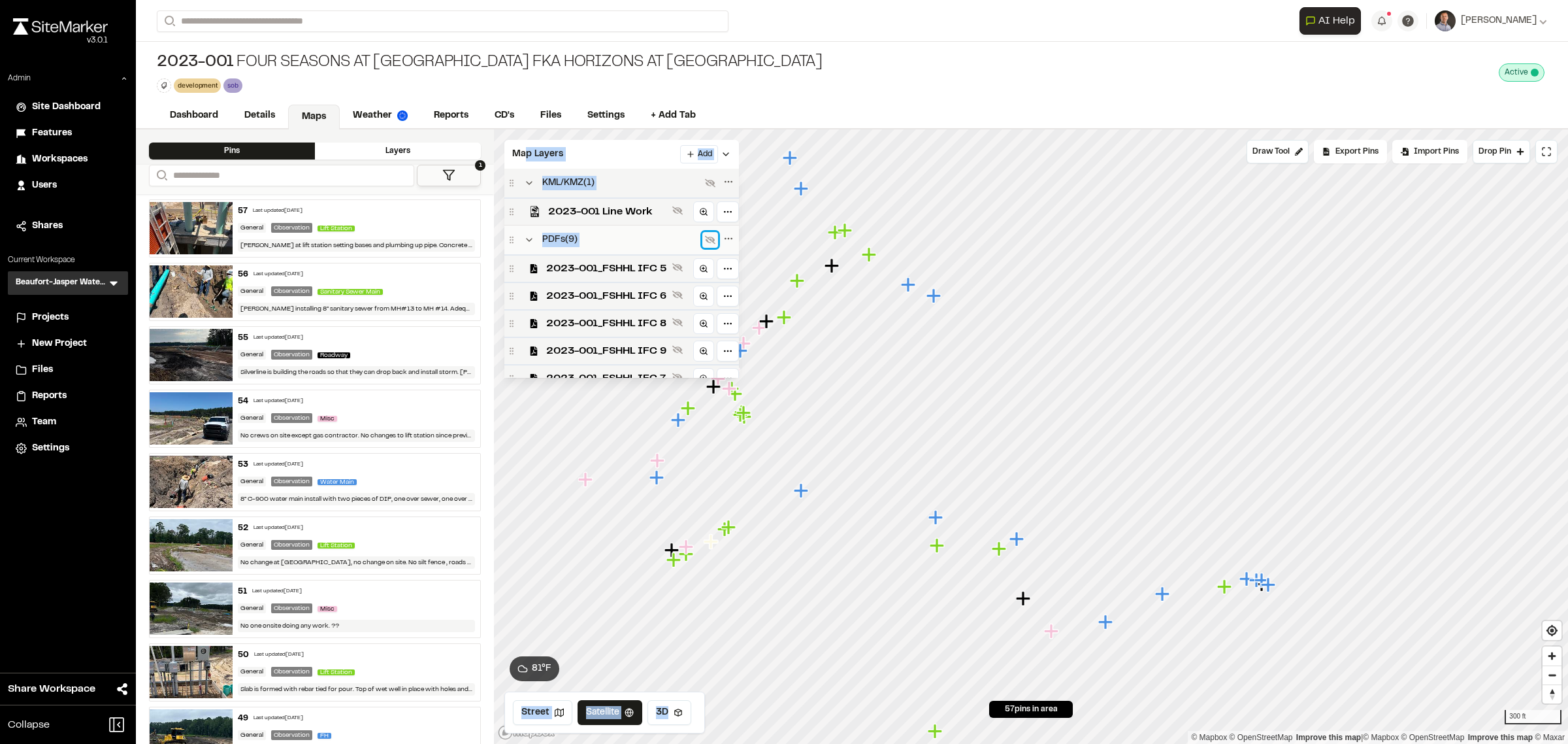
drag, startPoint x: 712, startPoint y: 240, endPoint x: 636, endPoint y: 172, distance: 102.0
click at [711, 240] on icon at bounding box center [710, 240] width 10 height 8
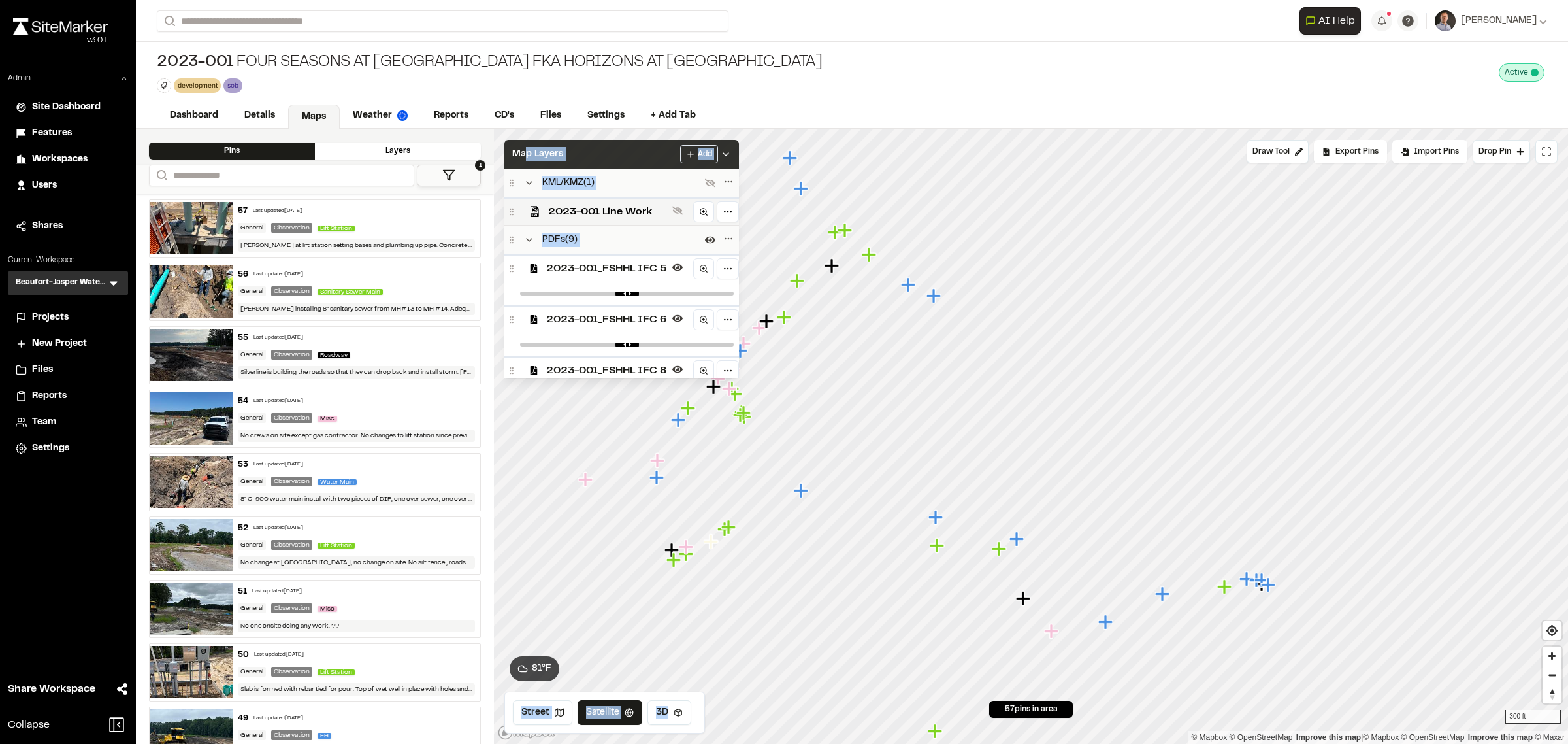
click at [608, 158] on div "Map Layers Add" at bounding box center [621, 155] width 234 height 29
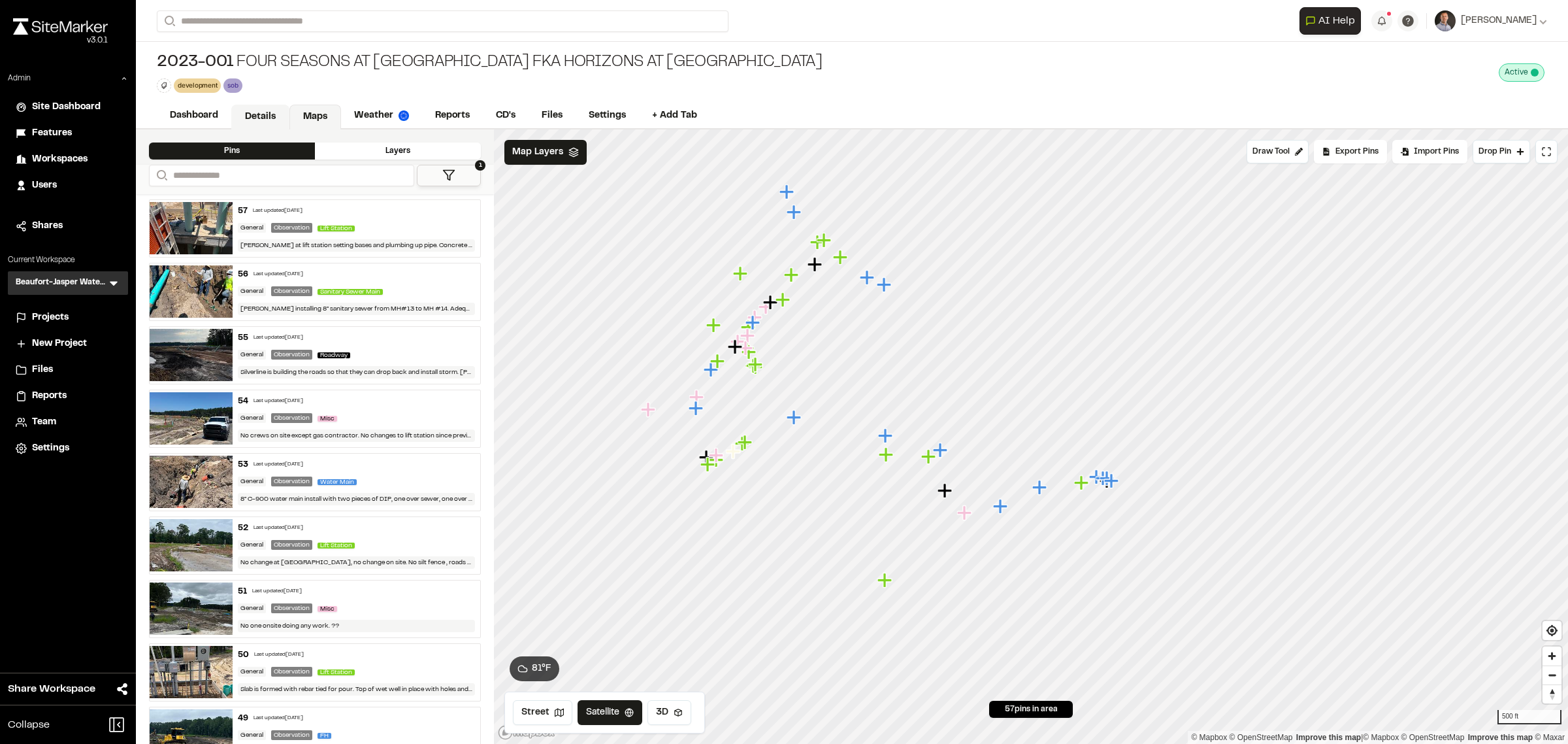
click at [272, 117] on link "Details" at bounding box center [260, 116] width 58 height 25
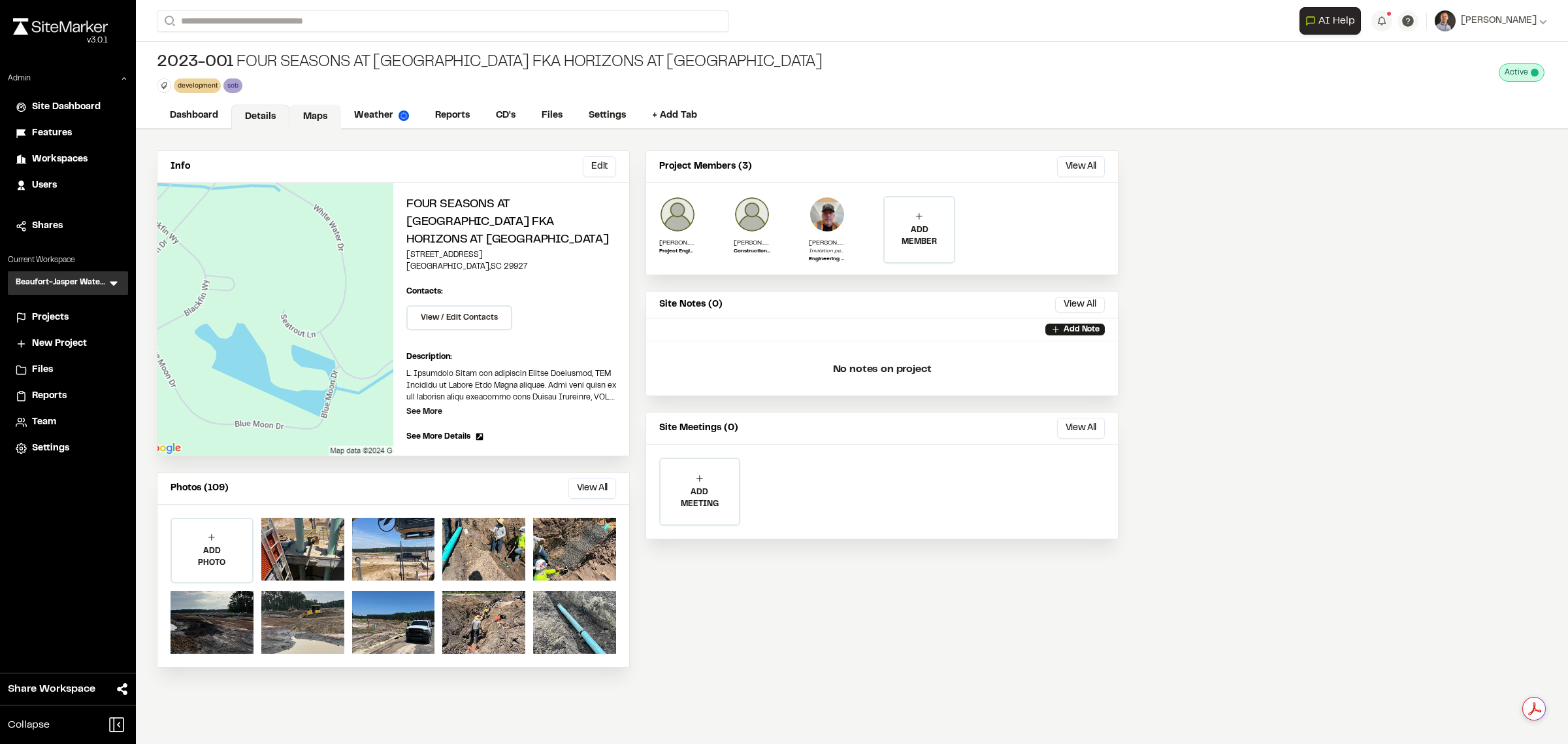
click at [329, 119] on link "Maps" at bounding box center [315, 116] width 52 height 25
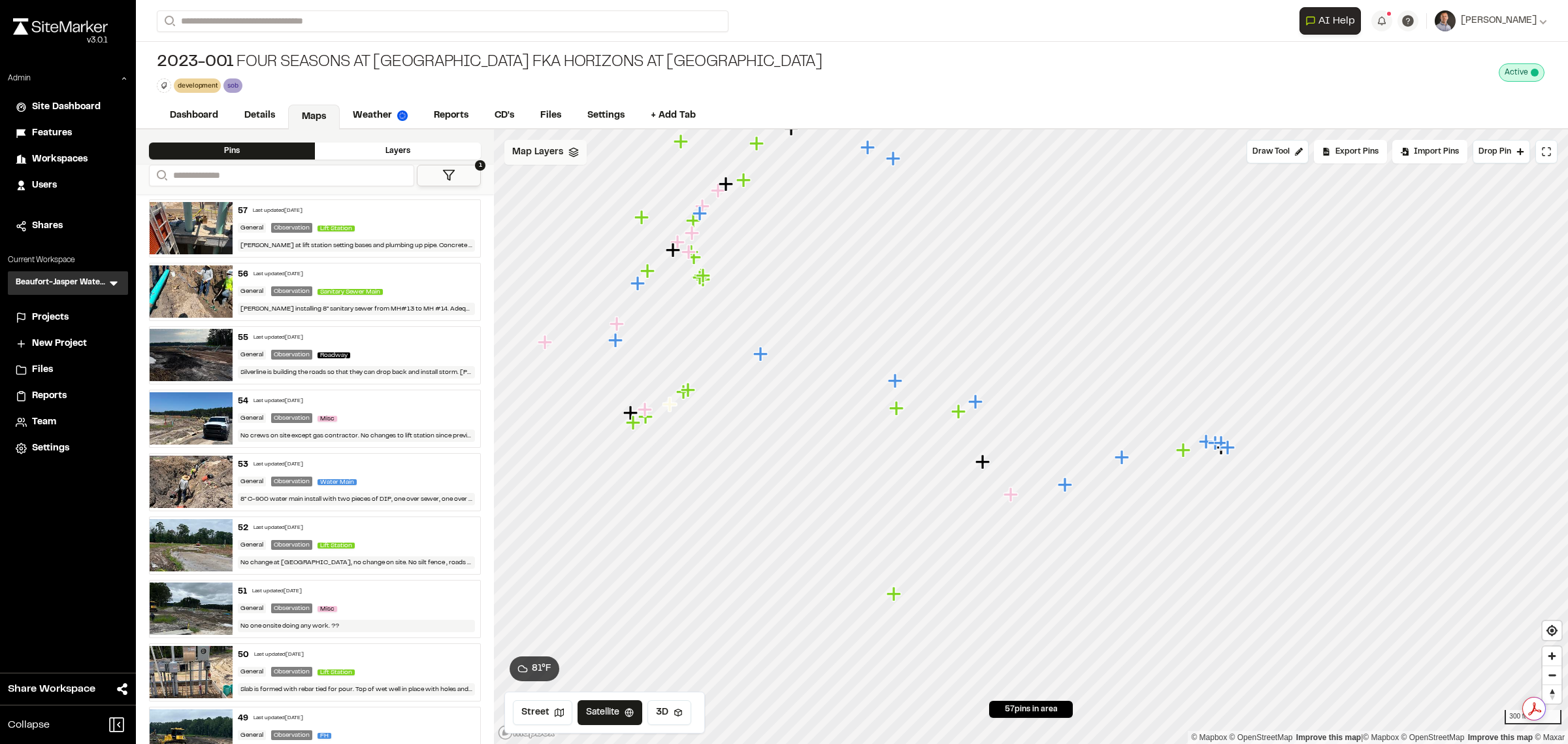
click at [525, 155] on span "Map Layers" at bounding box center [537, 152] width 51 height 14
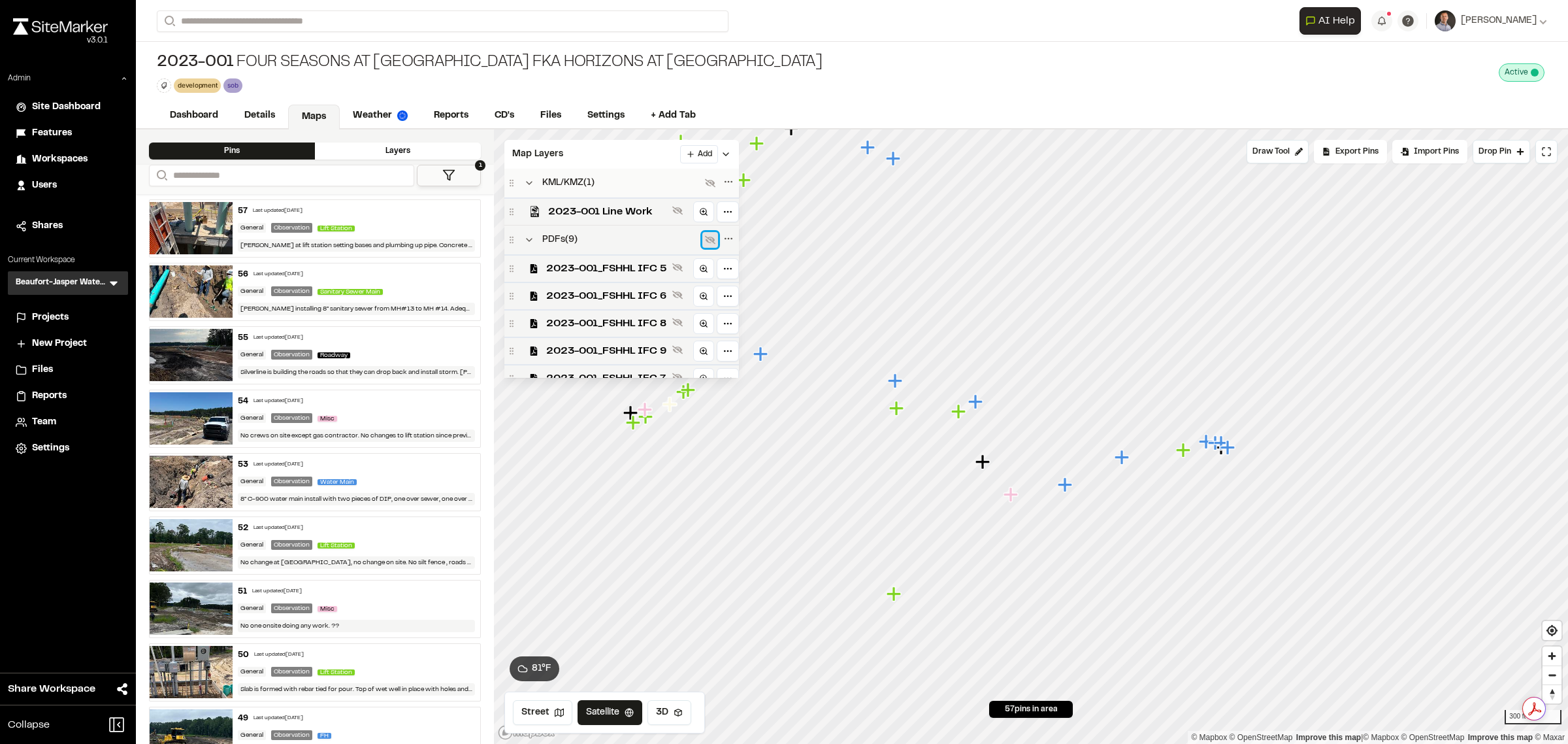
click at [709, 240] on icon at bounding box center [710, 240] width 10 height 10
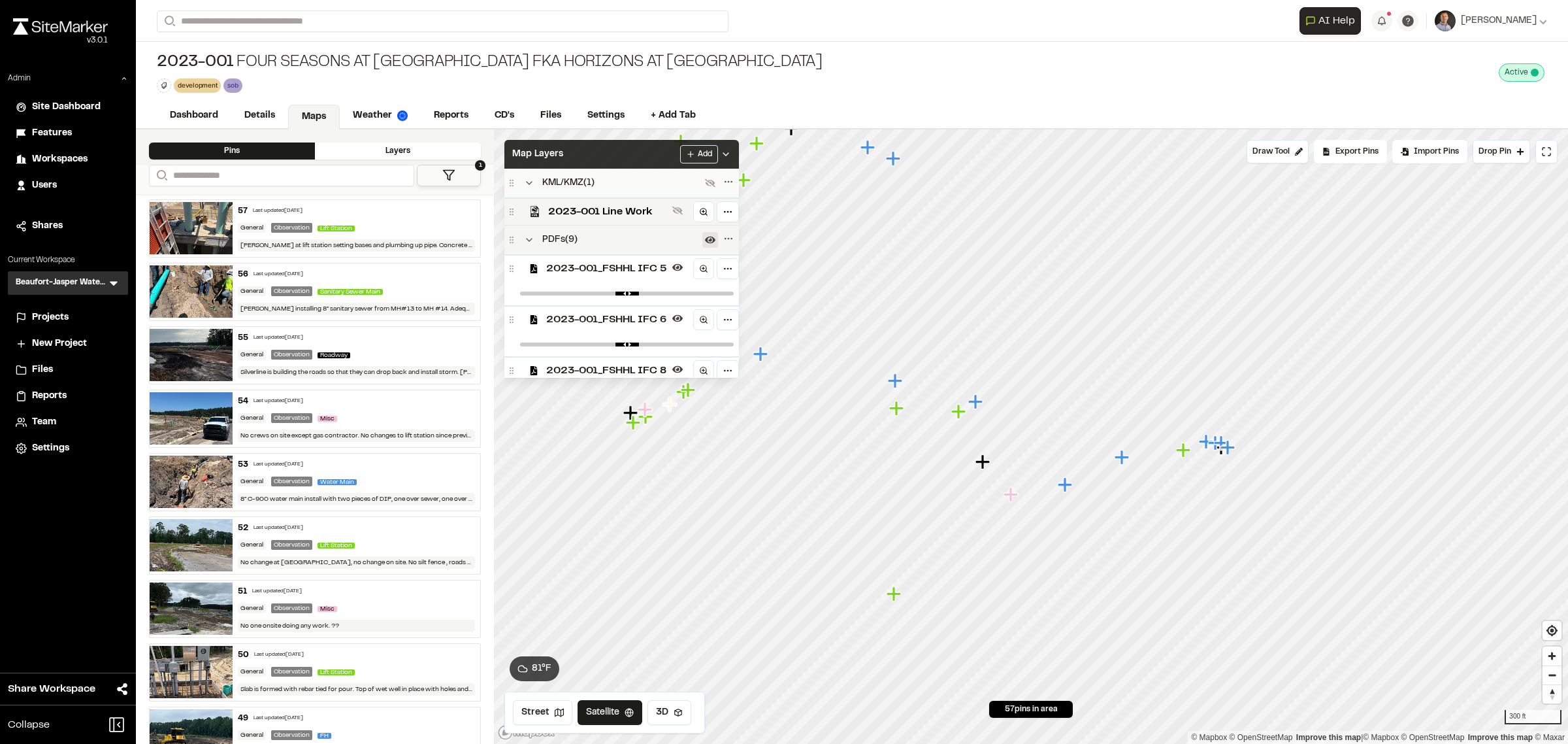
click at [632, 151] on div "Map Layers Add" at bounding box center [621, 155] width 234 height 29
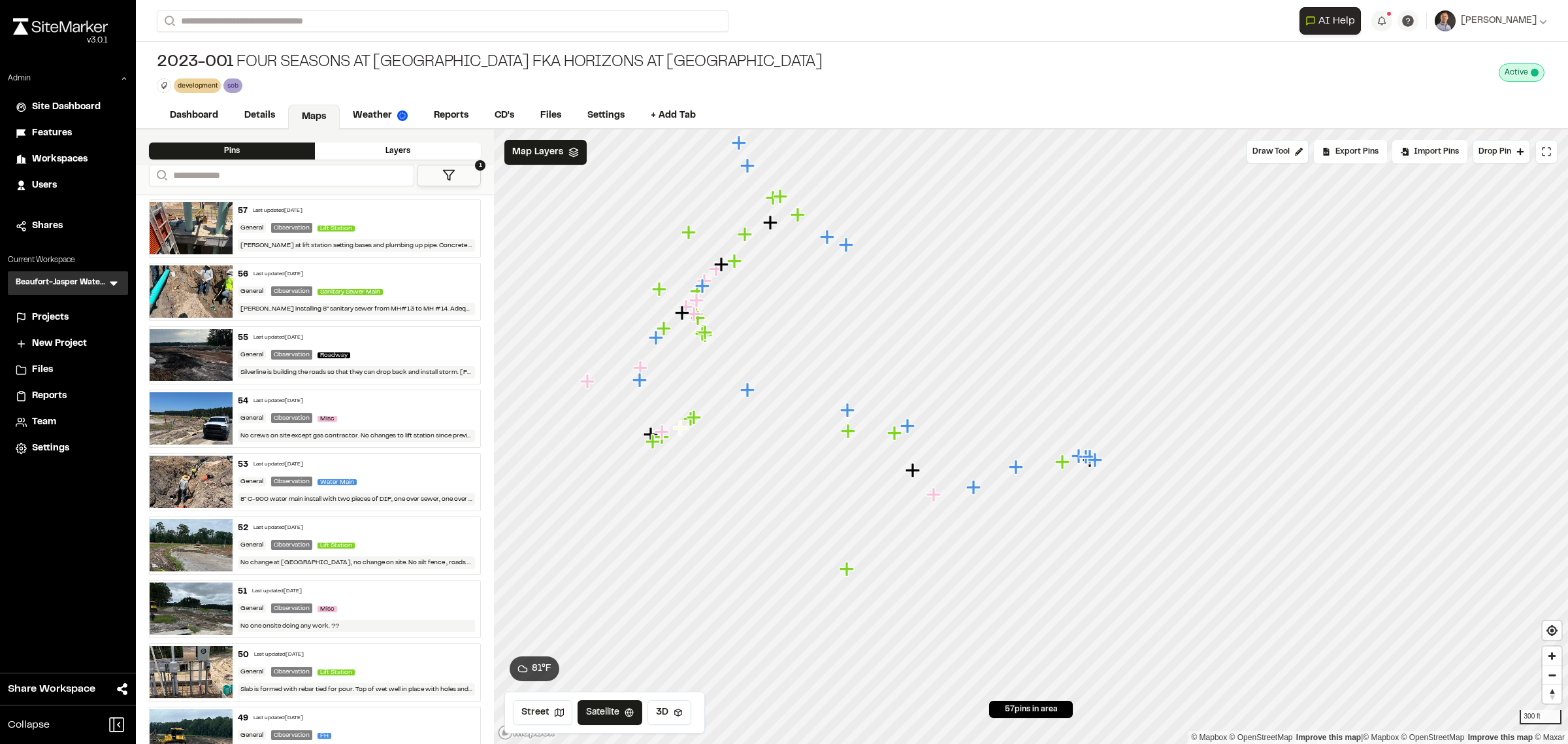
click at [444, 104] on div "Dashboard Details Maps Weather Reports CD's Files Settings + Add Tab" at bounding box center [851, 116] width 1432 height 26
click at [446, 112] on link "Reports" at bounding box center [451, 116] width 62 height 25
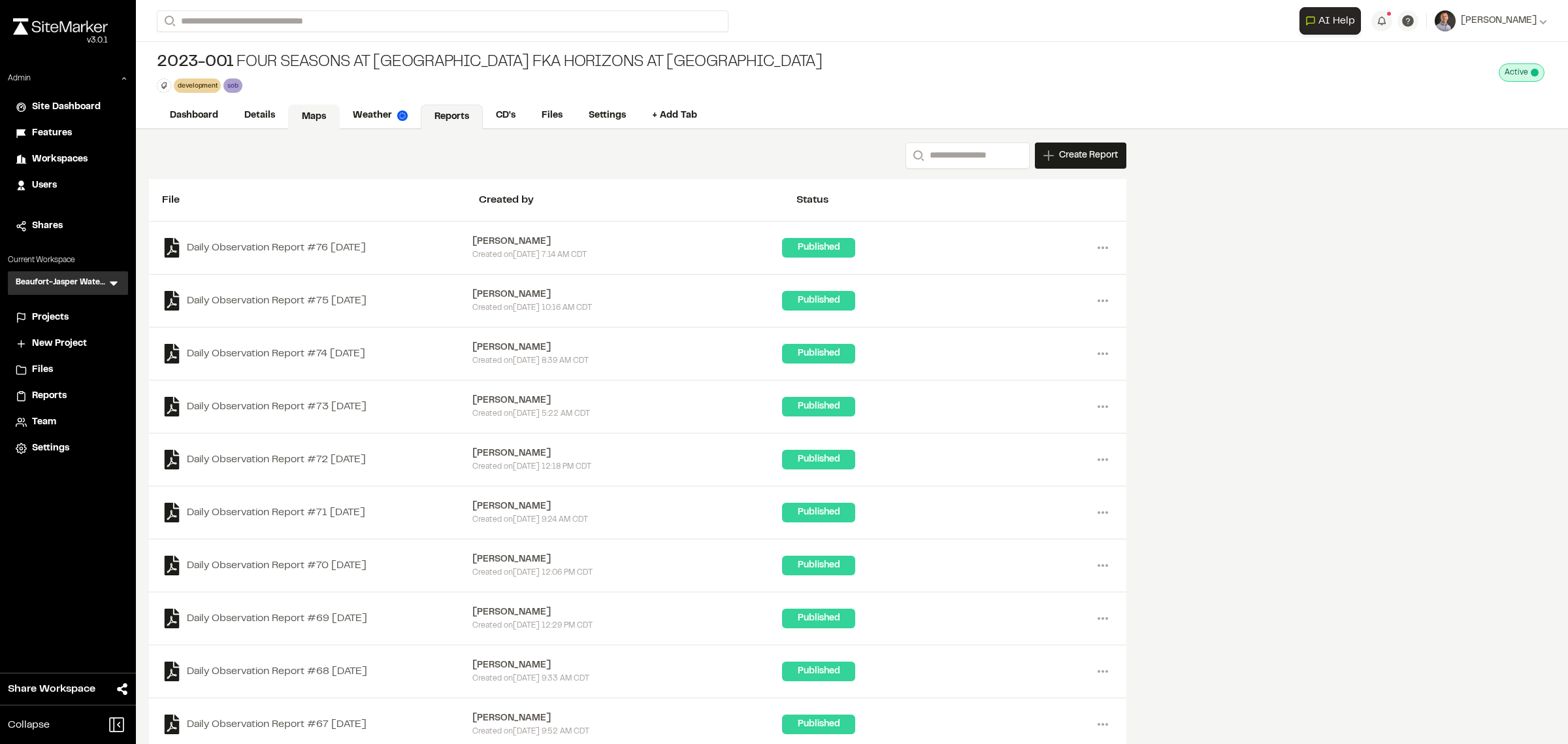
click at [301, 112] on link "Maps" at bounding box center [313, 116] width 52 height 25
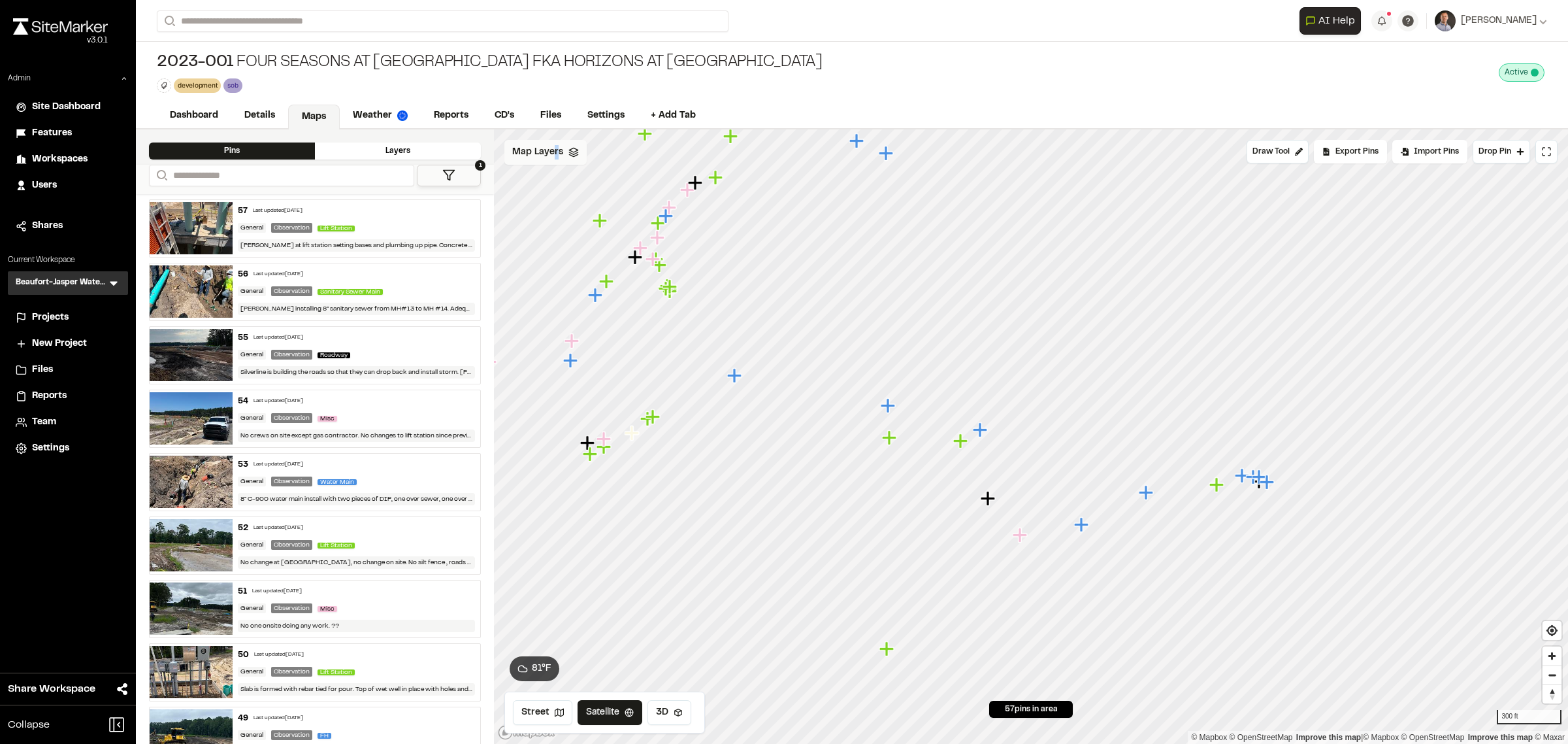
click at [554, 151] on span "Map Layers" at bounding box center [537, 152] width 51 height 14
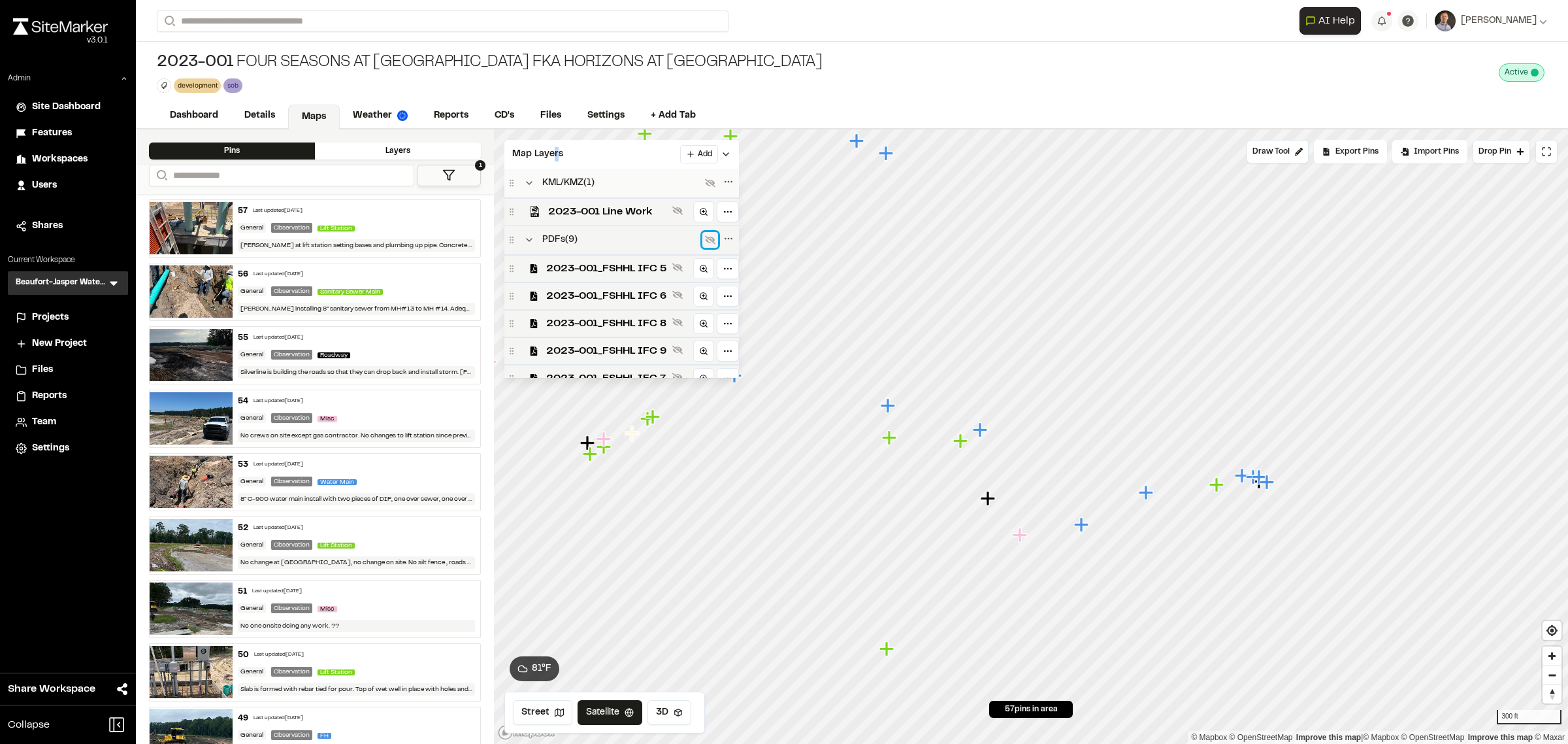
click at [706, 244] on icon at bounding box center [710, 240] width 10 height 10
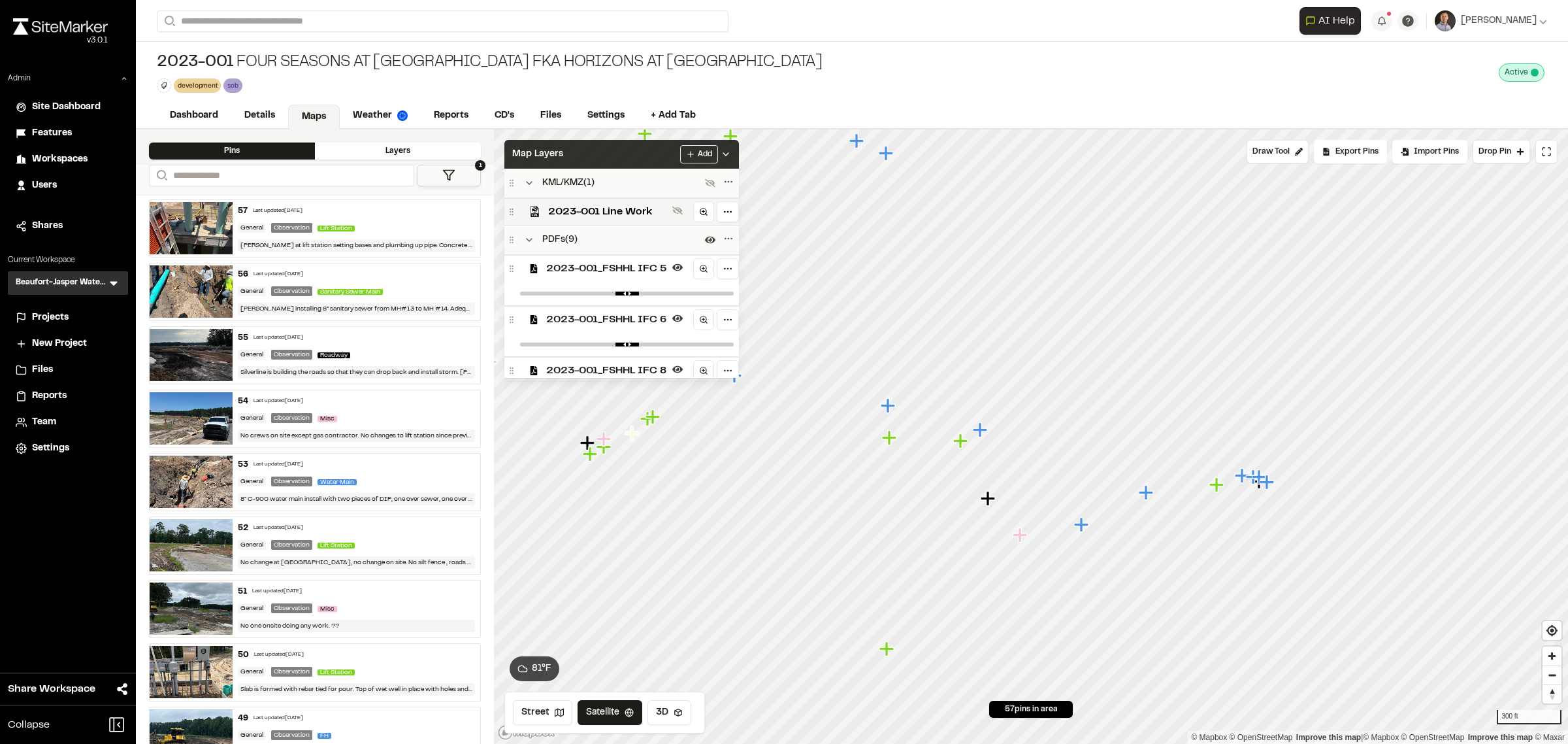
click at [610, 162] on div "Map Layers Add" at bounding box center [621, 155] width 234 height 29
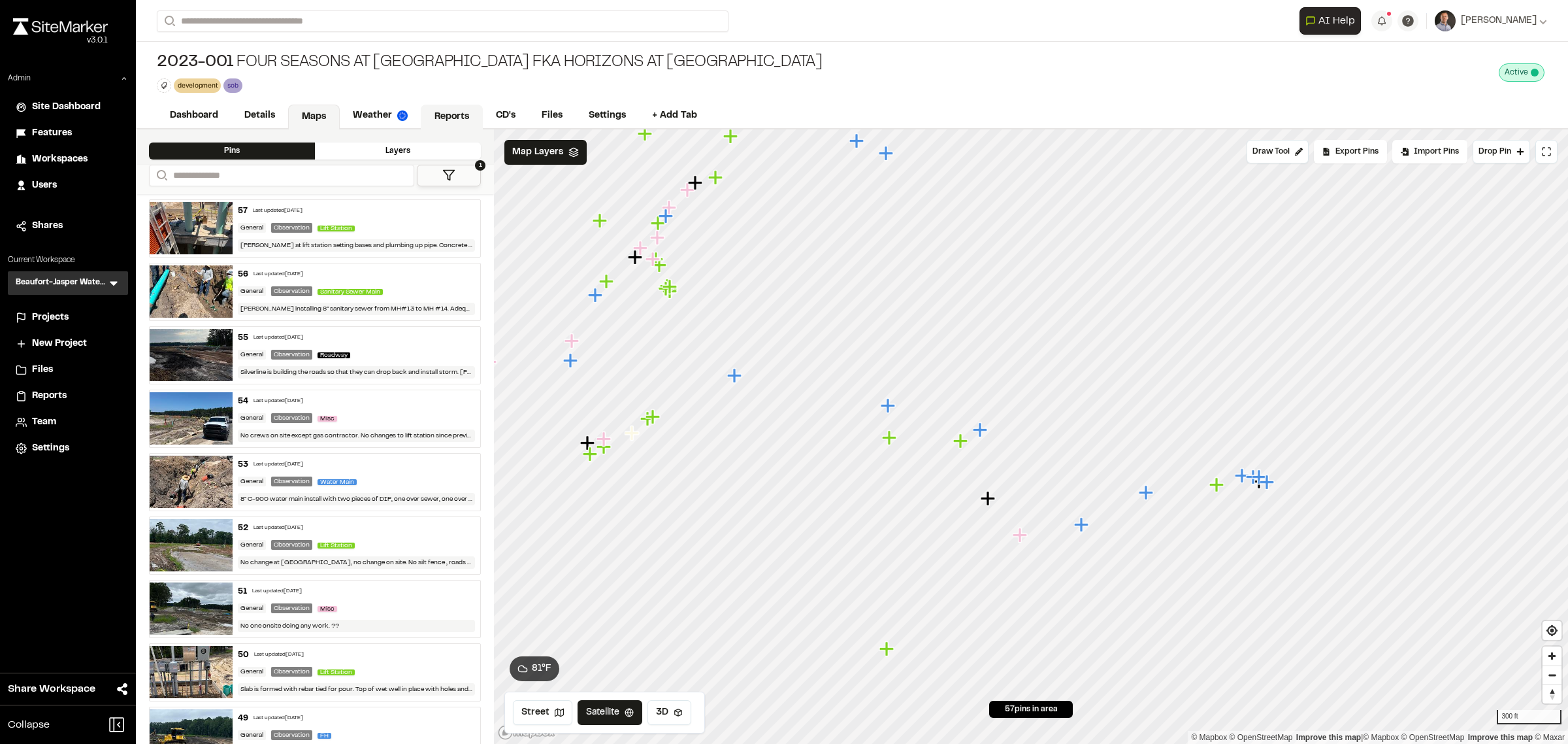
click at [442, 106] on link "Reports" at bounding box center [451, 116] width 62 height 25
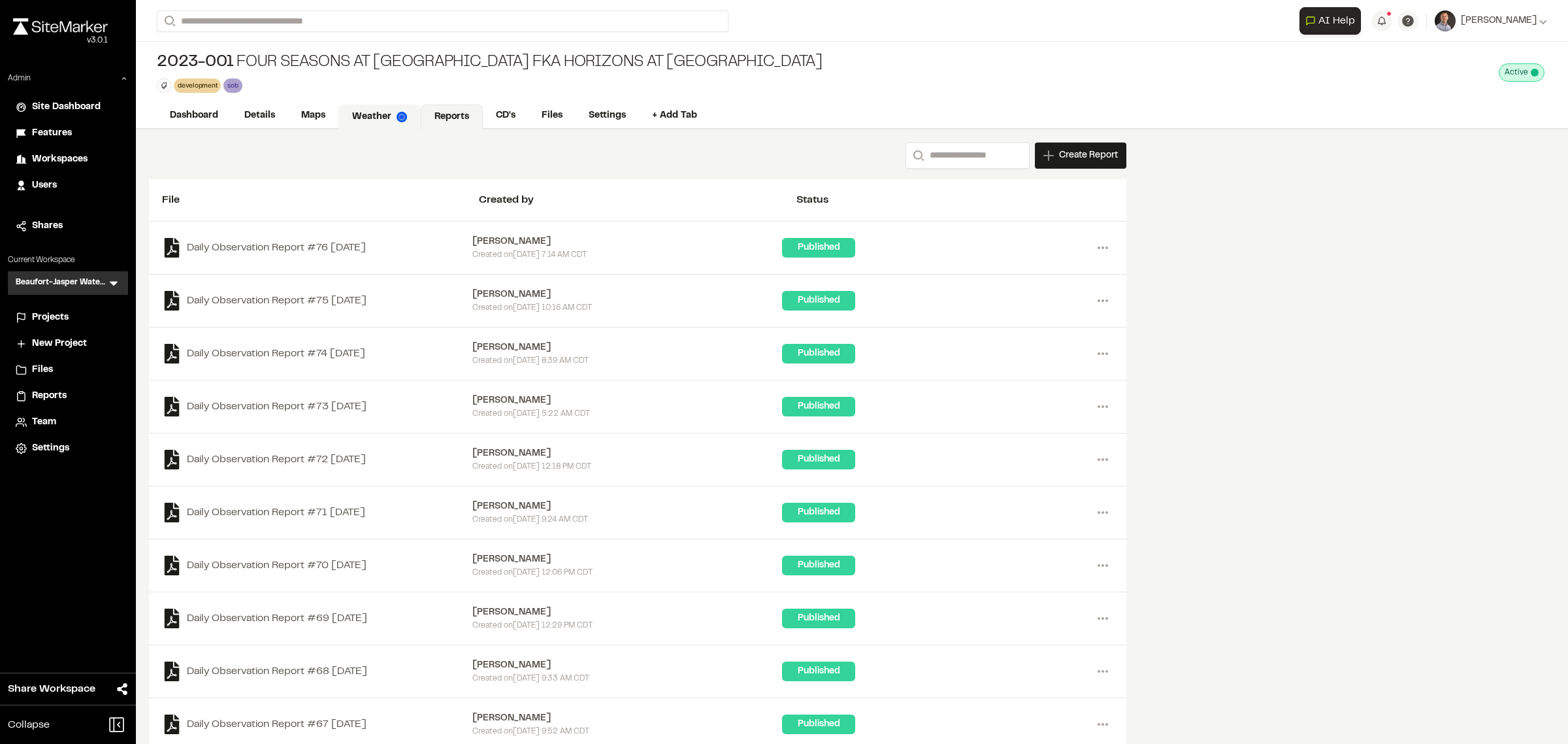
click at [378, 108] on link "Weather" at bounding box center [379, 116] width 82 height 25
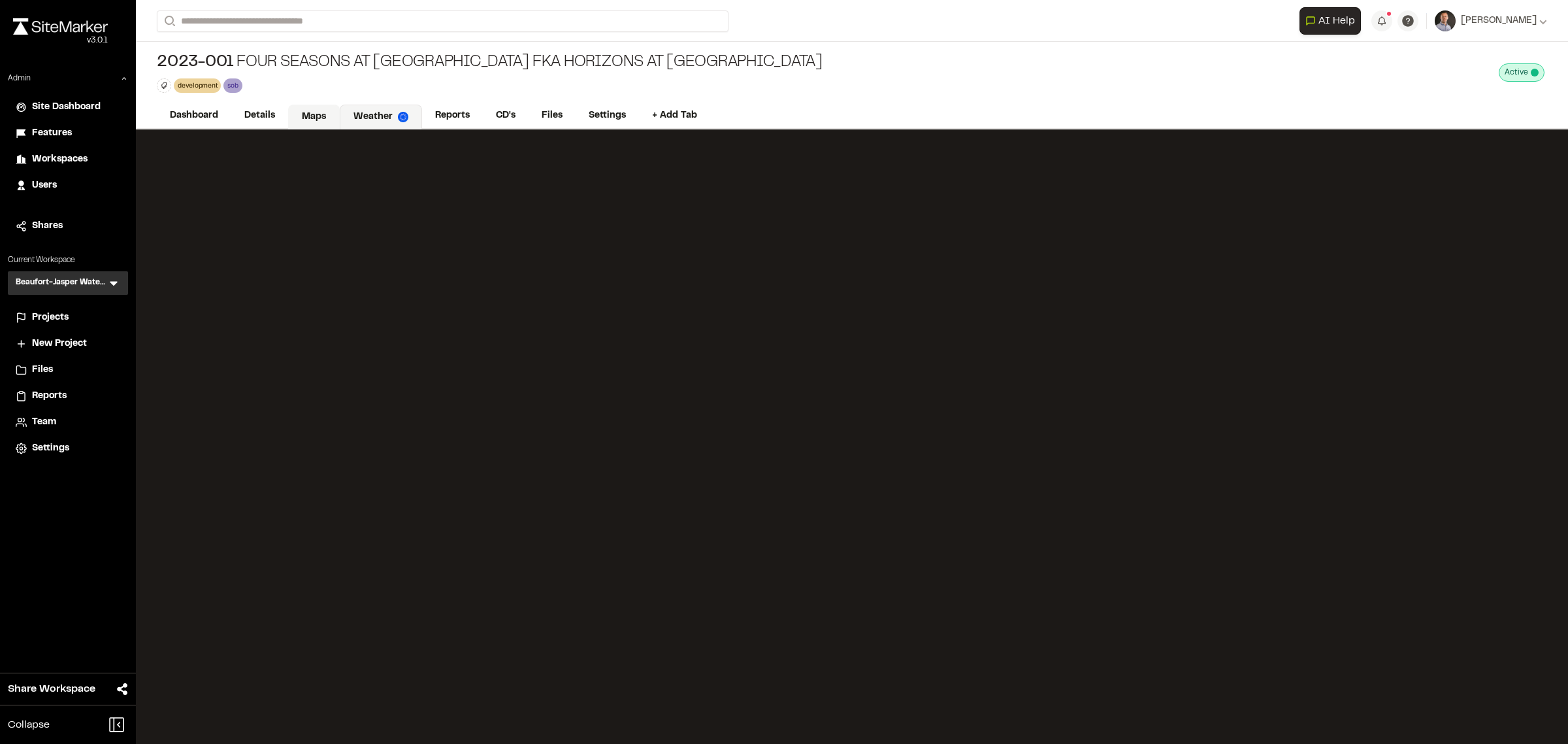
click at [302, 124] on link "Maps" at bounding box center [313, 116] width 52 height 25
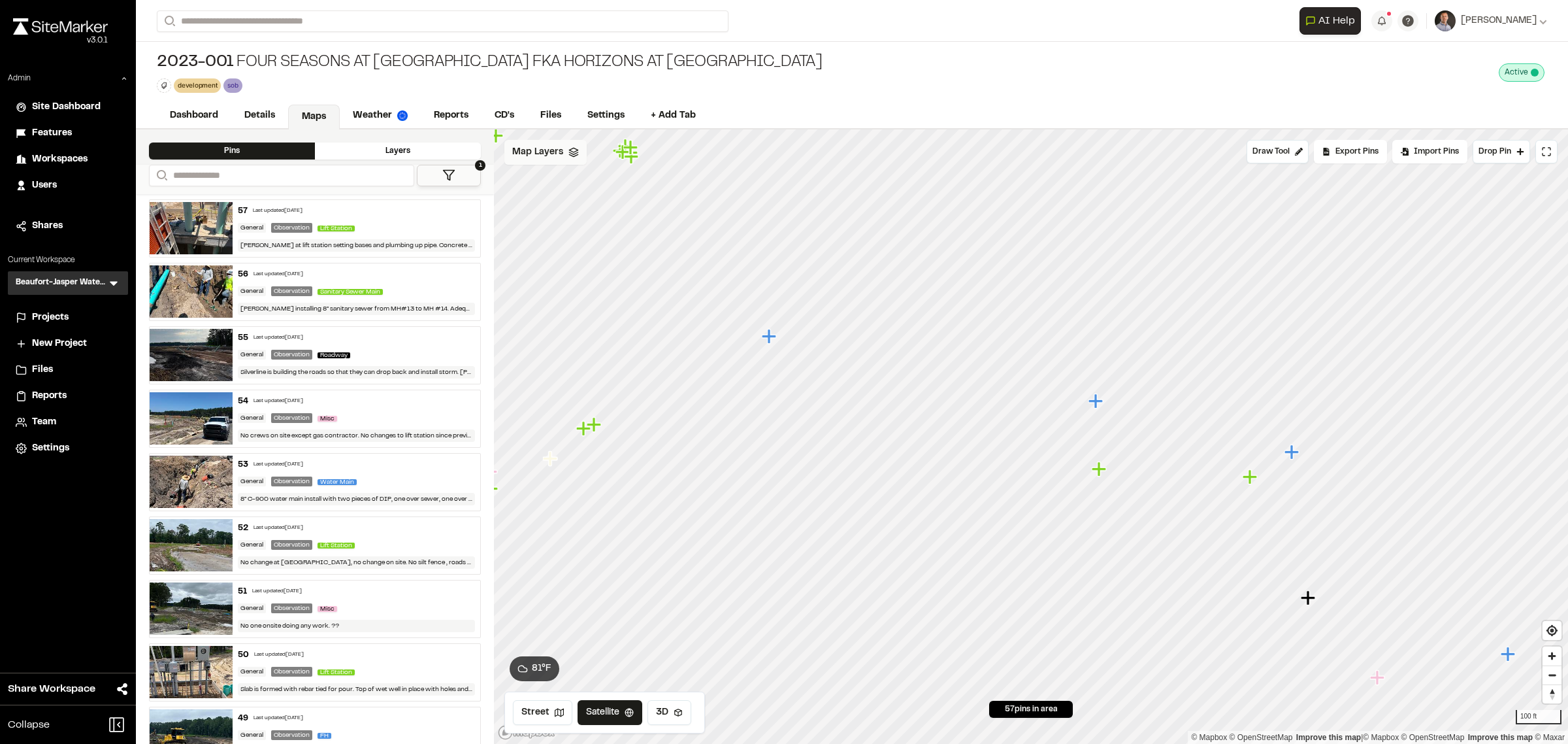
click at [542, 155] on span "Map Layers" at bounding box center [537, 152] width 51 height 14
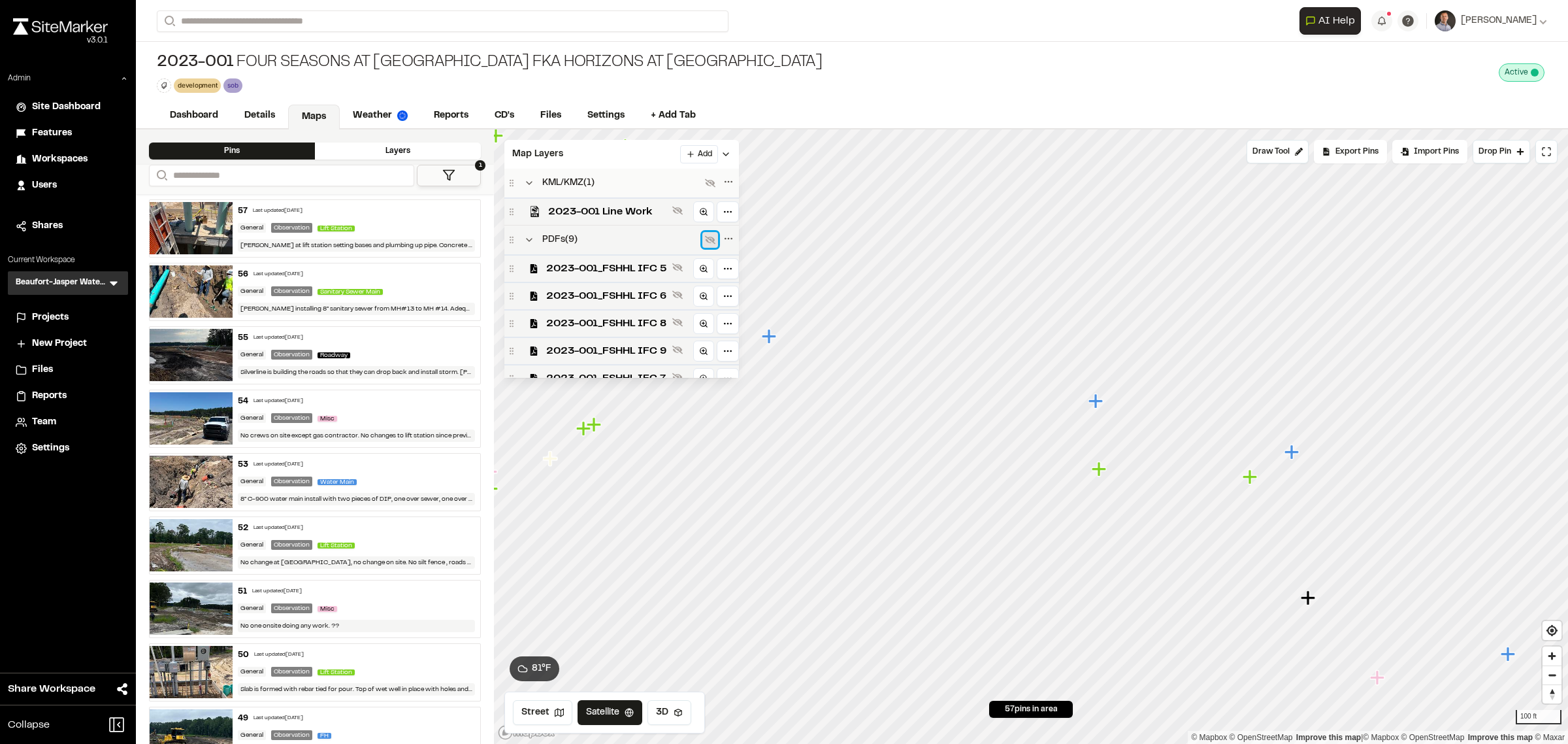
click at [704, 244] on button at bounding box center [710, 240] width 15 height 15
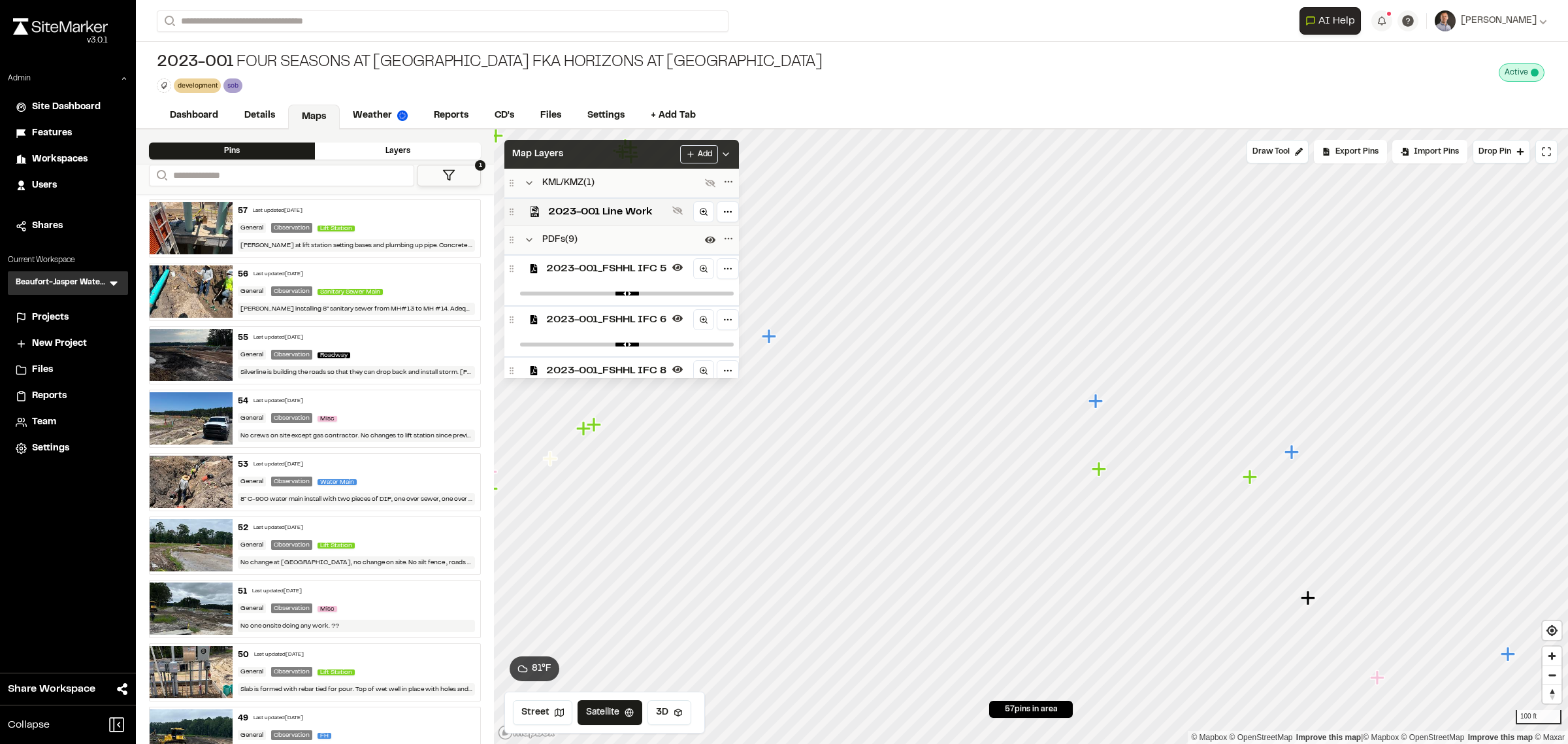
click at [622, 159] on div "Map Layers Add" at bounding box center [621, 155] width 234 height 29
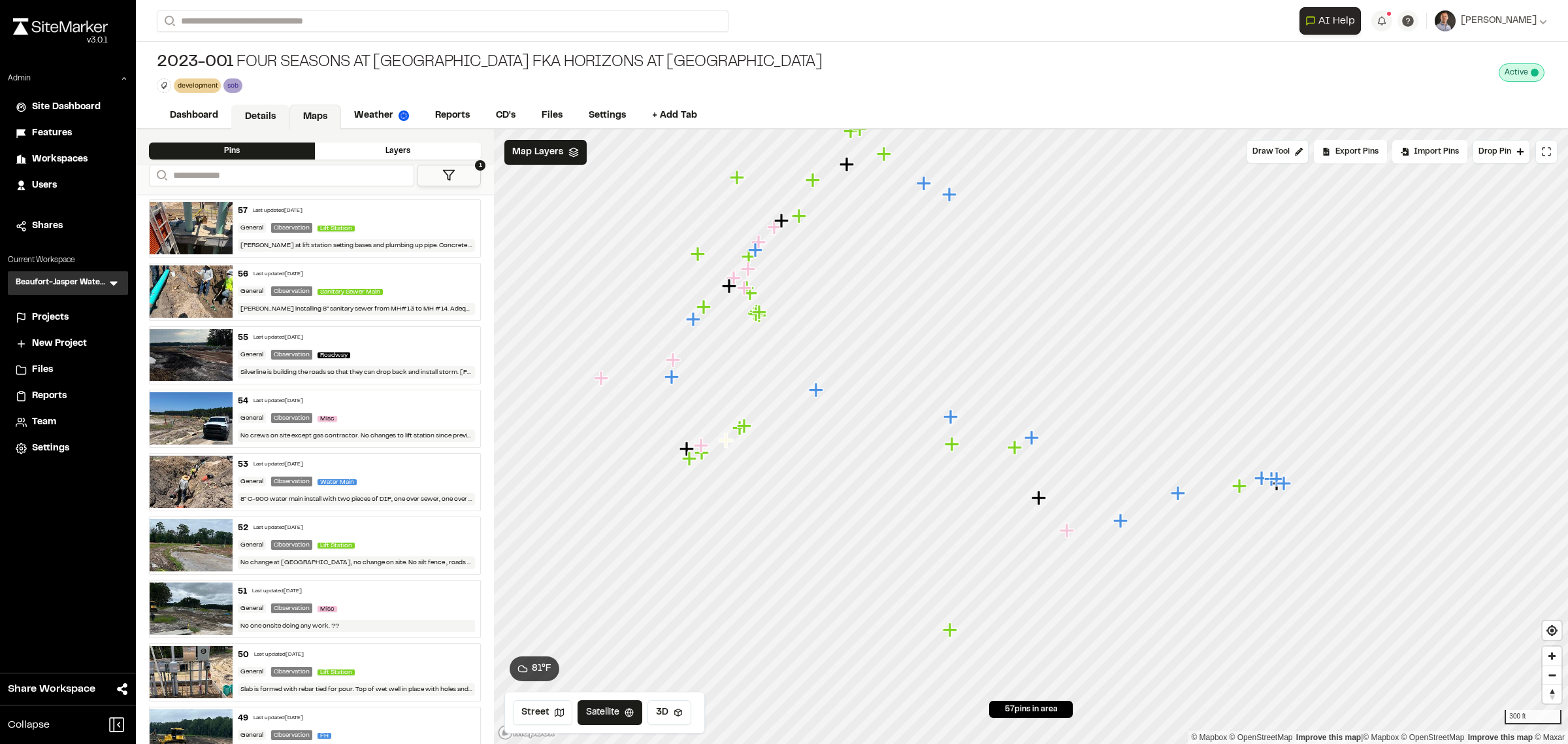
click at [273, 117] on link "Details" at bounding box center [260, 116] width 58 height 25
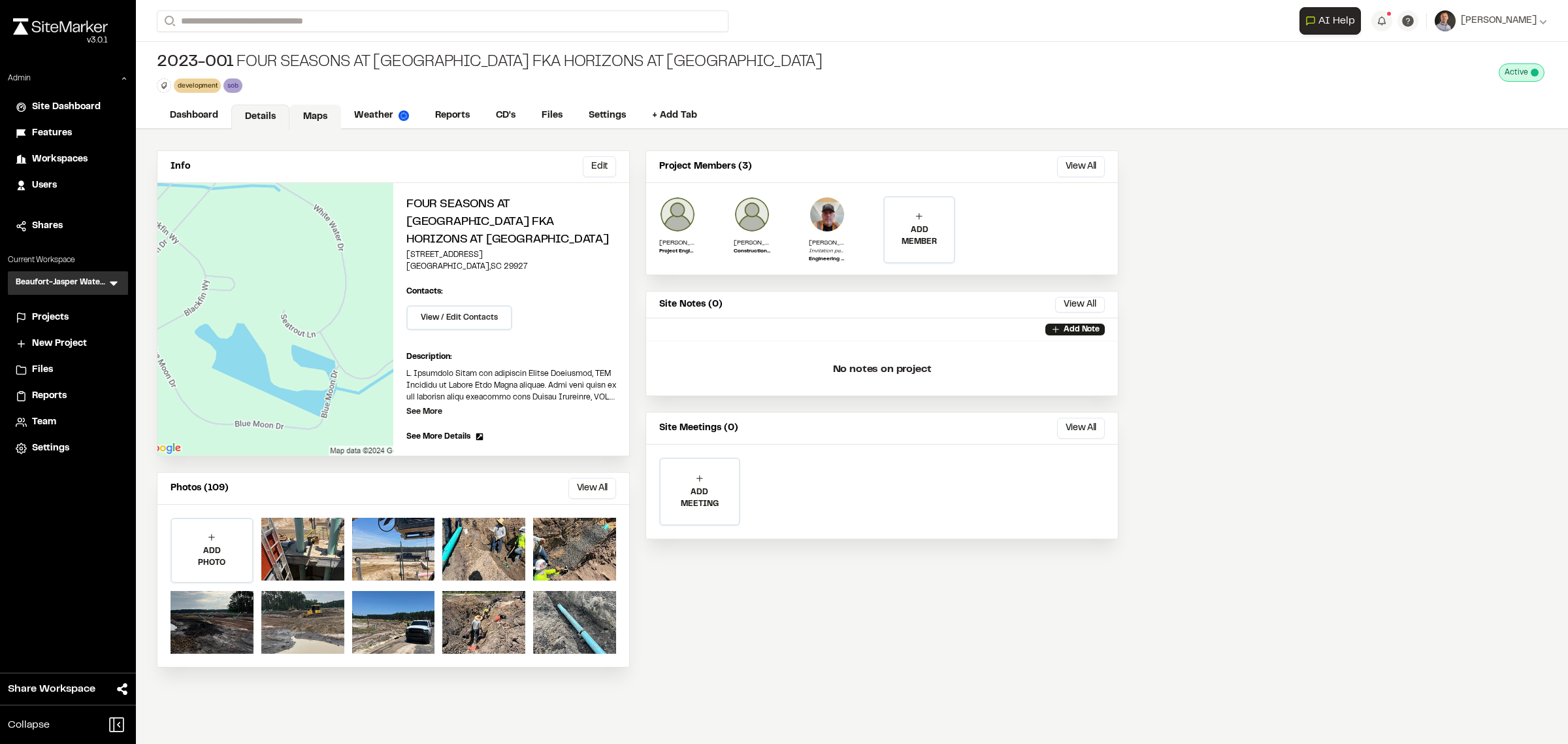
click at [312, 119] on link "Maps" at bounding box center [315, 116] width 52 height 25
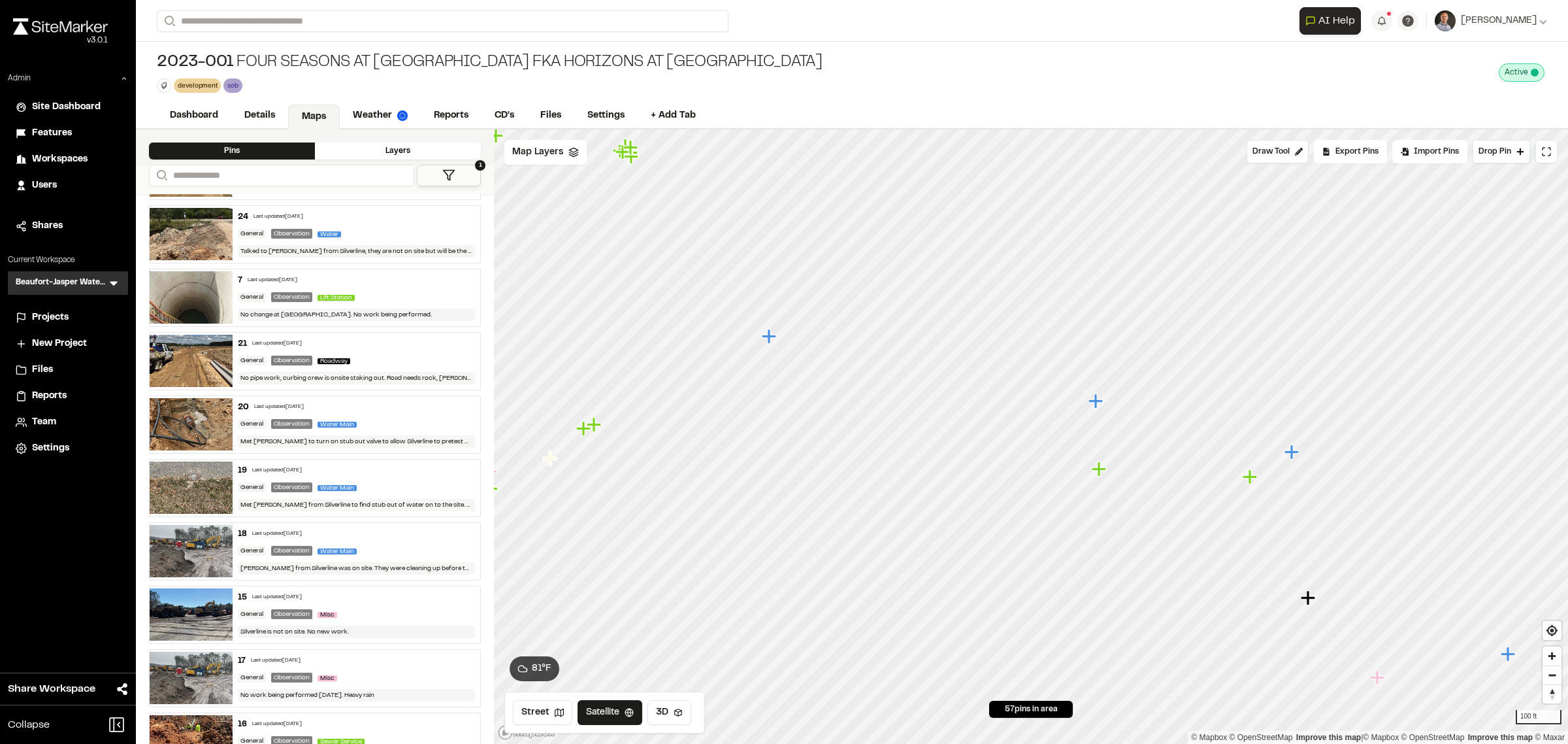
scroll to position [2450, 0]
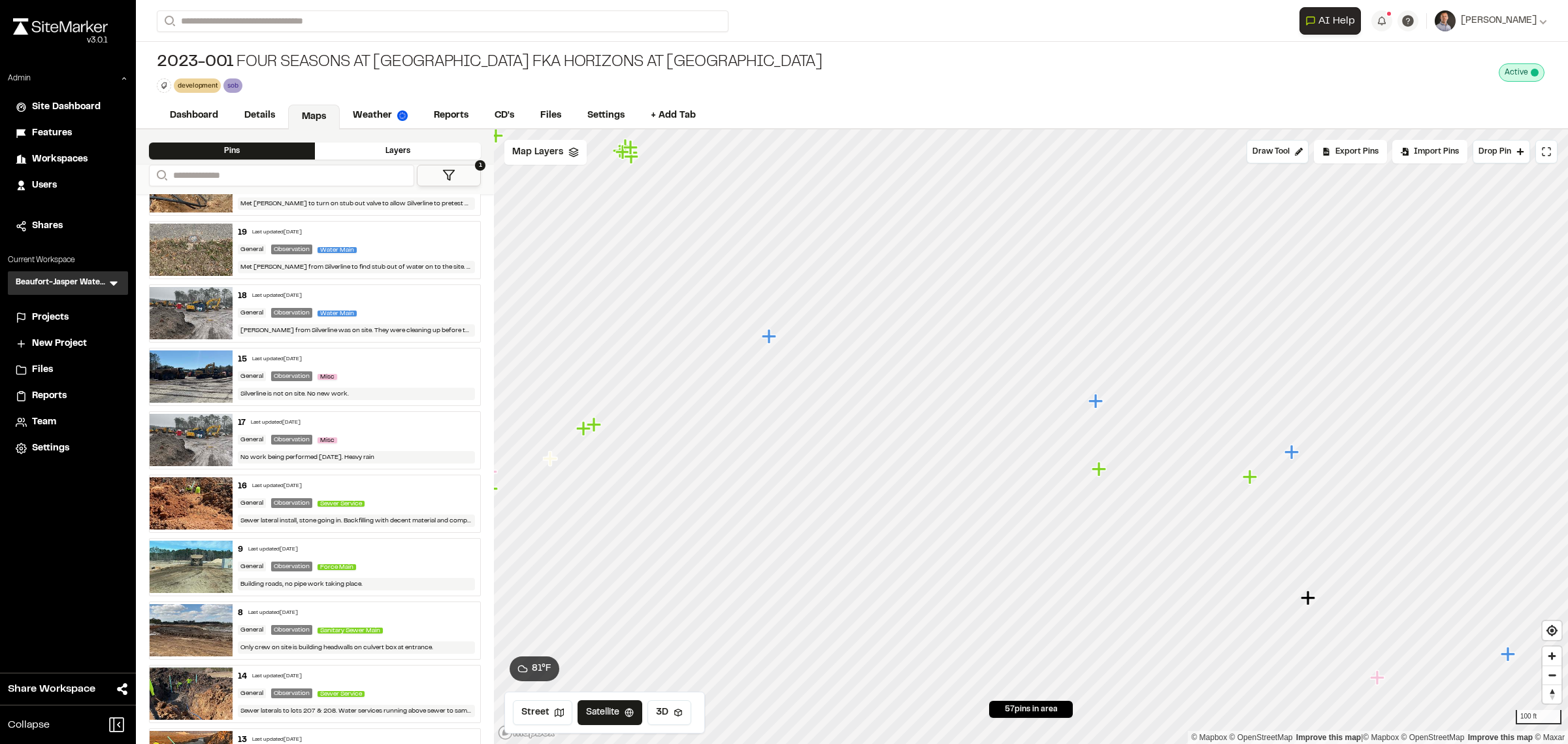
click at [461, 180] on button "1" at bounding box center [448, 175] width 64 height 21
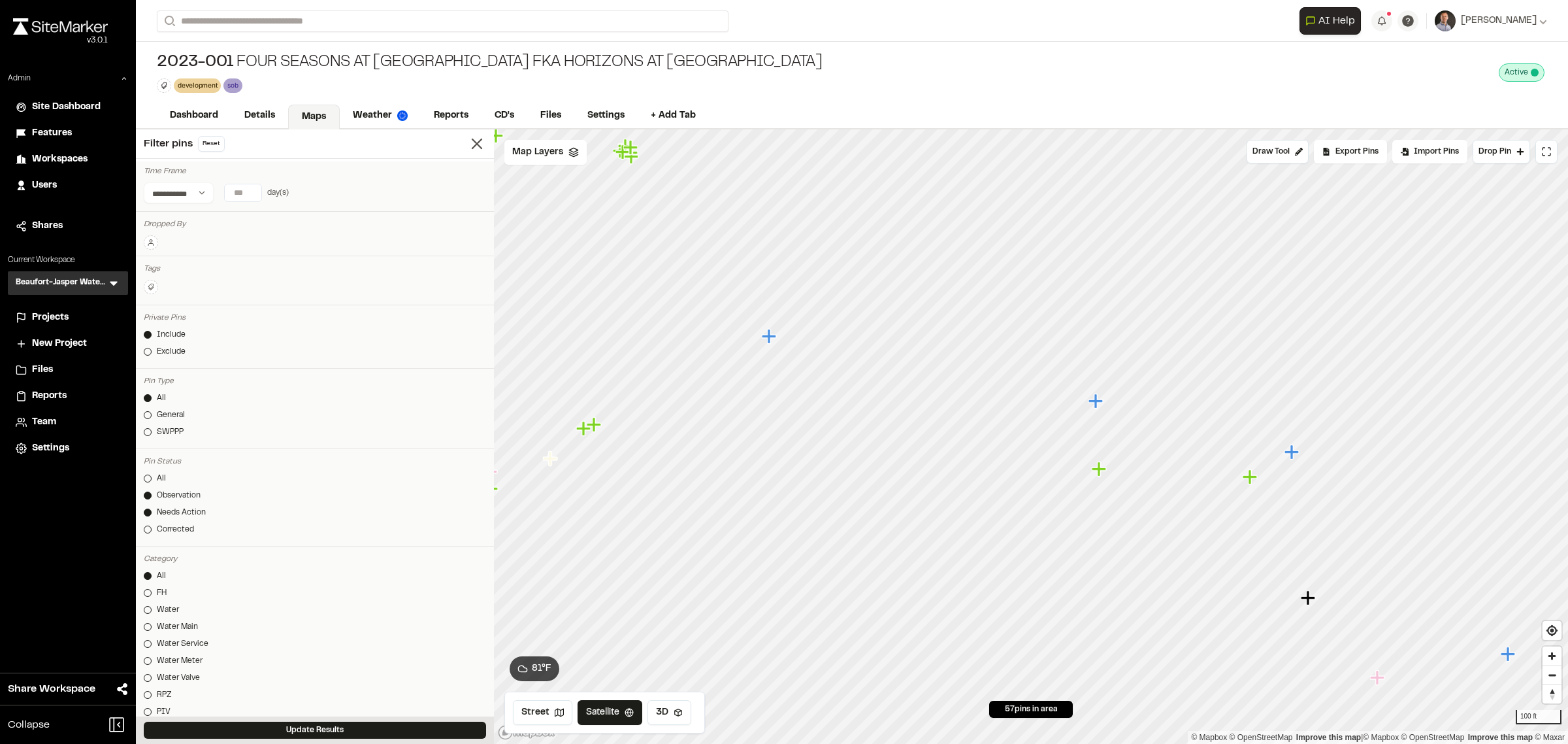
click at [183, 491] on div "Observation" at bounding box center [179, 495] width 44 height 12
click at [233, 730] on button "Update Results" at bounding box center [314, 730] width 342 height 17
click at [175, 495] on div "Observation" at bounding box center [179, 495] width 44 height 12
click at [239, 730] on button "Update Results" at bounding box center [314, 730] width 342 height 17
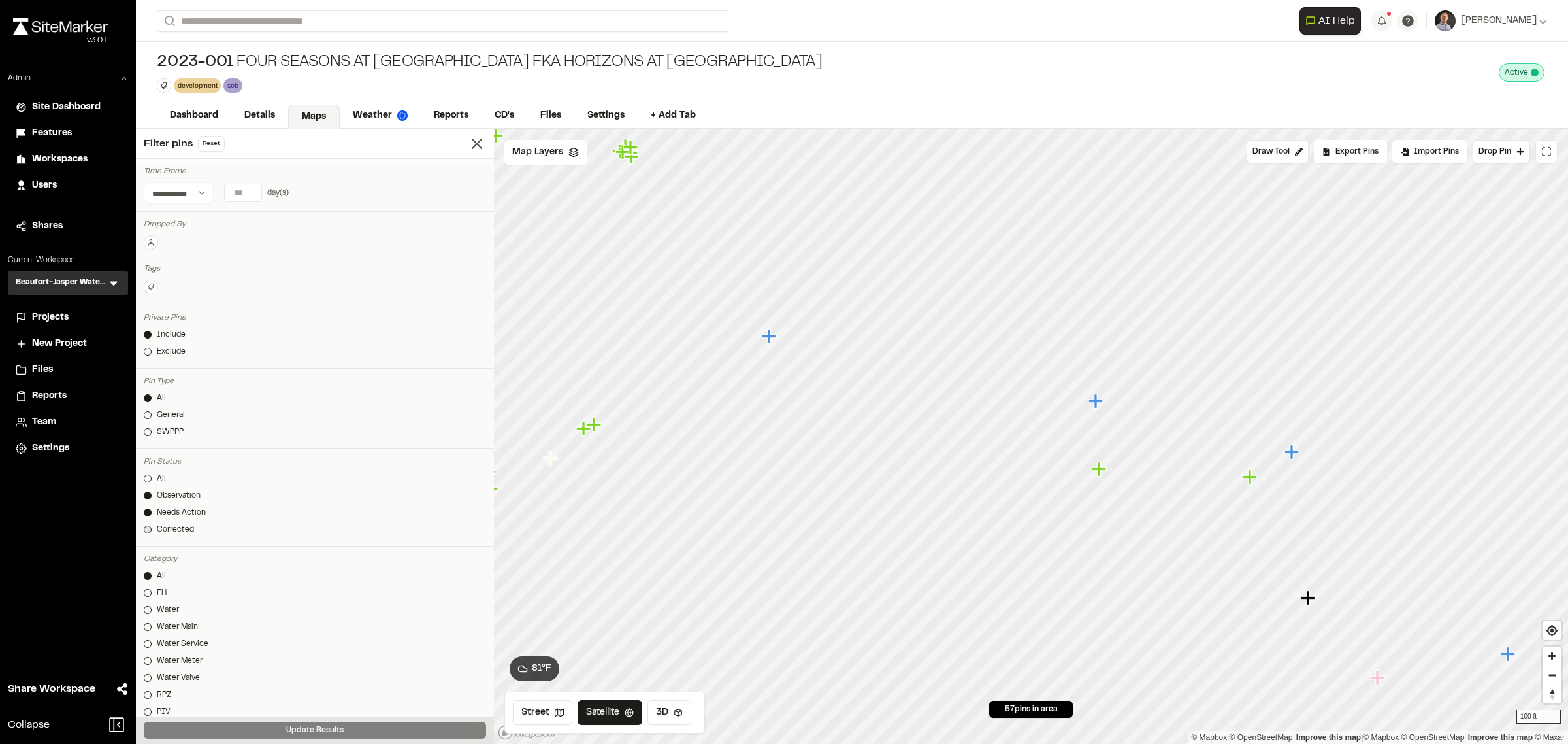
click at [188, 527] on div "Corrected" at bounding box center [176, 529] width 37 height 12
click at [245, 729] on button "Update Results" at bounding box center [314, 730] width 342 height 17
click at [200, 525] on link "Corrected" at bounding box center [314, 529] width 342 height 12
click at [292, 730] on button "Update Results" at bounding box center [314, 730] width 342 height 17
click at [468, 149] on icon at bounding box center [477, 144] width 19 height 19
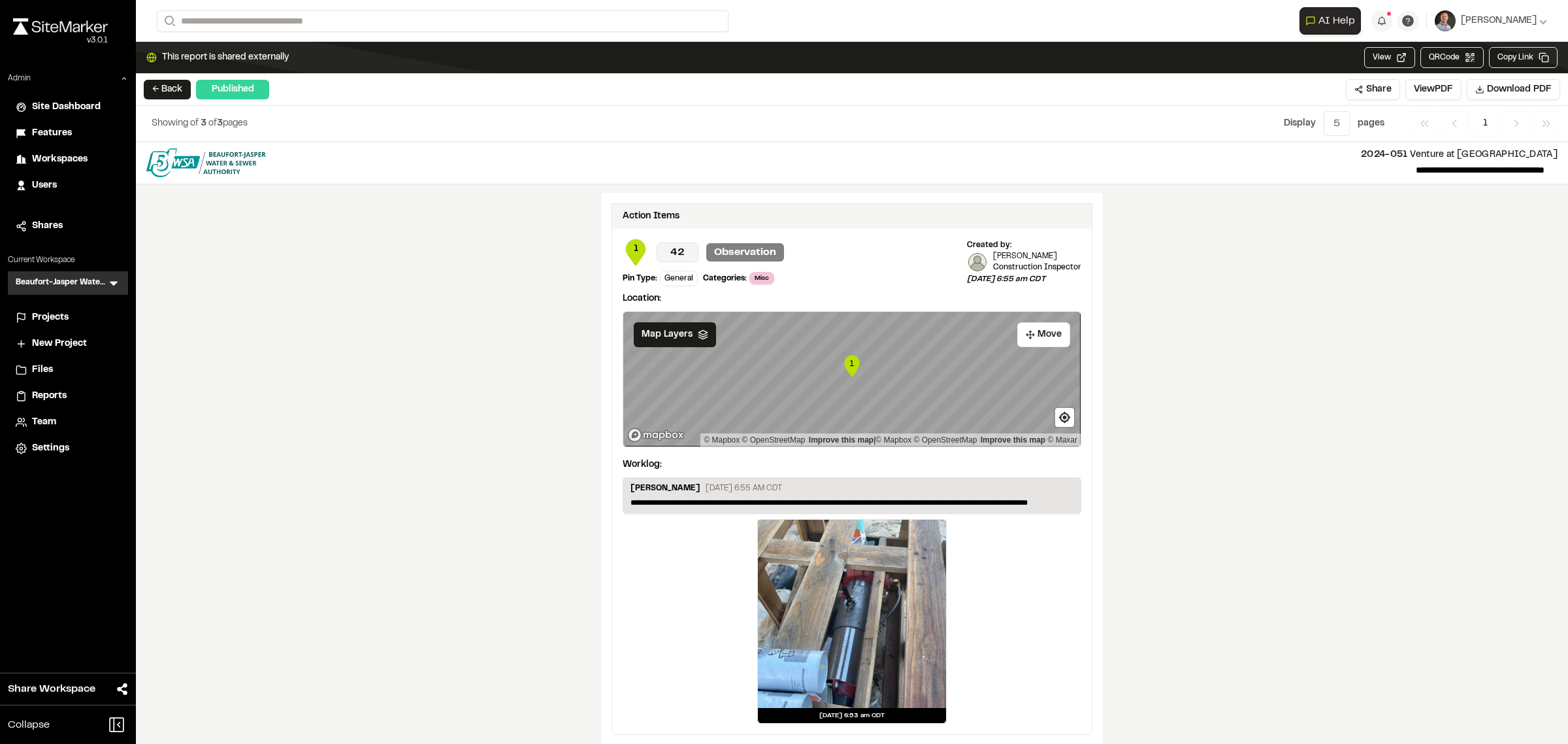
scroll to position [1200, 0]
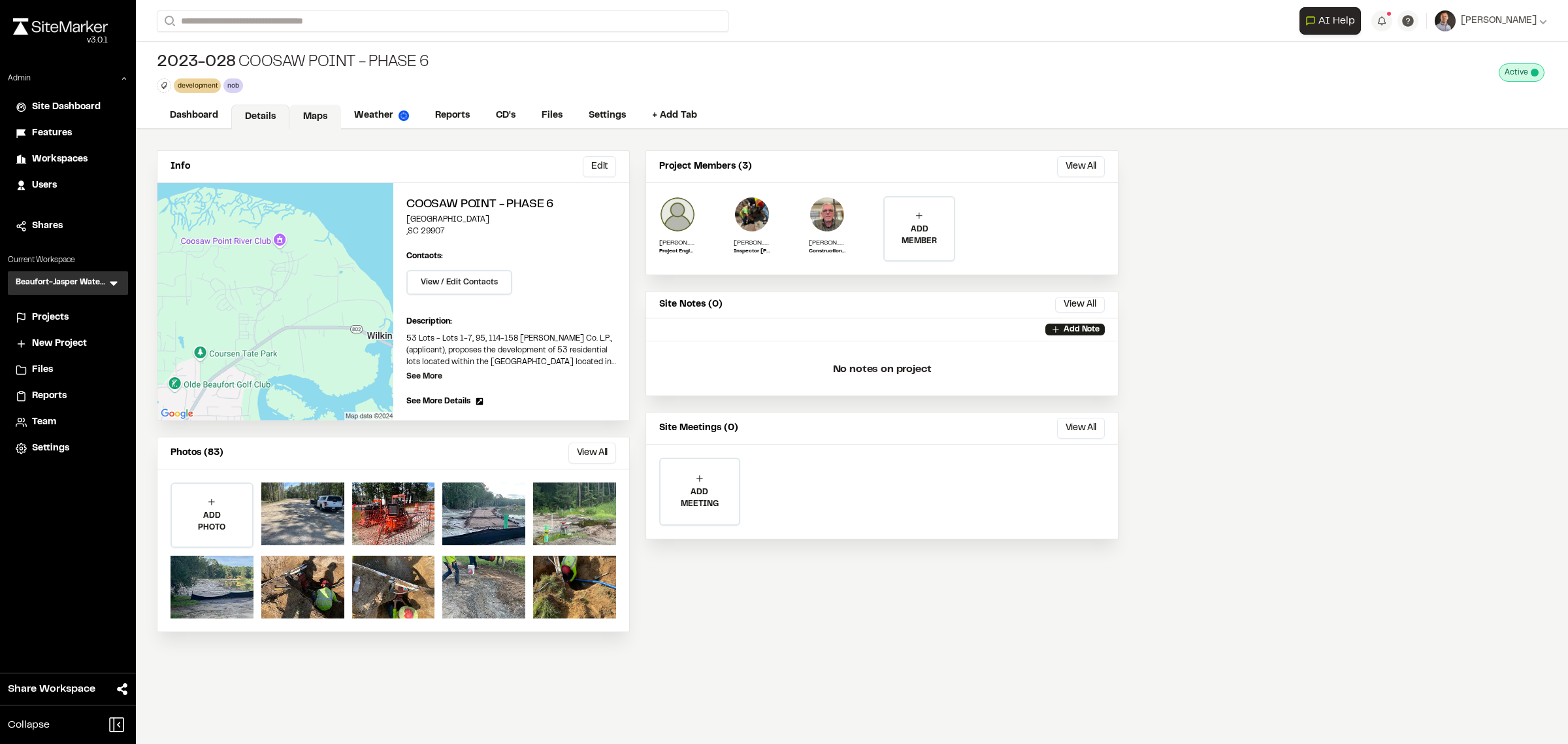
click at [318, 112] on link "Maps" at bounding box center [315, 116] width 52 height 25
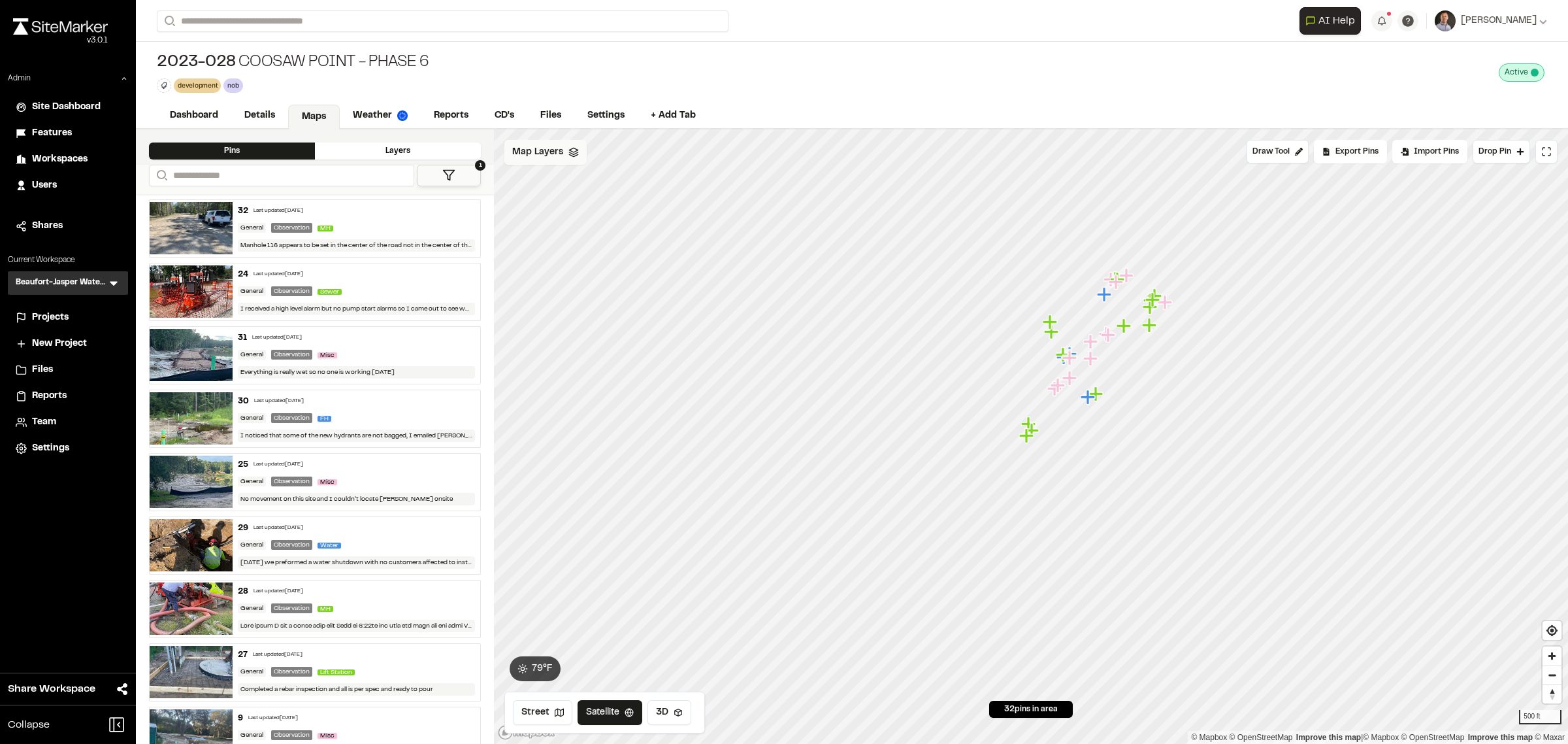
click at [572, 151] on icon at bounding box center [573, 152] width 10 height 10
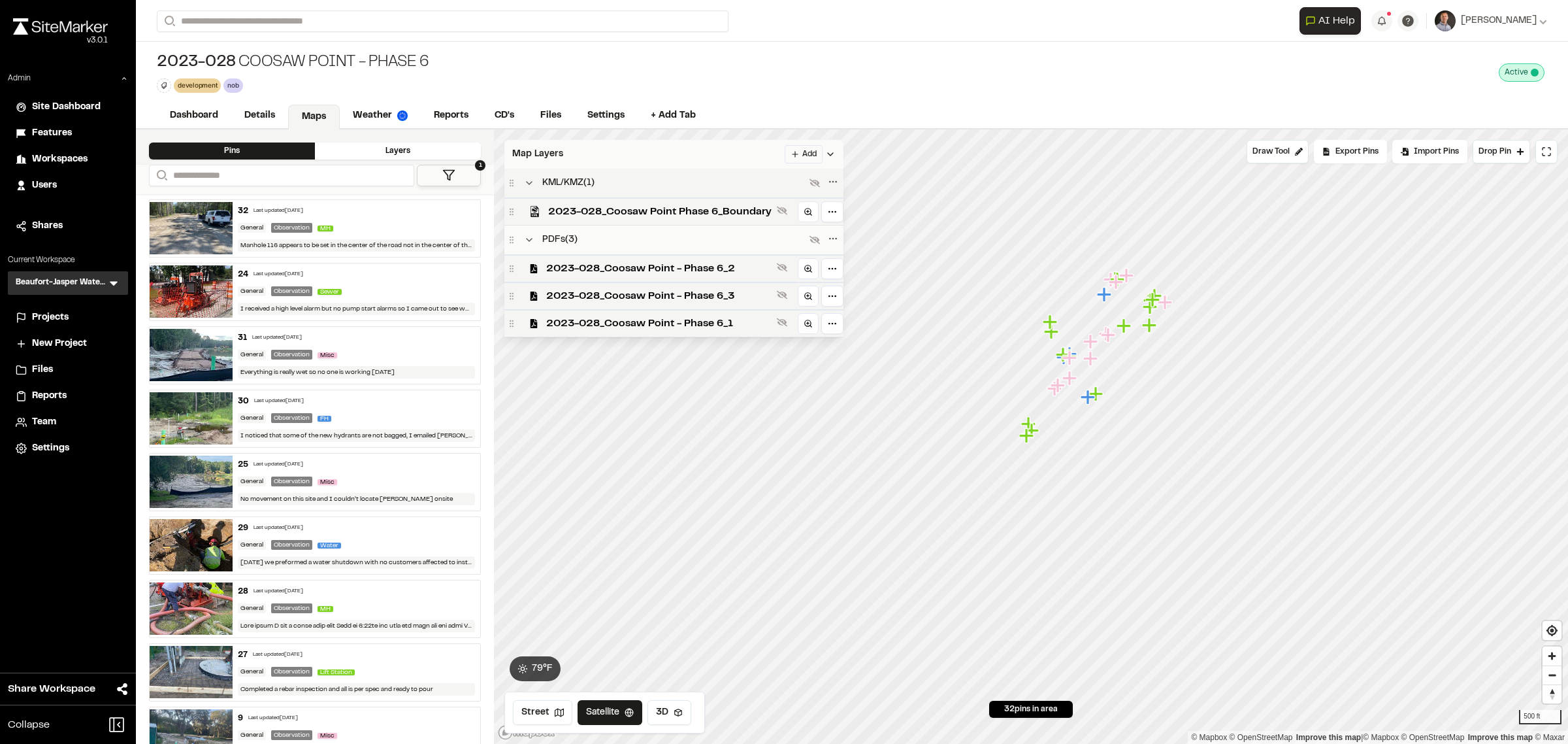
click at [593, 191] on div "KML/KMZ ( 1 )" at bounding box center [656, 183] width 300 height 15
click at [534, 189] on button at bounding box center [529, 183] width 15 height 15
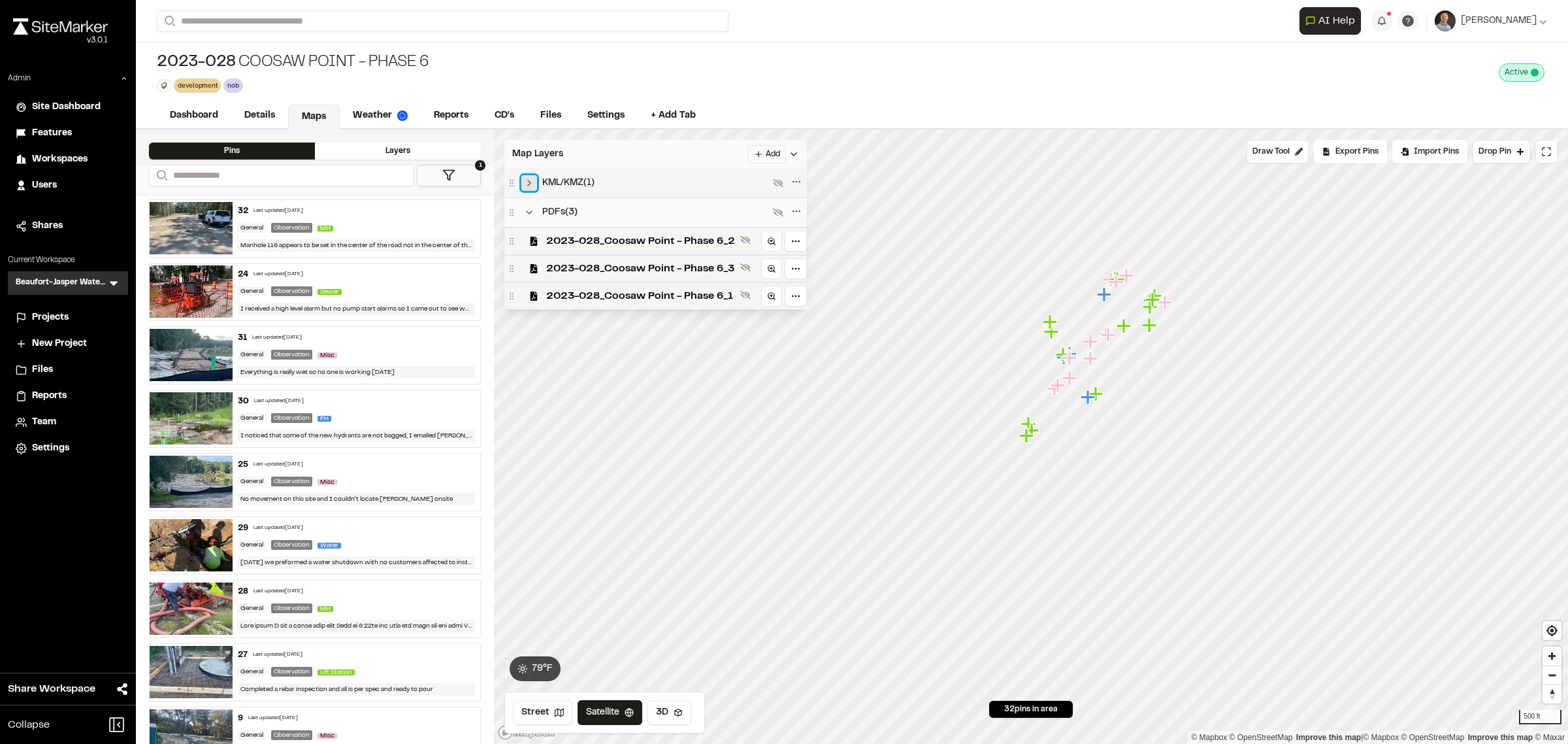
click at [534, 189] on button at bounding box center [529, 183] width 15 height 15
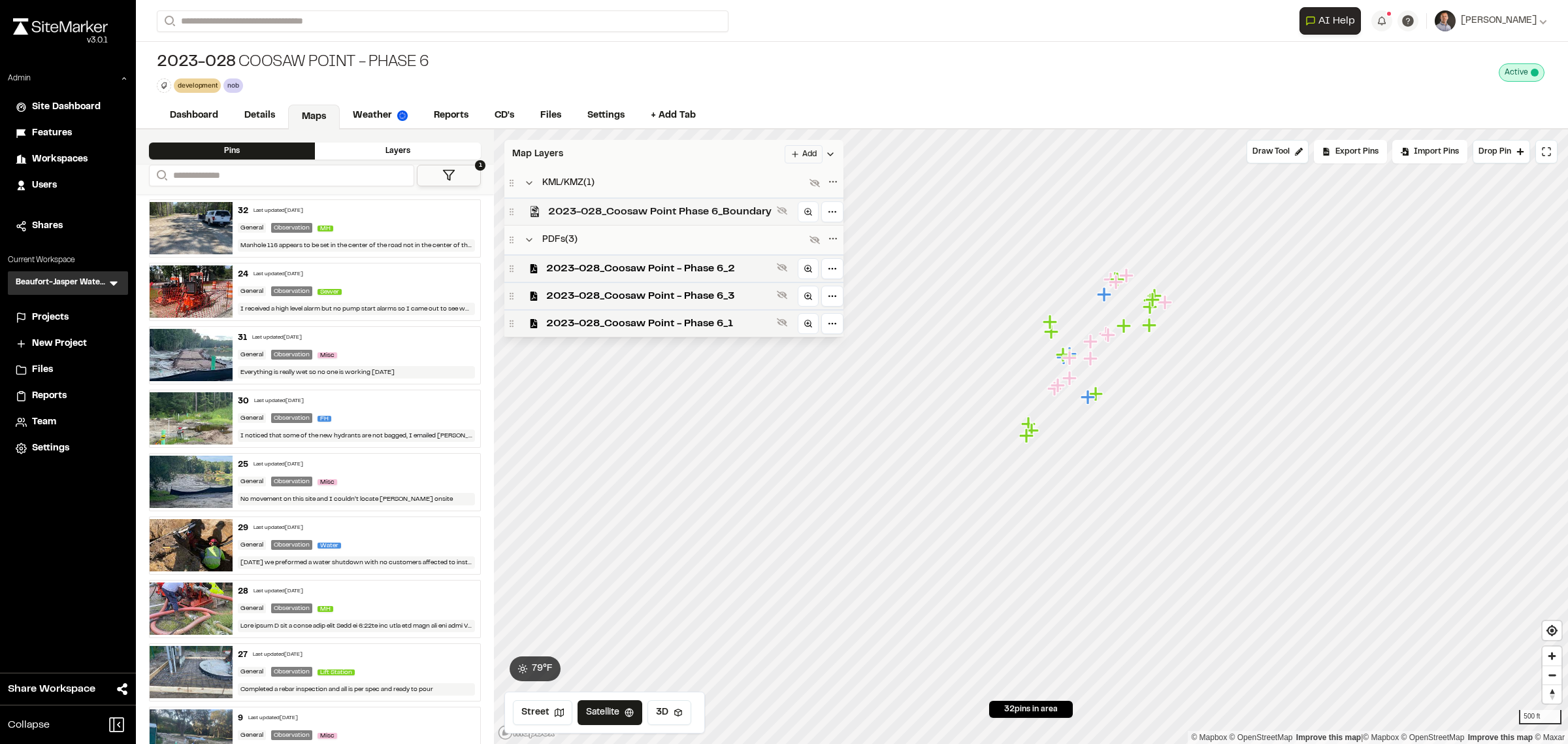
click at [621, 219] on span "2023-028_Coosaw Point Phase 6_Boundary" at bounding box center [660, 211] width 223 height 15
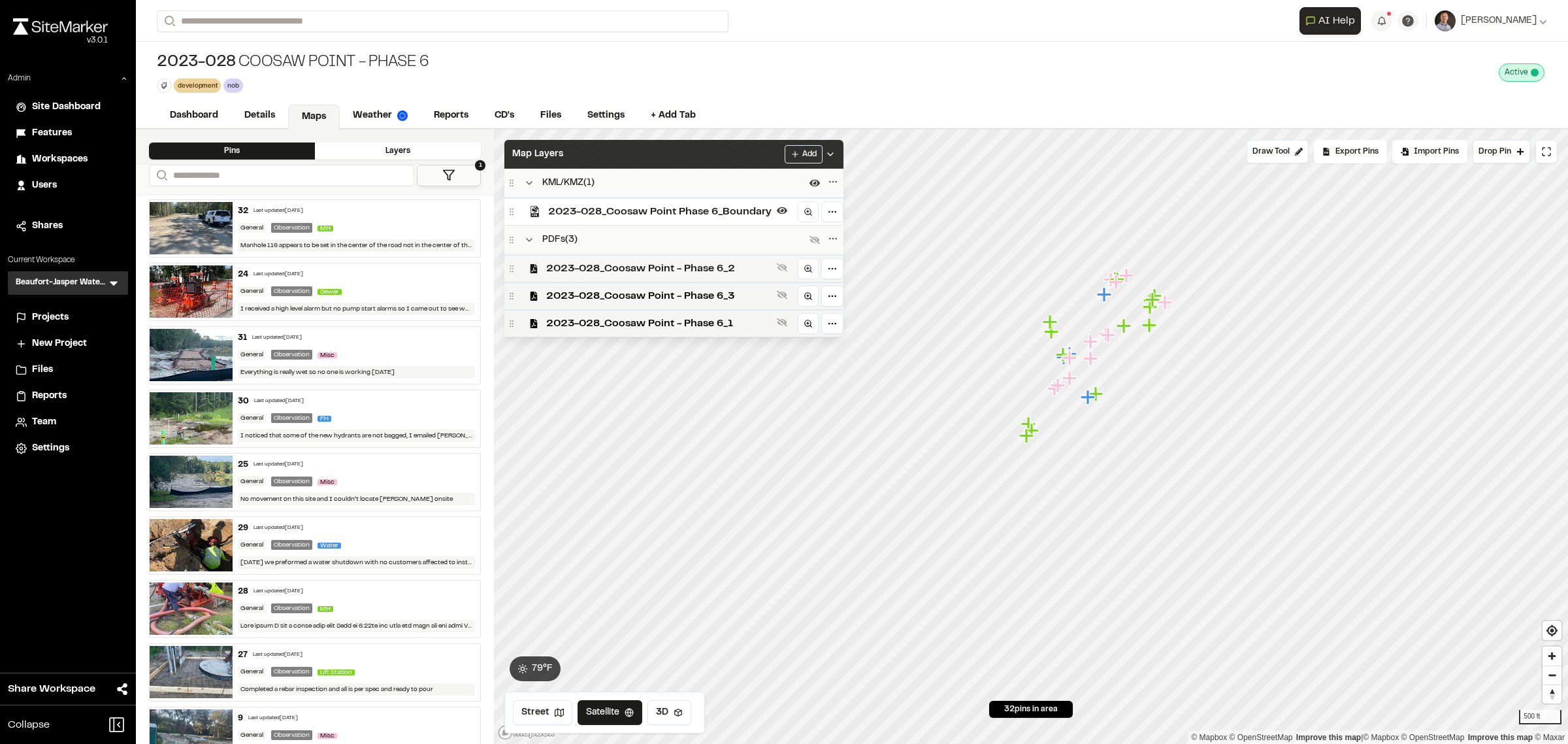
click at [635, 272] on span "2023-028_Coosaw Point - Phase 6_2" at bounding box center [658, 268] width 225 height 15
click at [640, 316] on span "2023-028_Coosaw Point - Phase 6_3" at bounding box center [658, 319] width 225 height 15
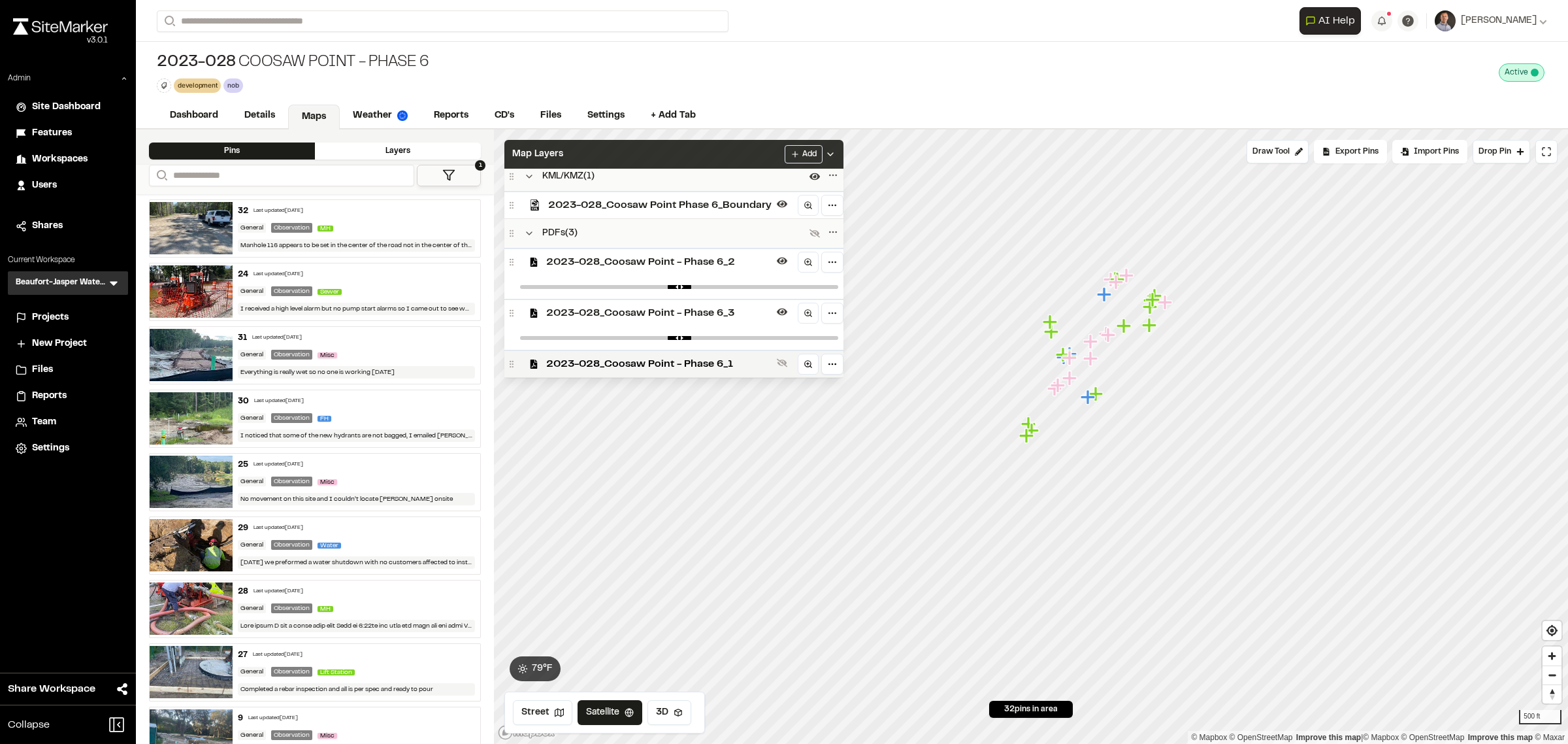
scroll to position [8, 0]
click at [663, 359] on span "2023-028_Coosaw Point - Phase 6_1" at bounding box center [658, 364] width 225 height 15
click at [644, 161] on div "Map Layers Add" at bounding box center [673, 155] width 339 height 29
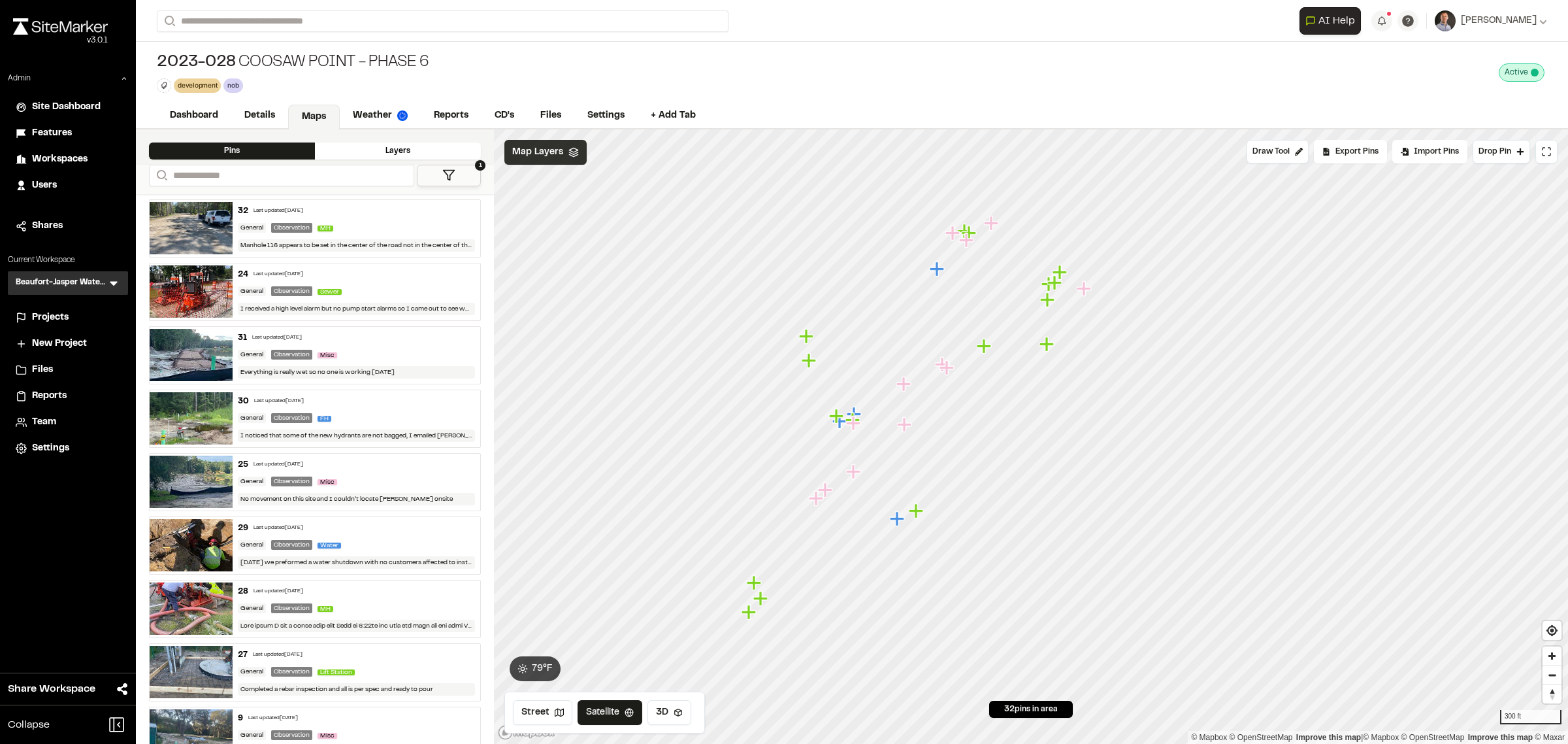
click at [539, 151] on span "Map Layers" at bounding box center [537, 152] width 51 height 14
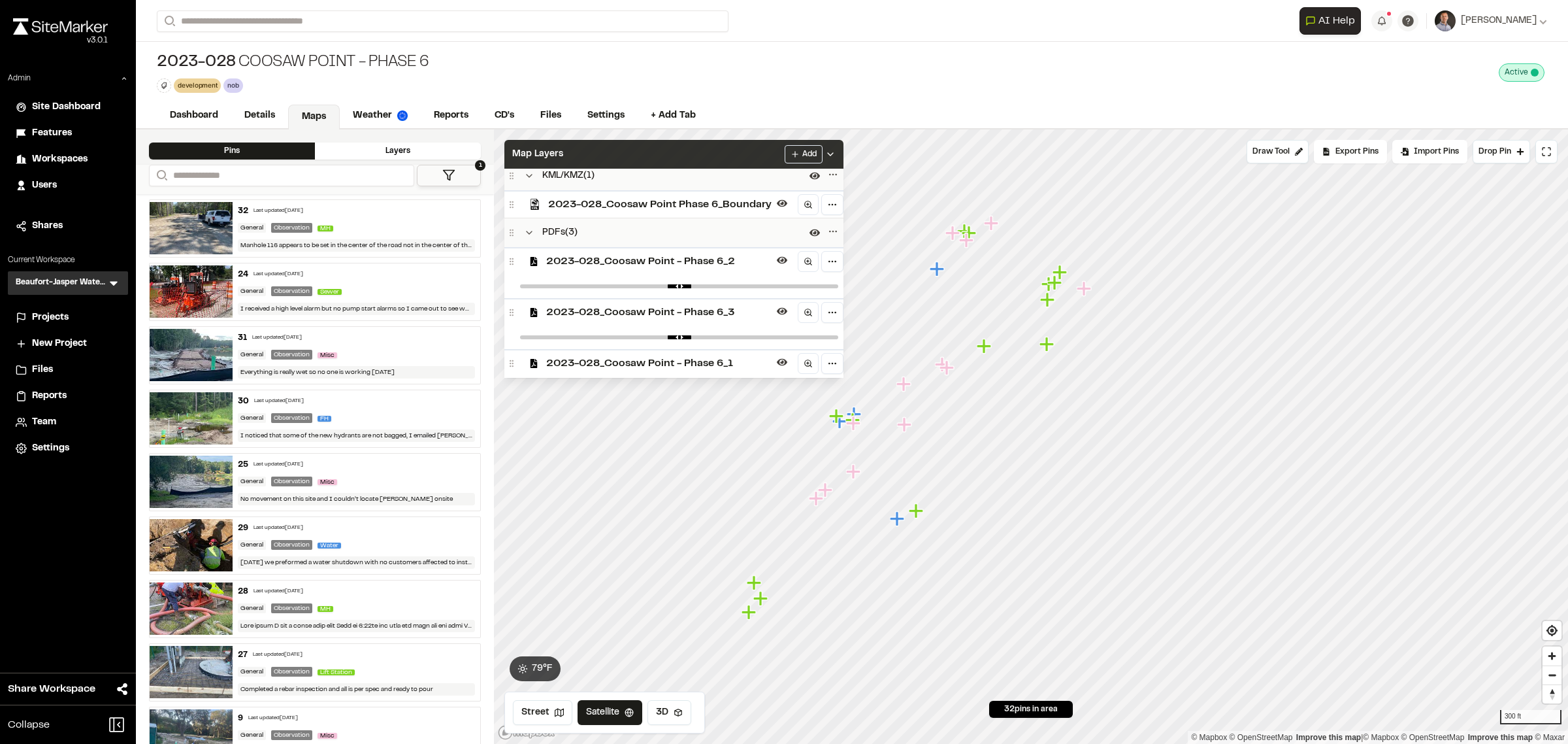
scroll to position [0, 0]
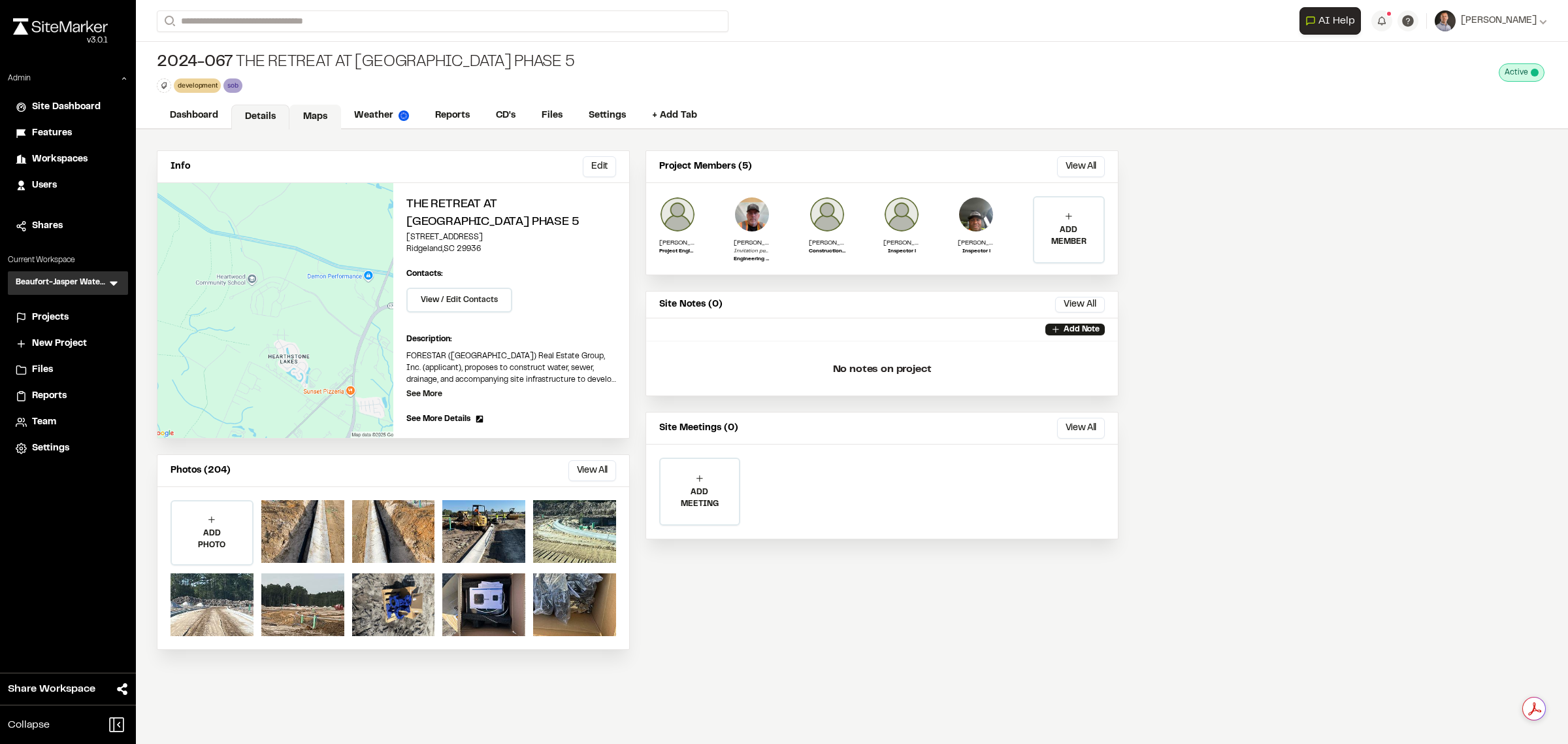
click at [330, 119] on link "Maps" at bounding box center [315, 116] width 52 height 25
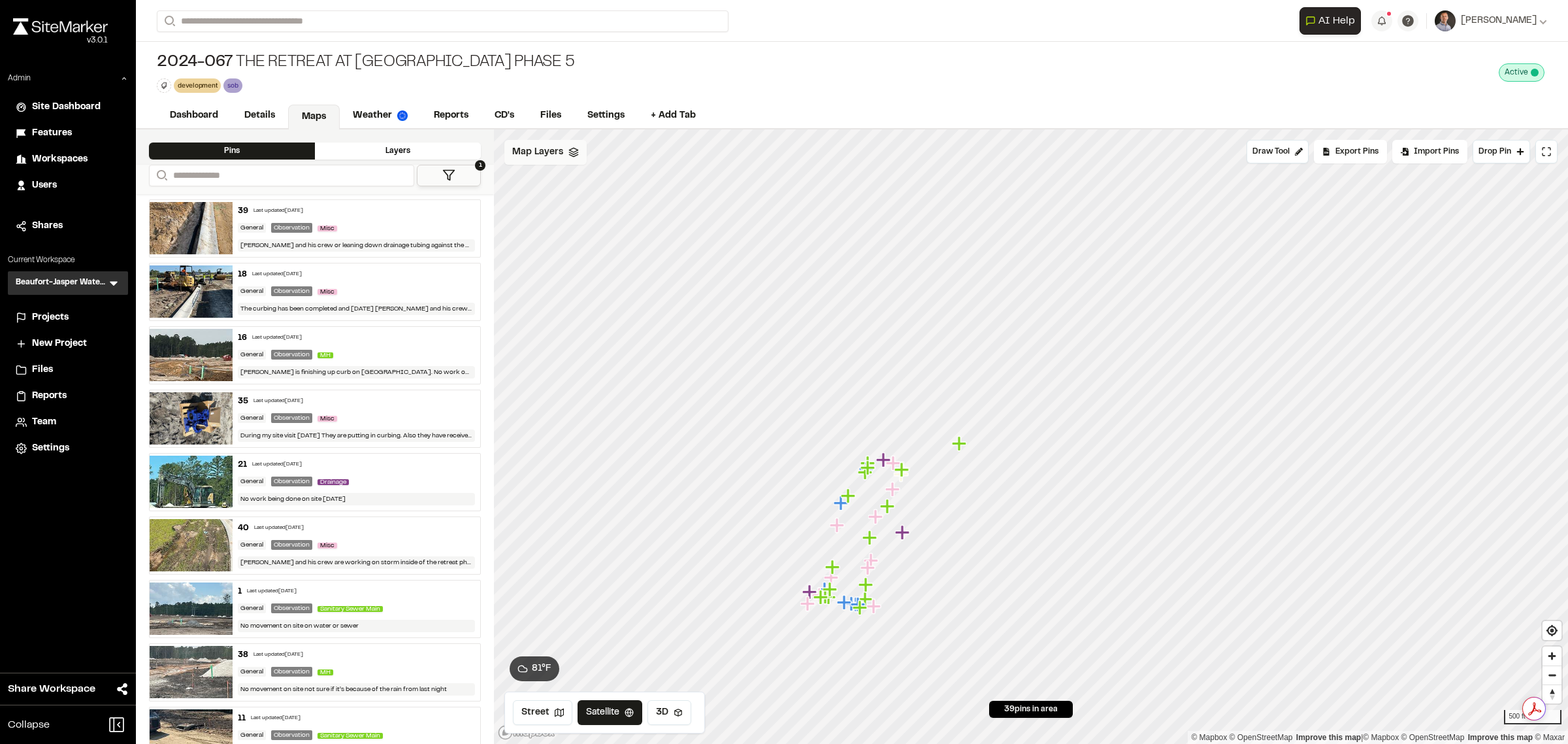
click at [553, 152] on span "Map Layers" at bounding box center [537, 152] width 51 height 14
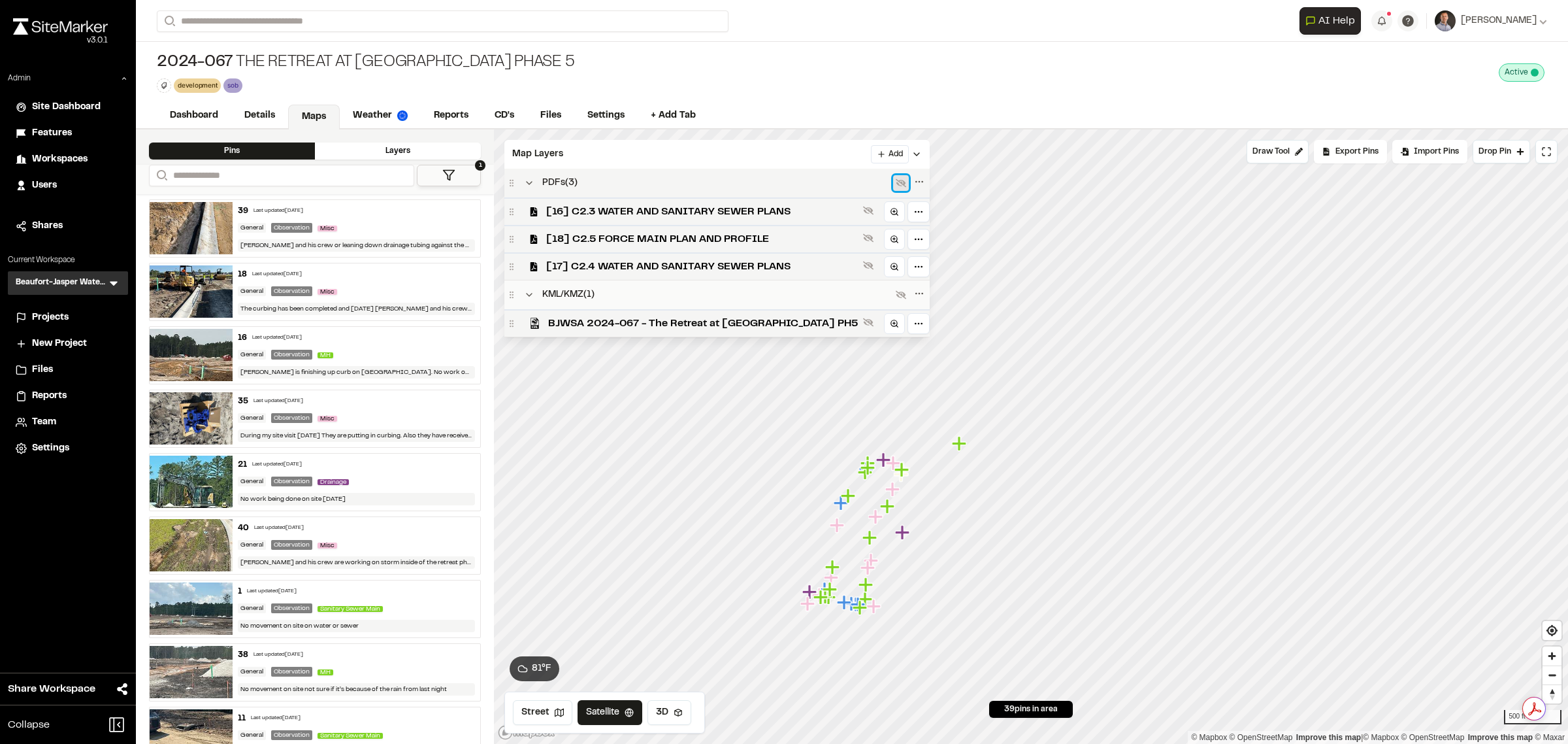
click at [896, 185] on icon at bounding box center [901, 183] width 10 height 10
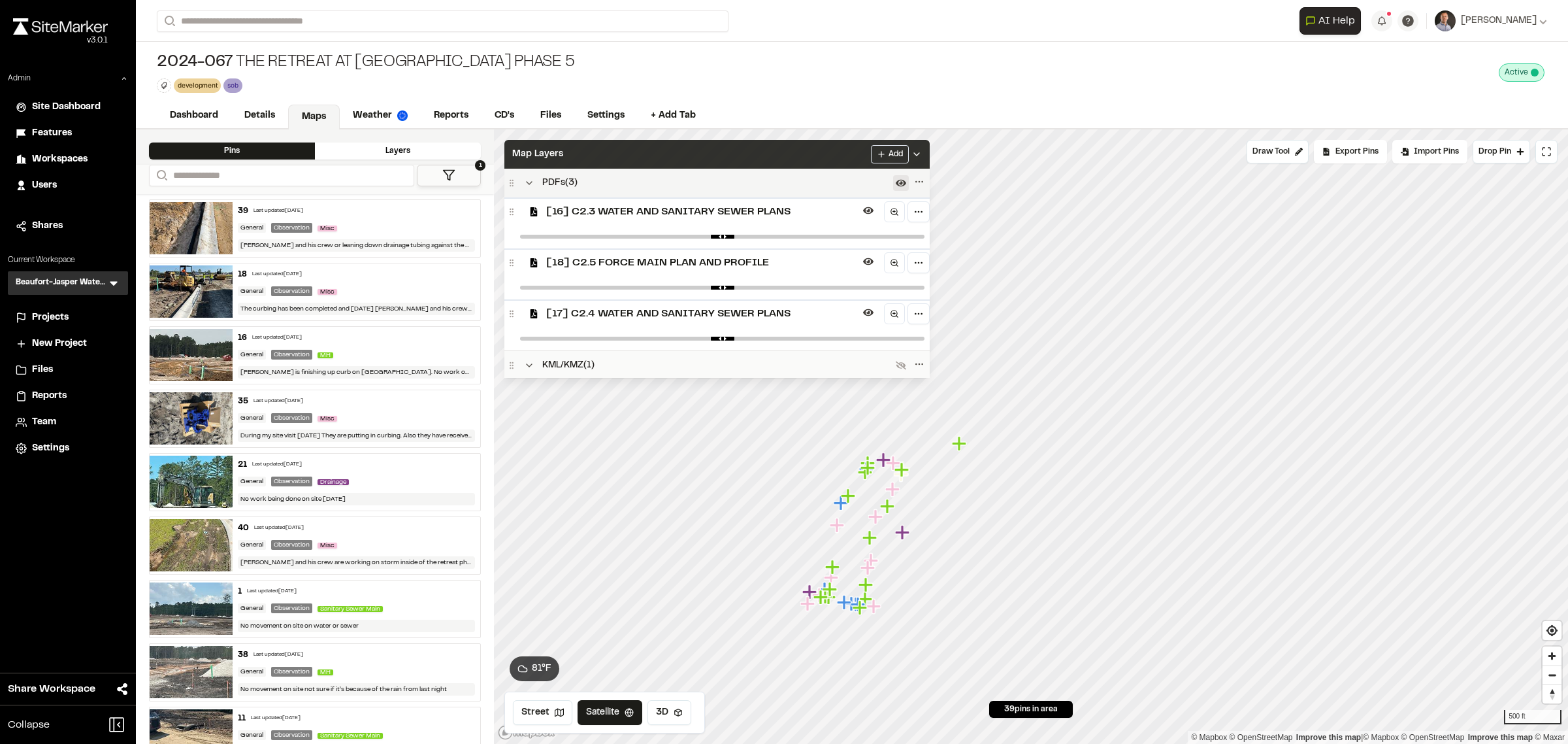
click at [658, 157] on div "Map Layers Add" at bounding box center [717, 155] width 425 height 29
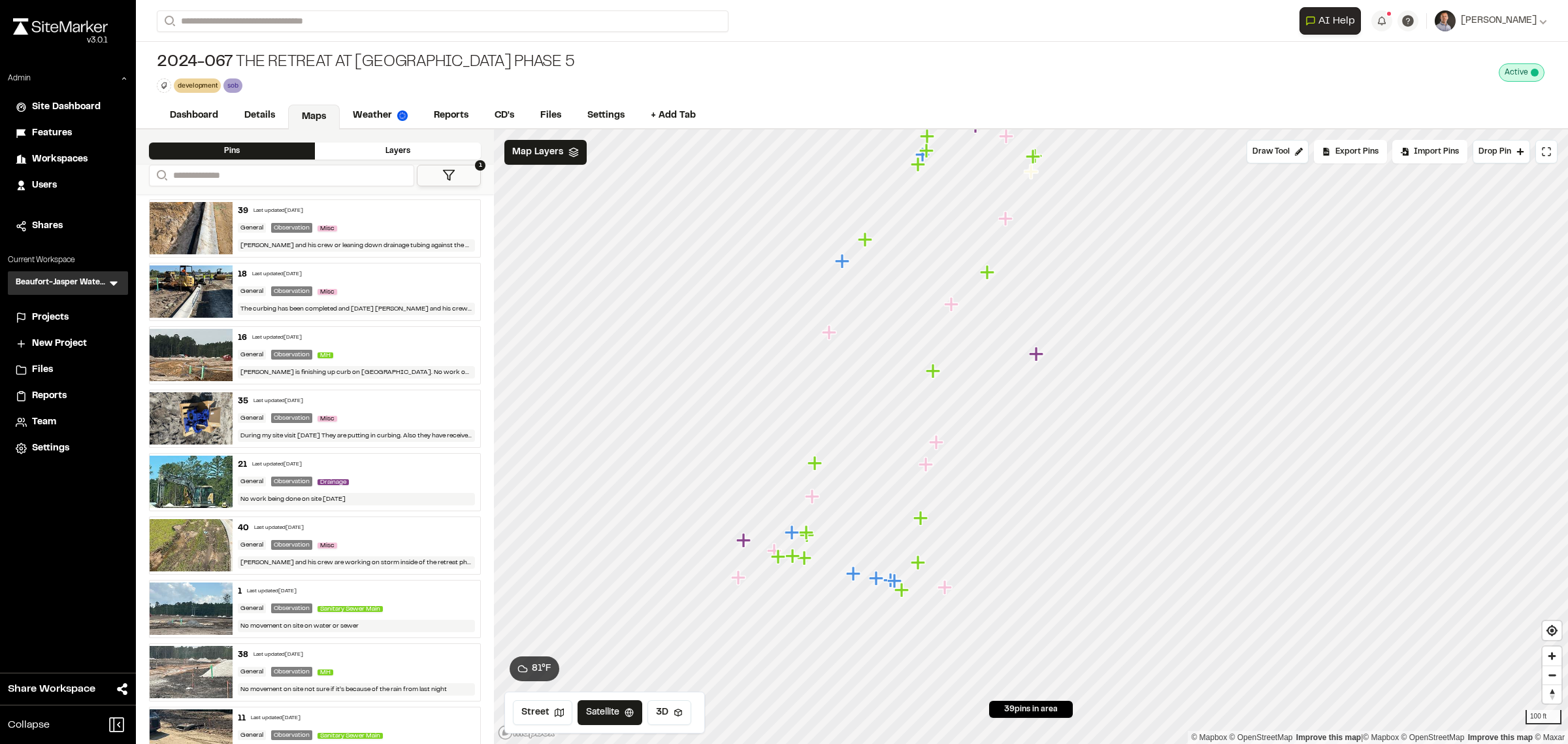
click at [379, 220] on div "39 Last updated [DATE] General Observation [PERSON_NAME] and his crew or leanin…" at bounding box center [357, 228] width 248 height 57
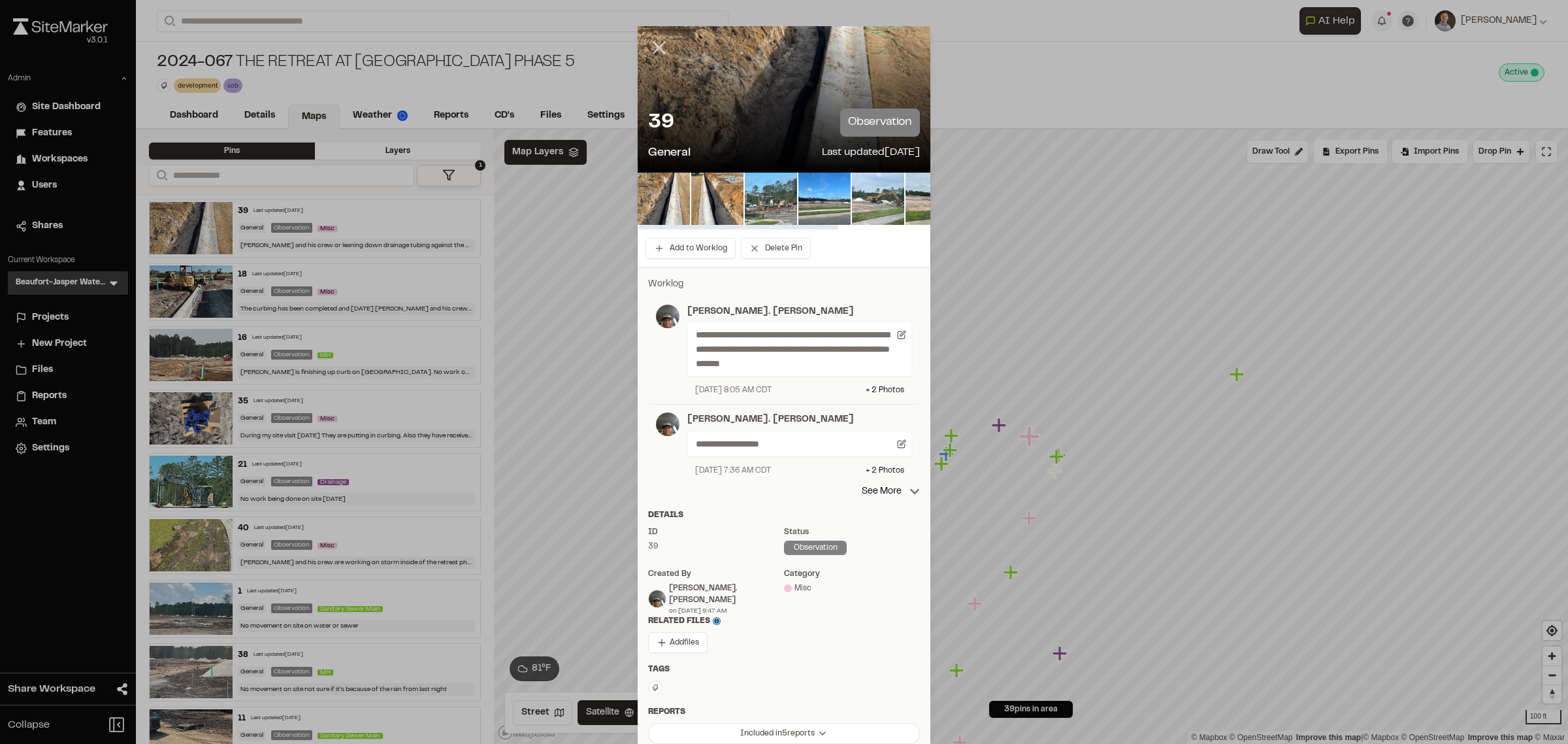
click at [656, 44] on line at bounding box center [659, 48] width 11 height 11
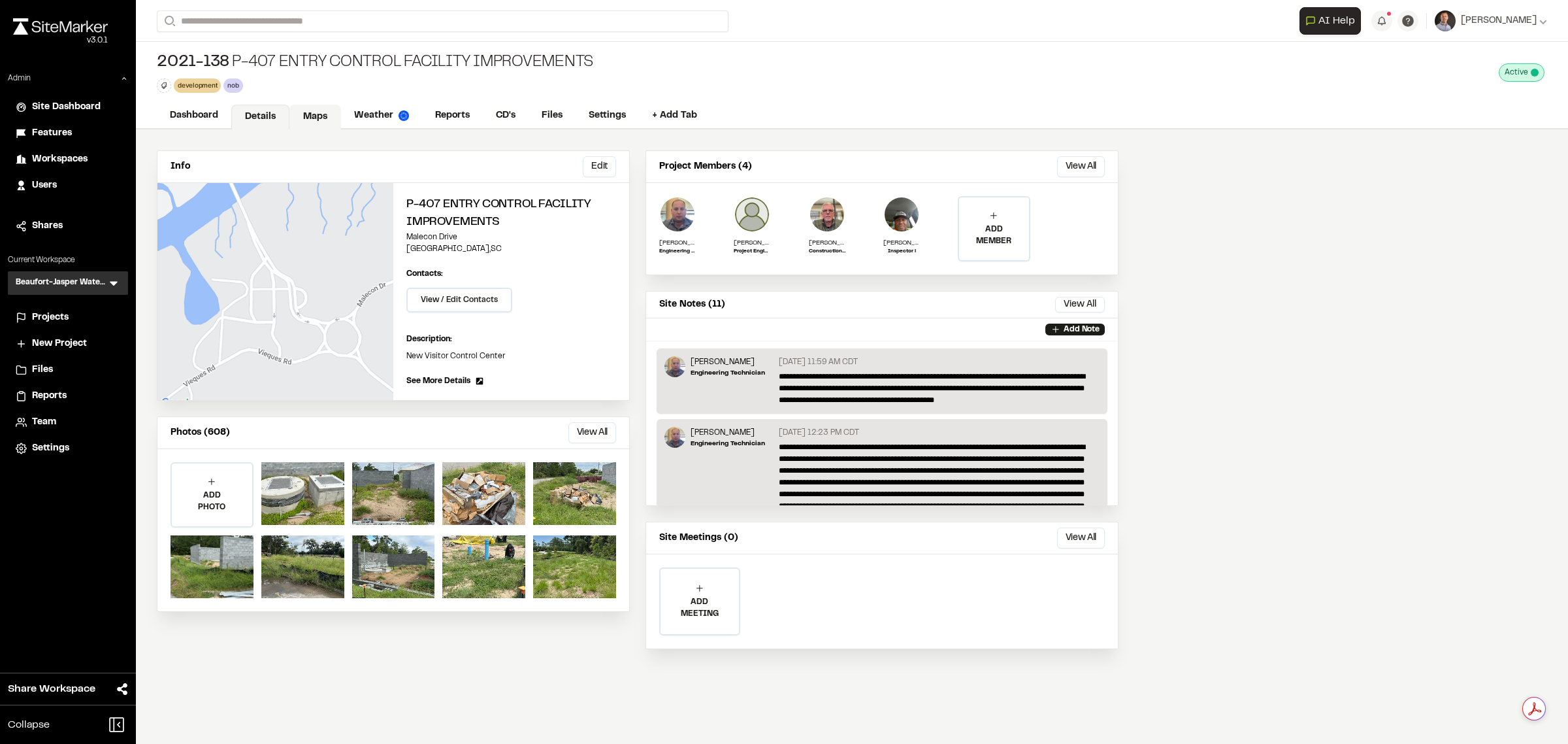
click at [315, 120] on link "Maps" at bounding box center [315, 116] width 52 height 25
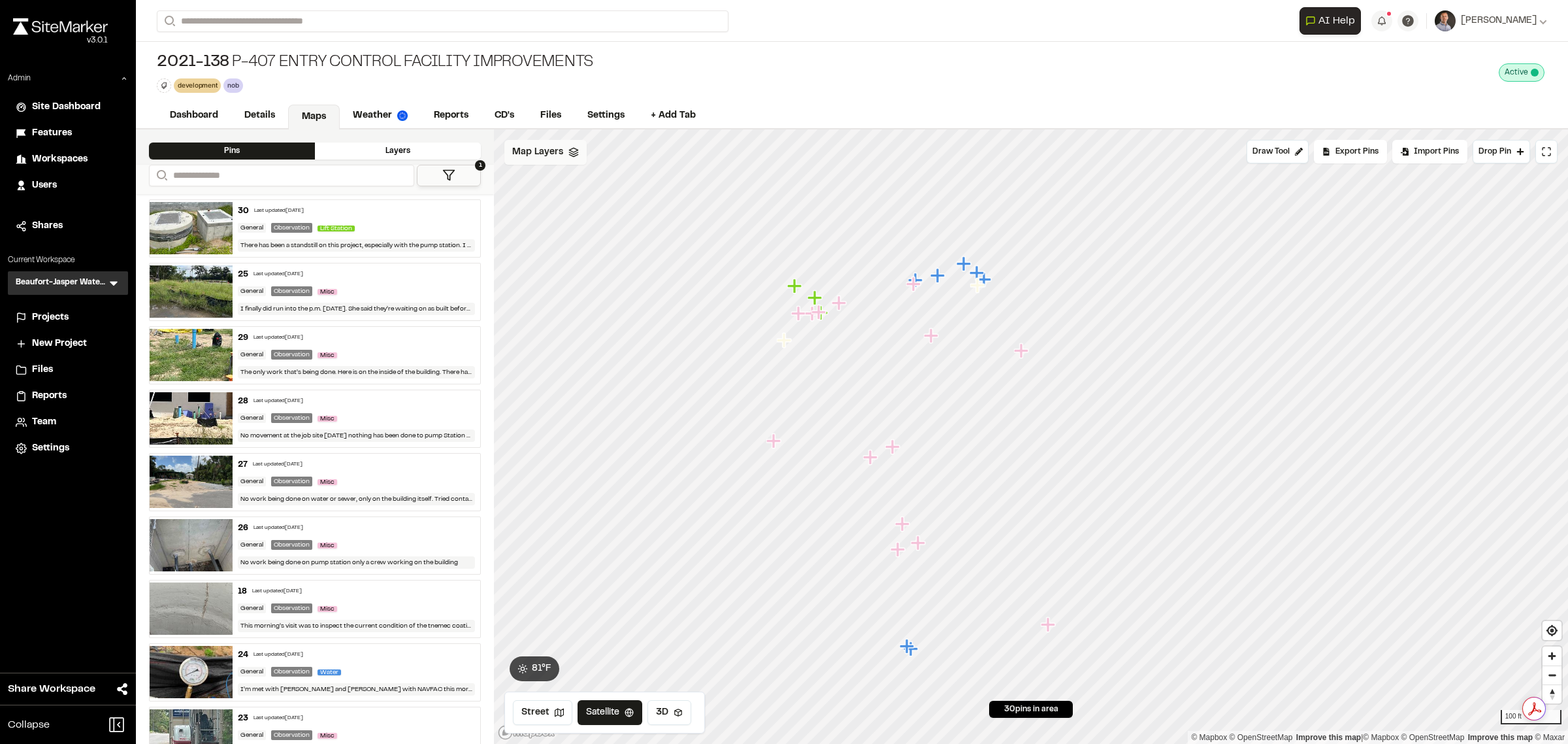
click at [542, 145] on span "Map Layers" at bounding box center [537, 152] width 51 height 14
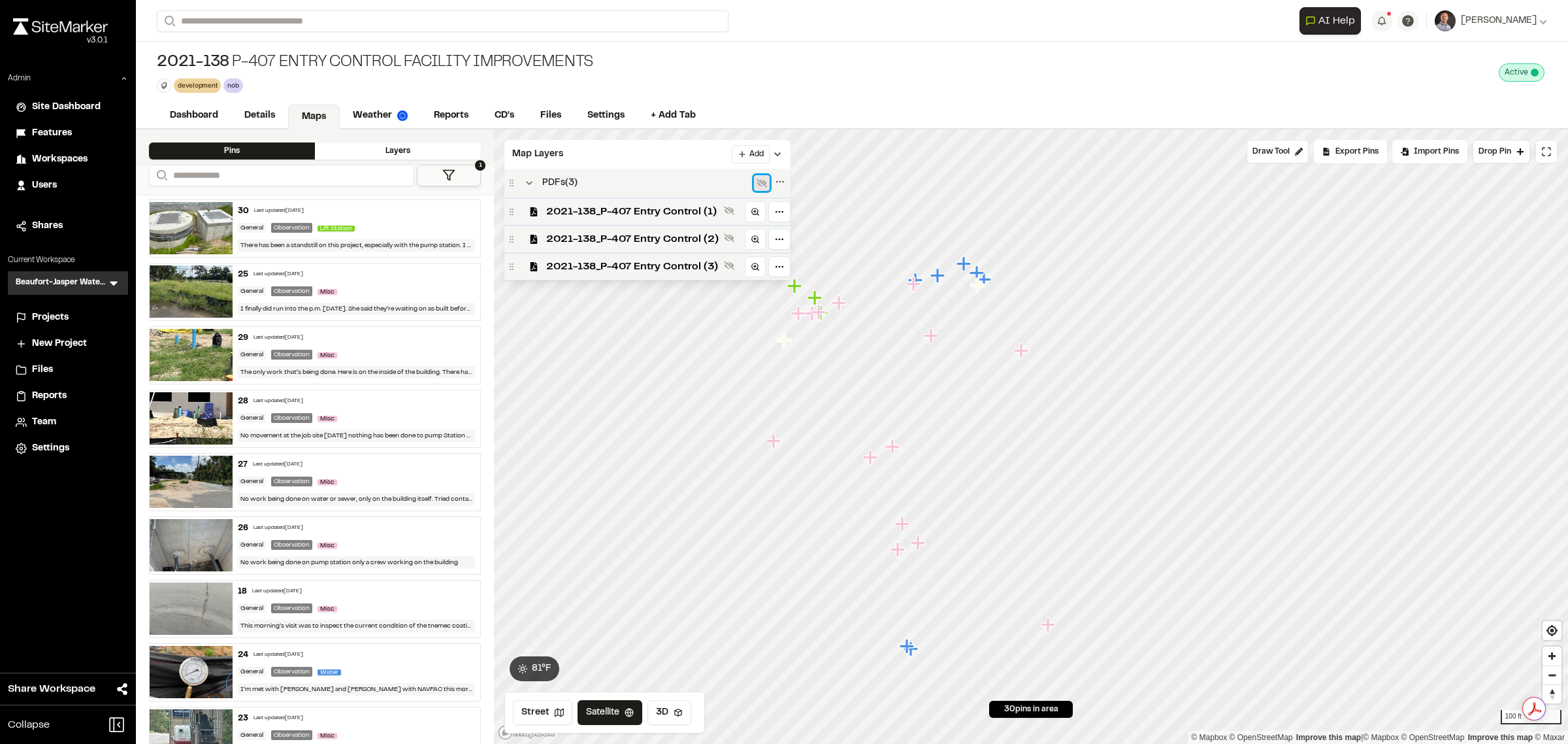
click at [762, 182] on icon at bounding box center [762, 183] width 10 height 10
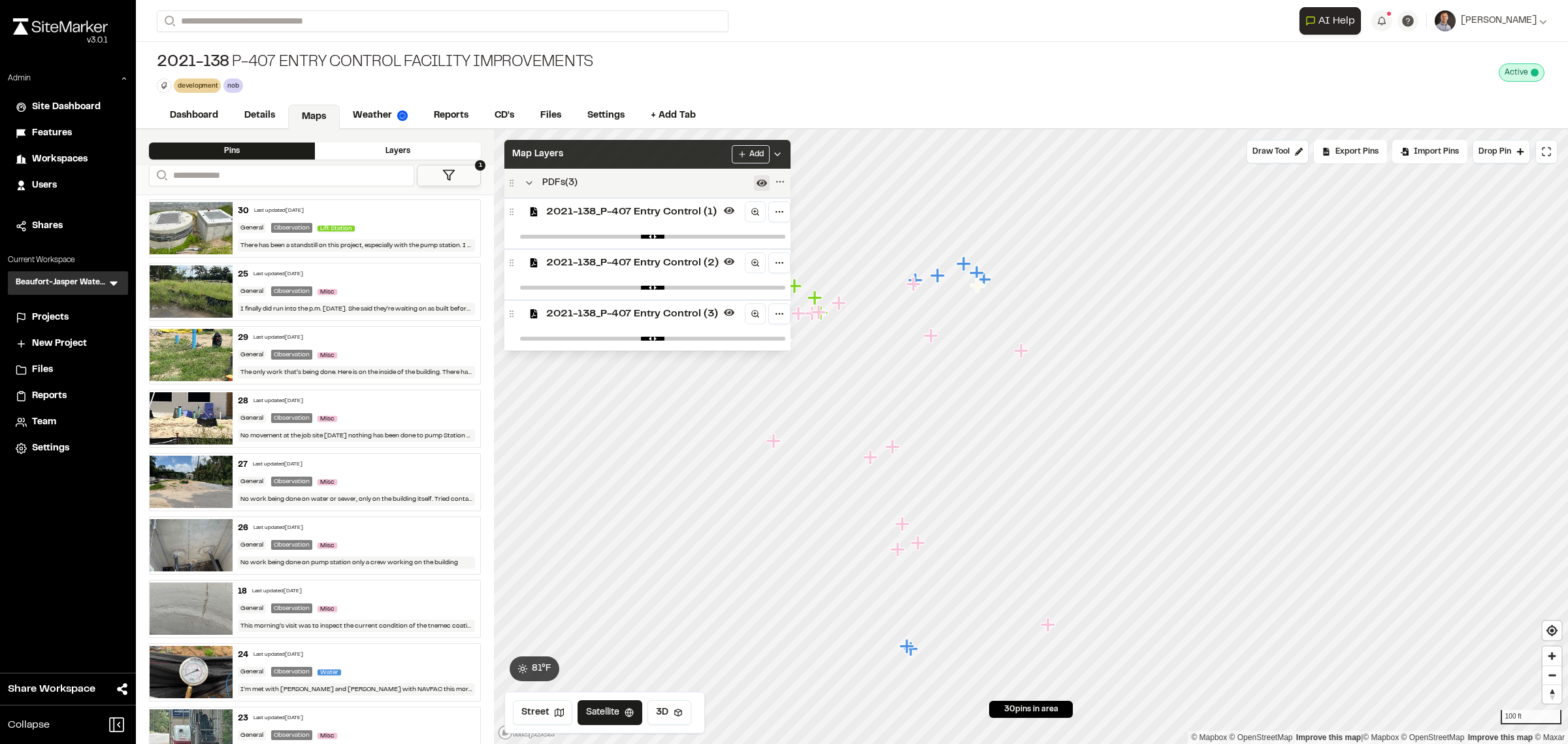
click at [667, 149] on div "Map Layers Add" at bounding box center [647, 155] width 286 height 29
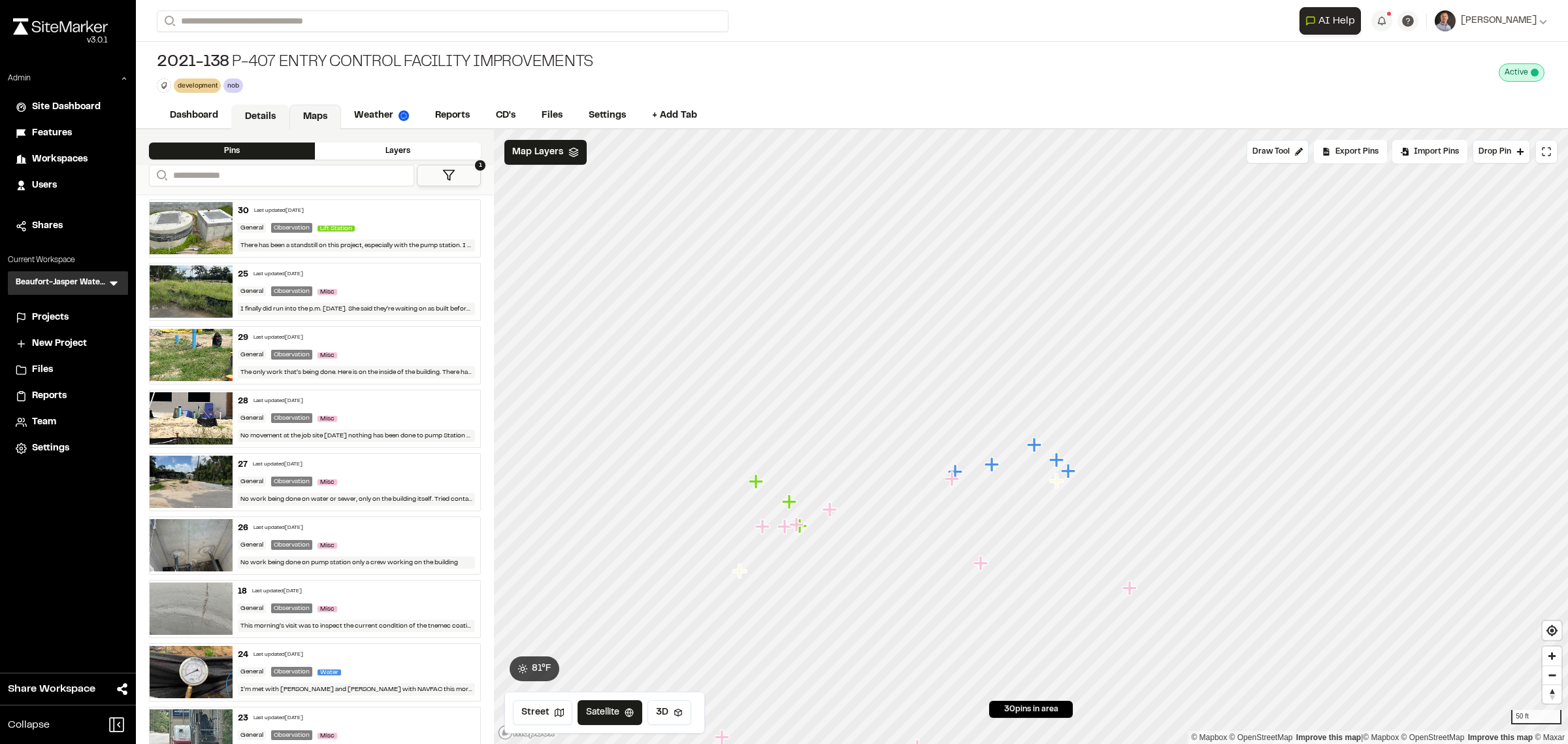
click at [266, 122] on link "Details" at bounding box center [260, 116] width 58 height 25
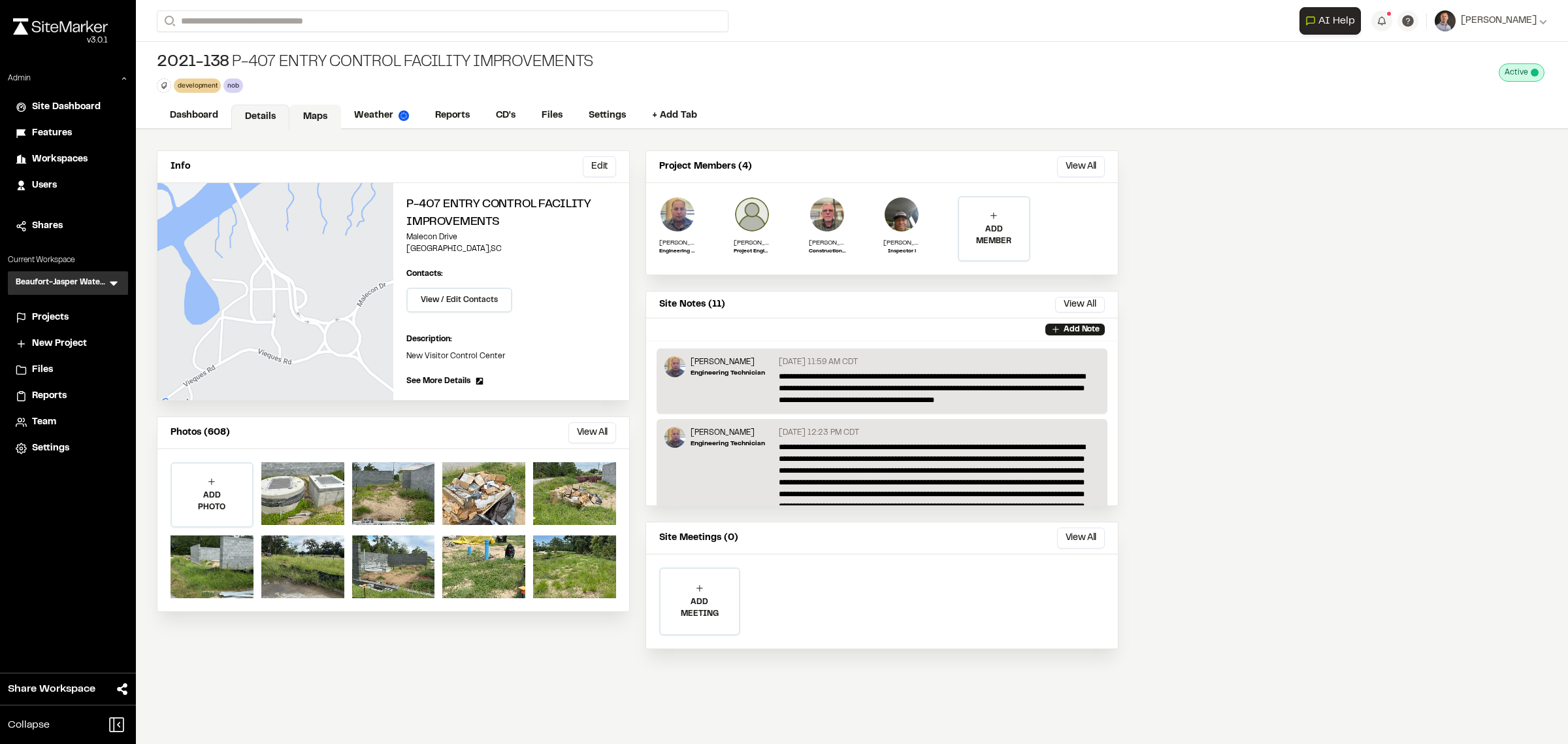
click at [324, 111] on link "Maps" at bounding box center [315, 116] width 52 height 25
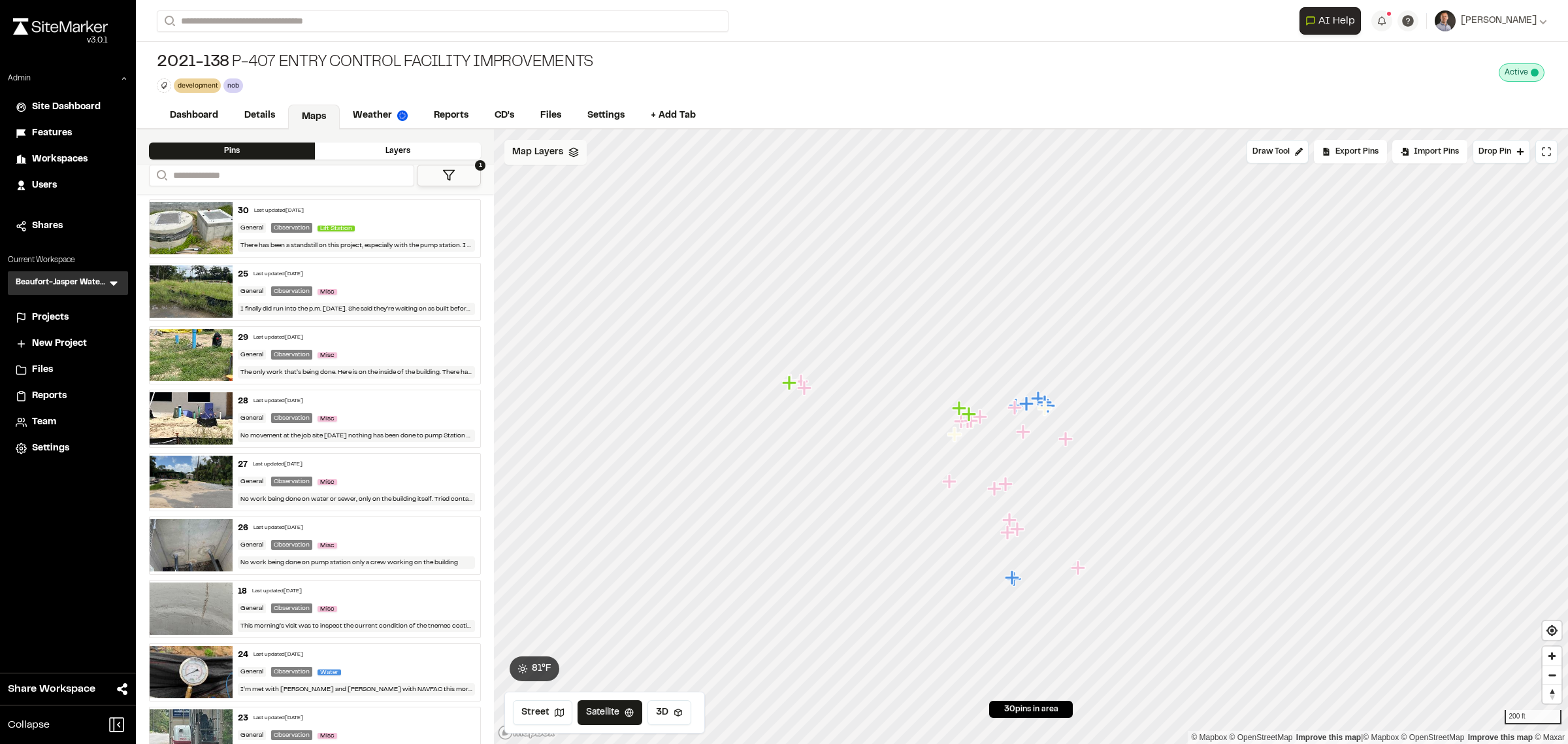
click at [559, 157] on span "Map Layers" at bounding box center [537, 152] width 51 height 14
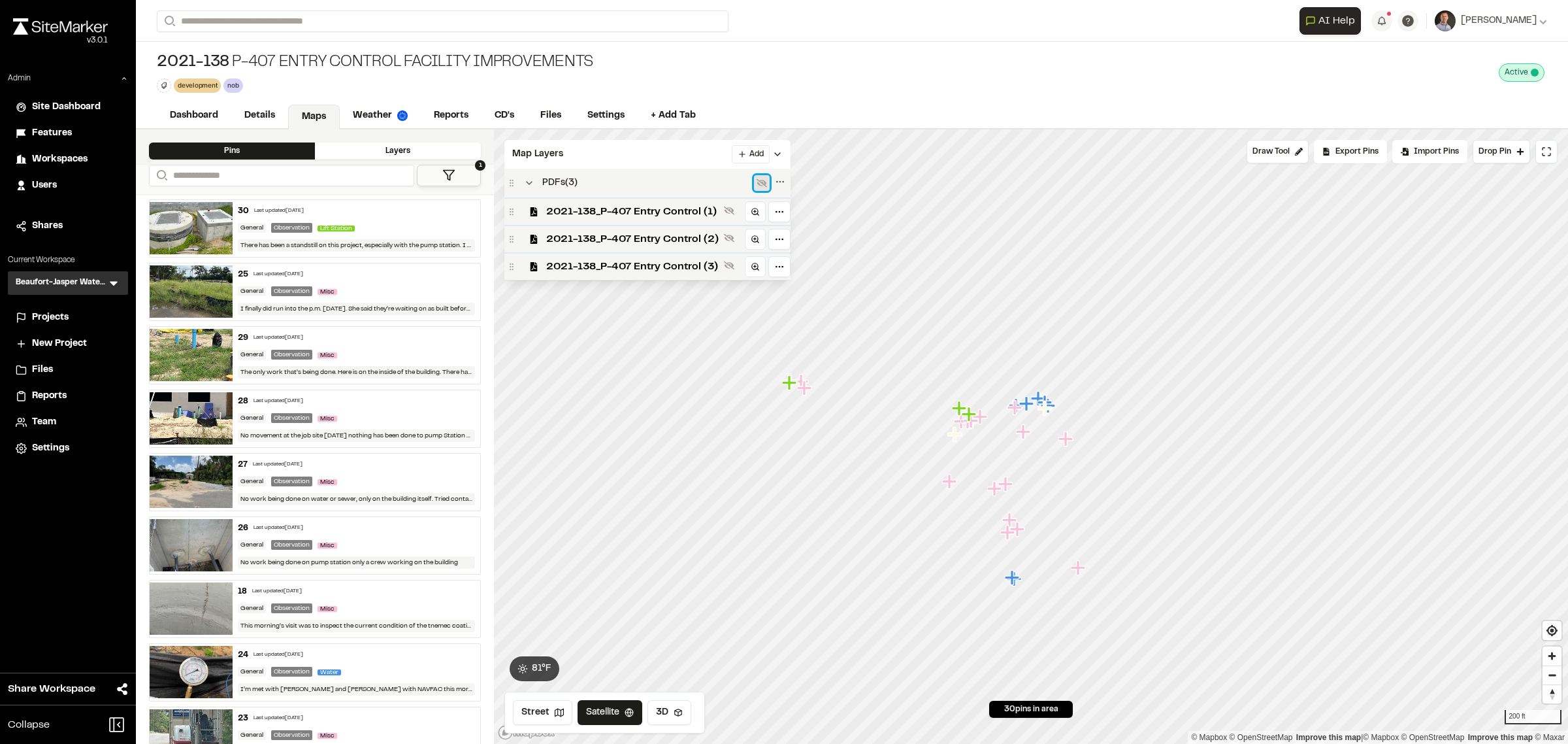
click at [762, 187] on icon at bounding box center [762, 183] width 10 height 10
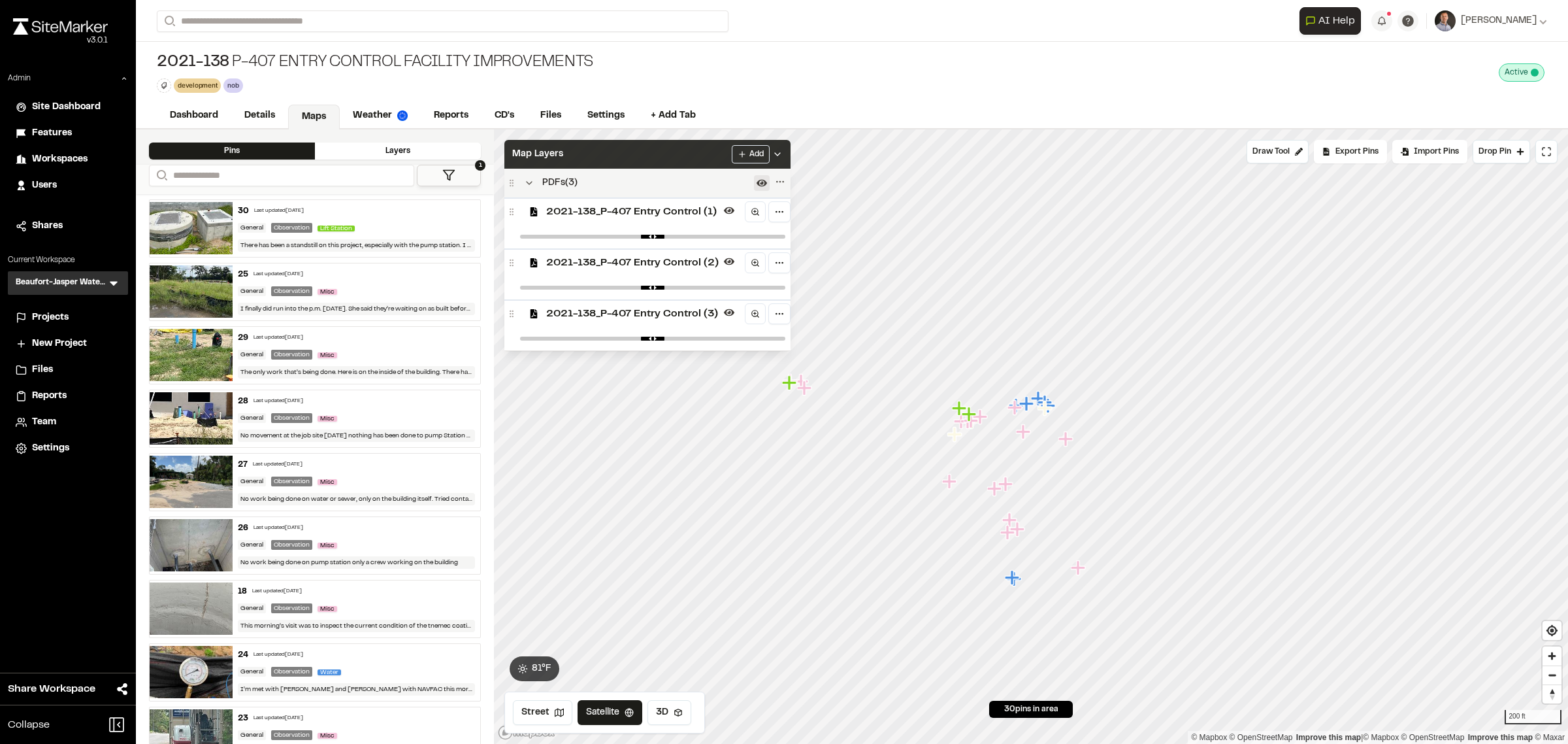
click at [649, 145] on div "Map Layers Add" at bounding box center [647, 155] width 286 height 29
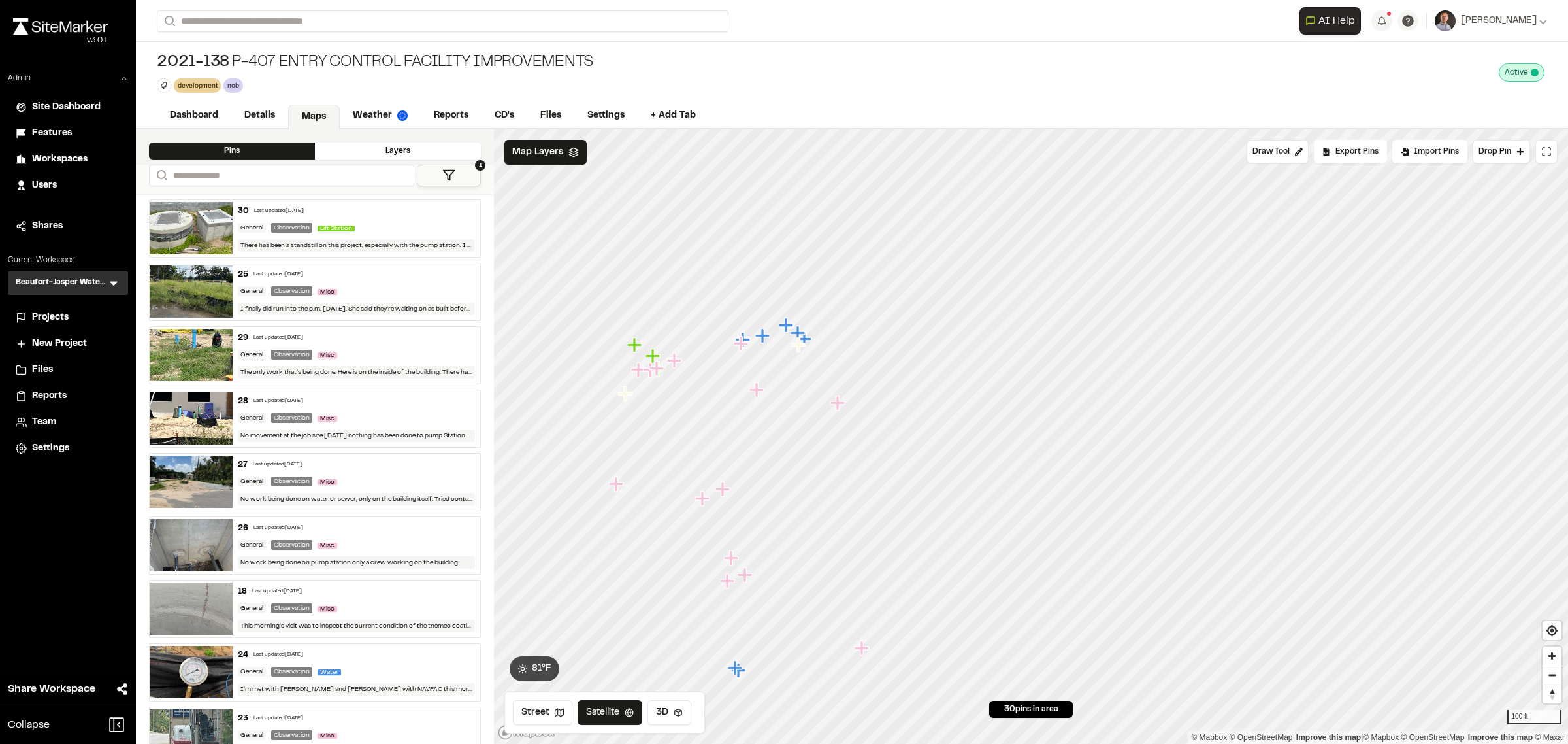
click at [465, 174] on button "1" at bounding box center [448, 175] width 64 height 21
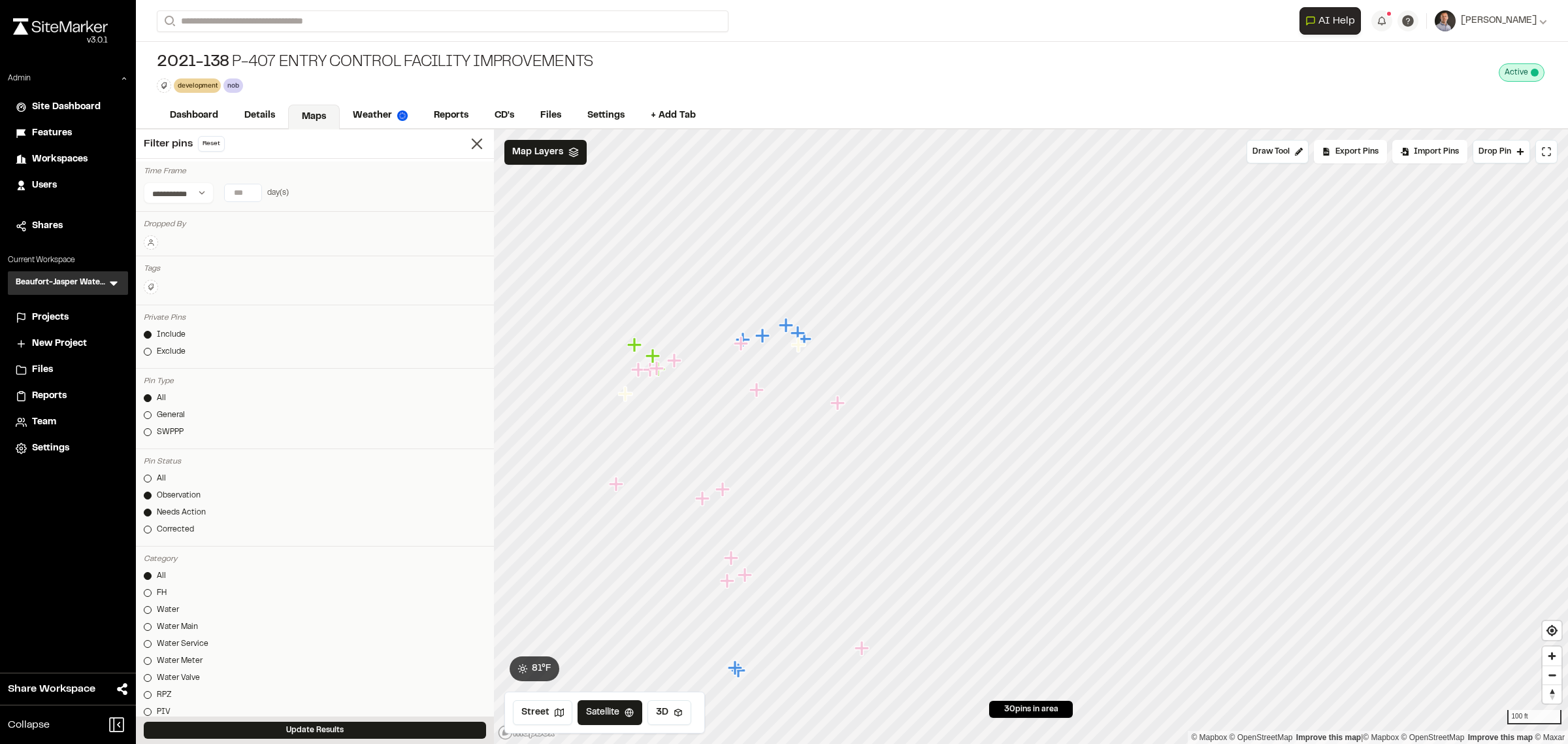
drag, startPoint x: 209, startPoint y: 518, endPoint x: 200, endPoint y: 511, distance: 11.4
click at [208, 518] on link "Needs Action" at bounding box center [314, 512] width 342 height 12
click at [189, 500] on div "Observation" at bounding box center [179, 495] width 44 height 12
click at [183, 515] on div "Needs Action" at bounding box center [182, 512] width 49 height 12
click at [270, 730] on button "Update Results" at bounding box center [314, 730] width 342 height 17
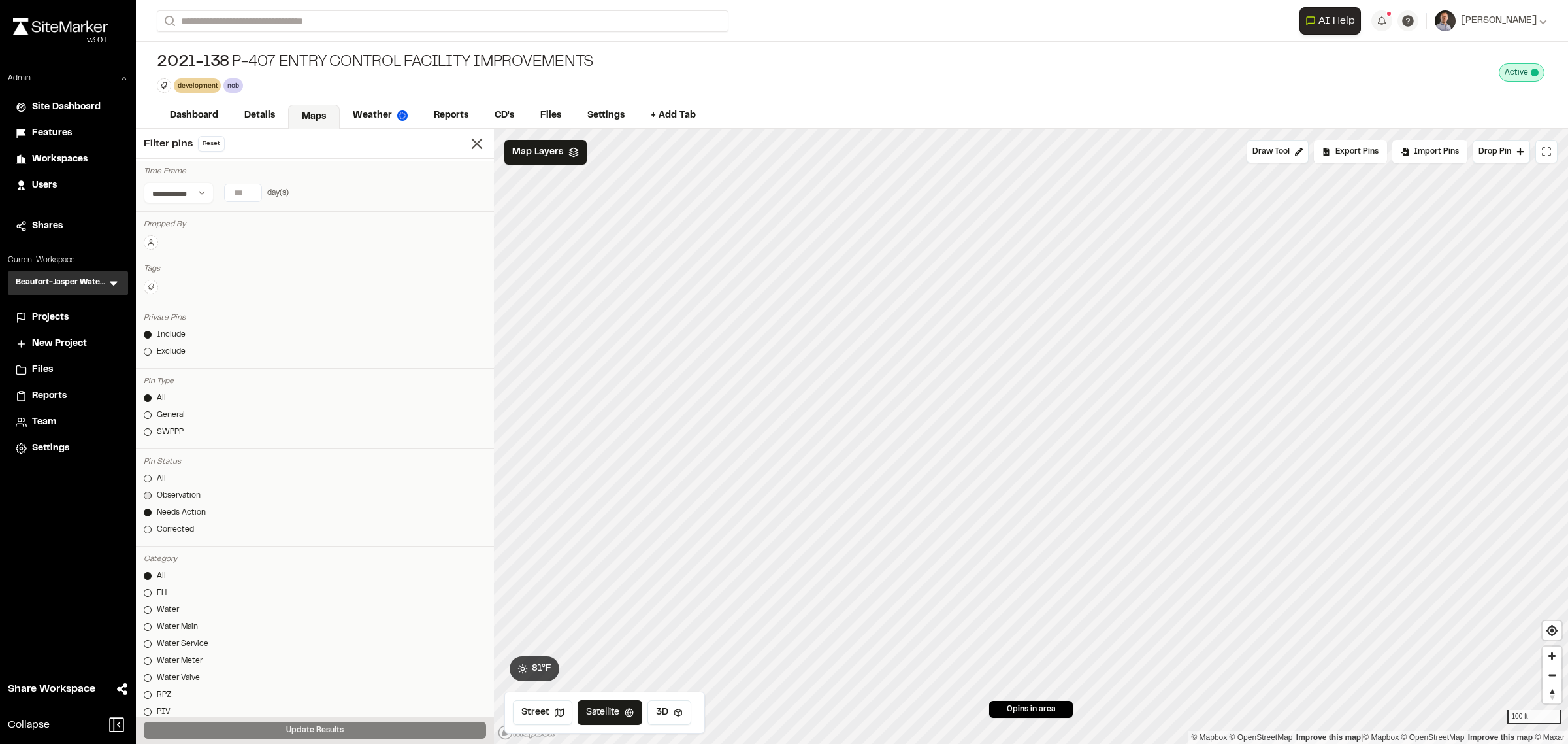
click at [187, 501] on div "Observation" at bounding box center [179, 495] width 44 height 12
click at [272, 727] on button "Update Results" at bounding box center [314, 730] width 342 height 17
